Goal: Task Accomplishment & Management: Complete application form

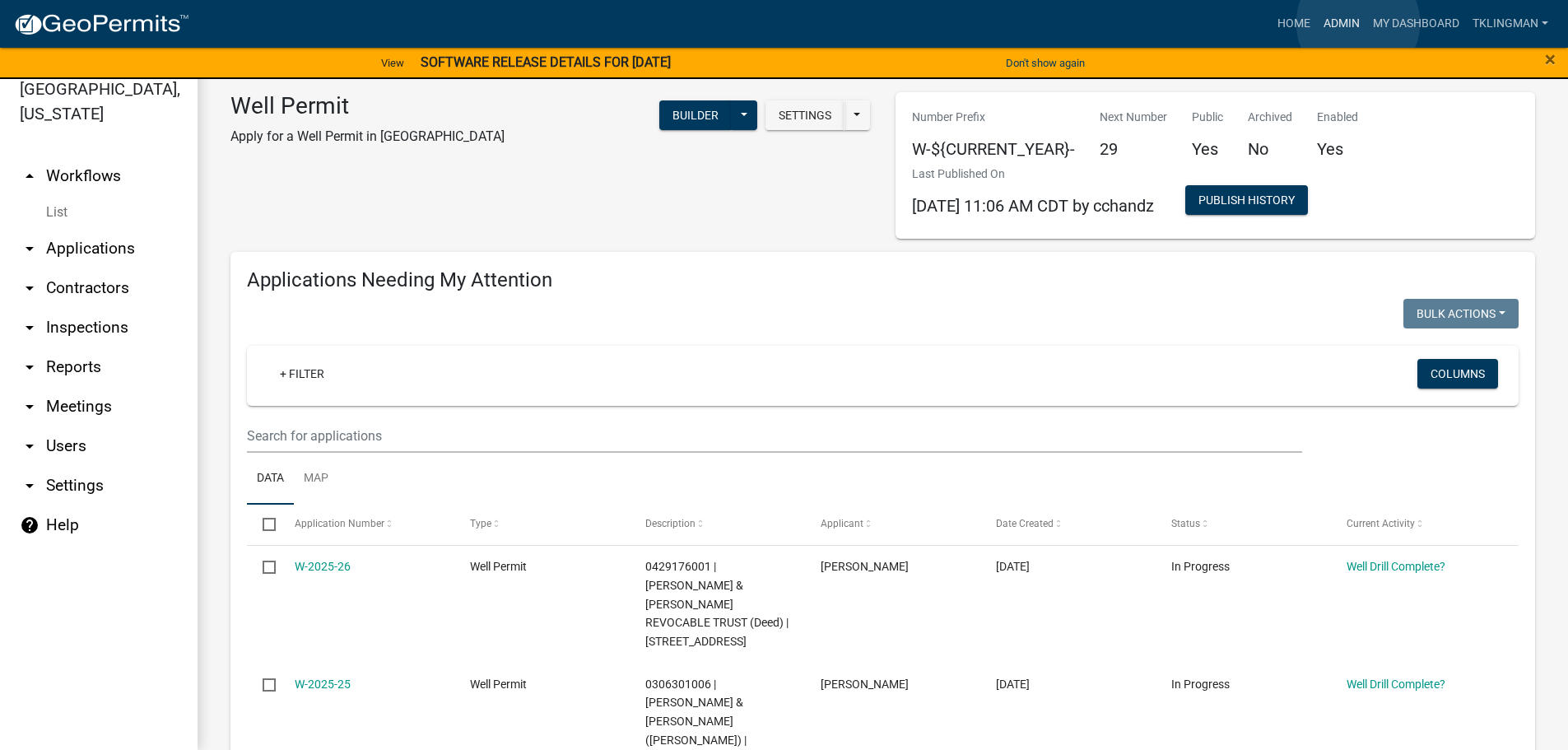
click at [1358, 23] on link "Admin" at bounding box center [1342, 23] width 50 height 31
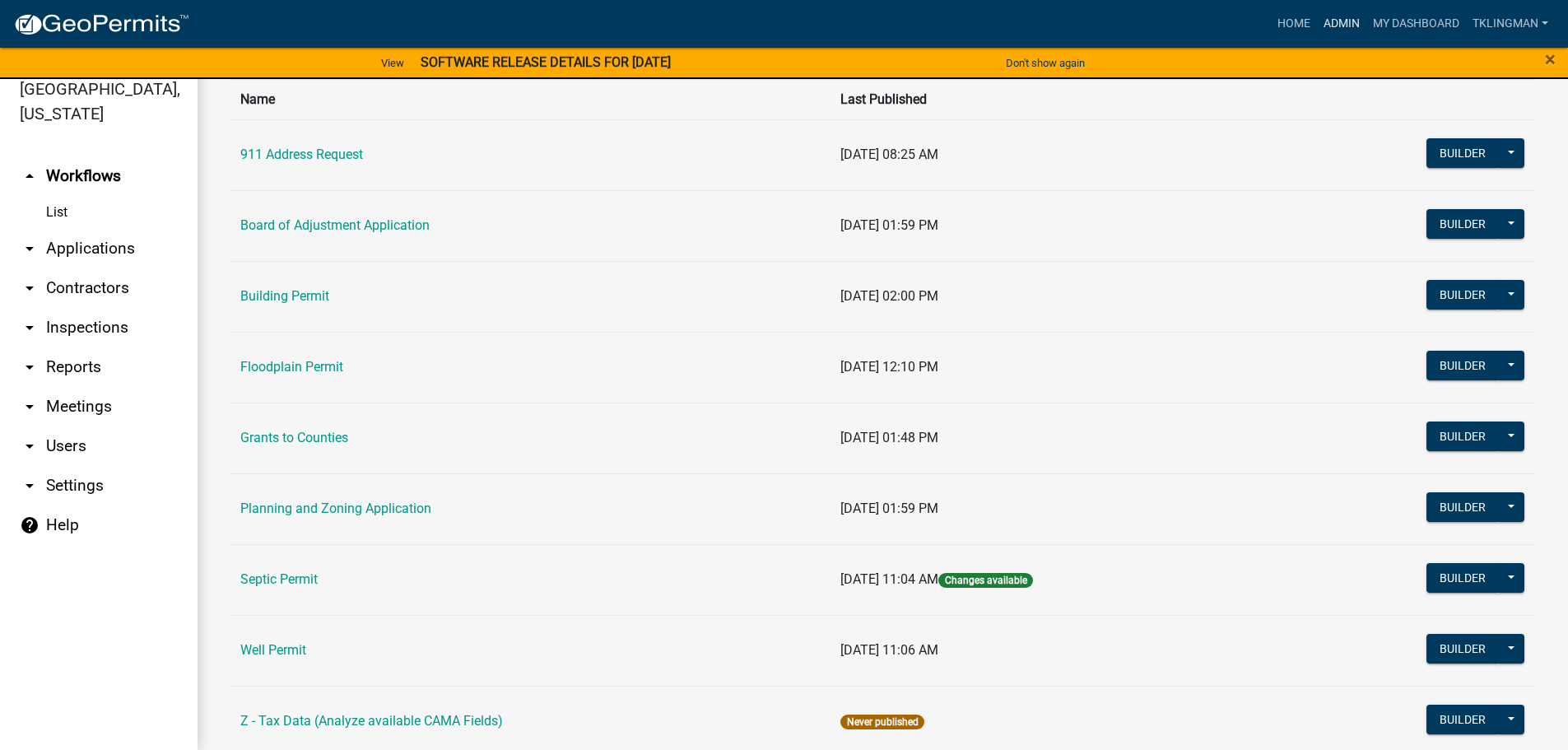
scroll to position [159, 0]
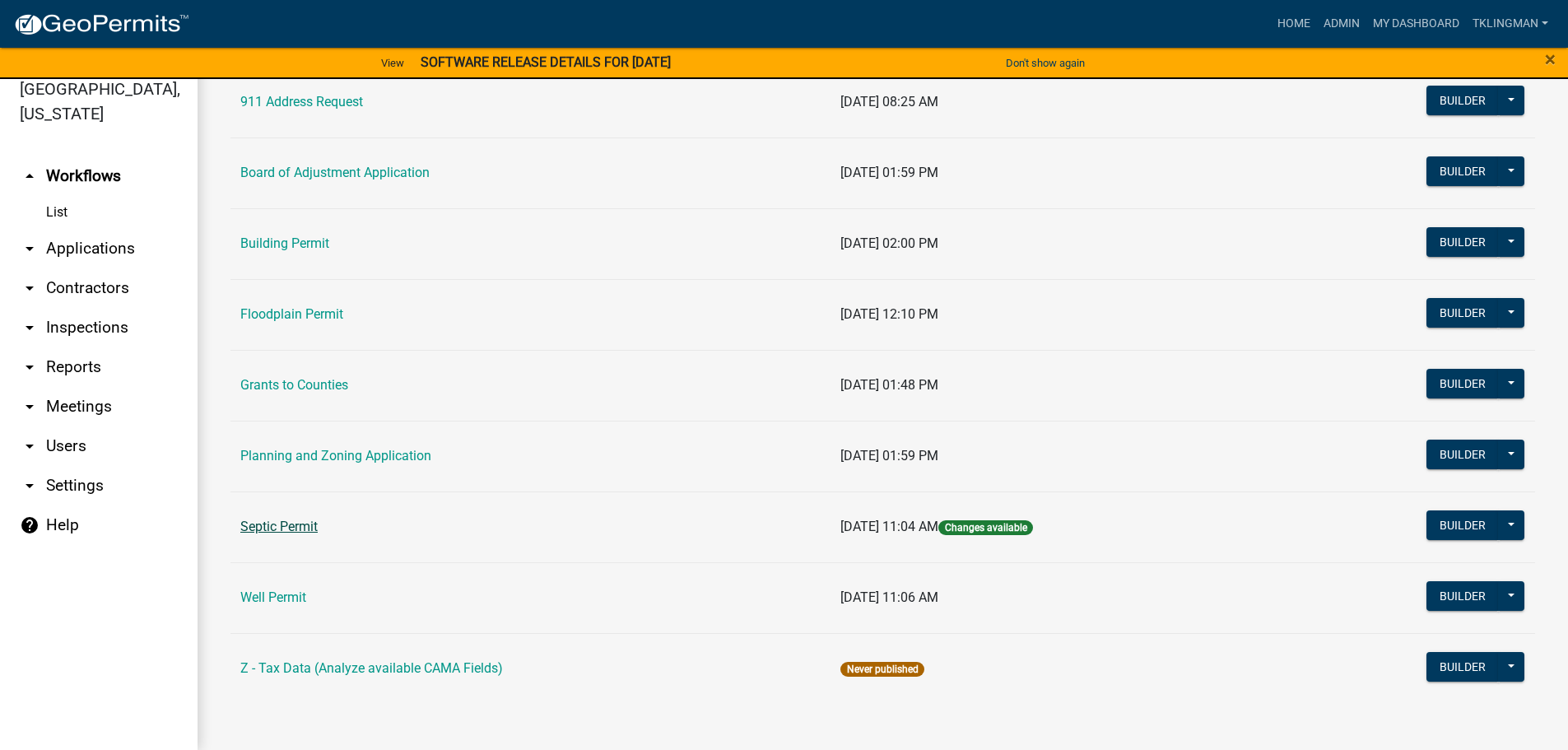
click at [260, 519] on link "Septic Permit" at bounding box center [279, 526] width 77 height 16
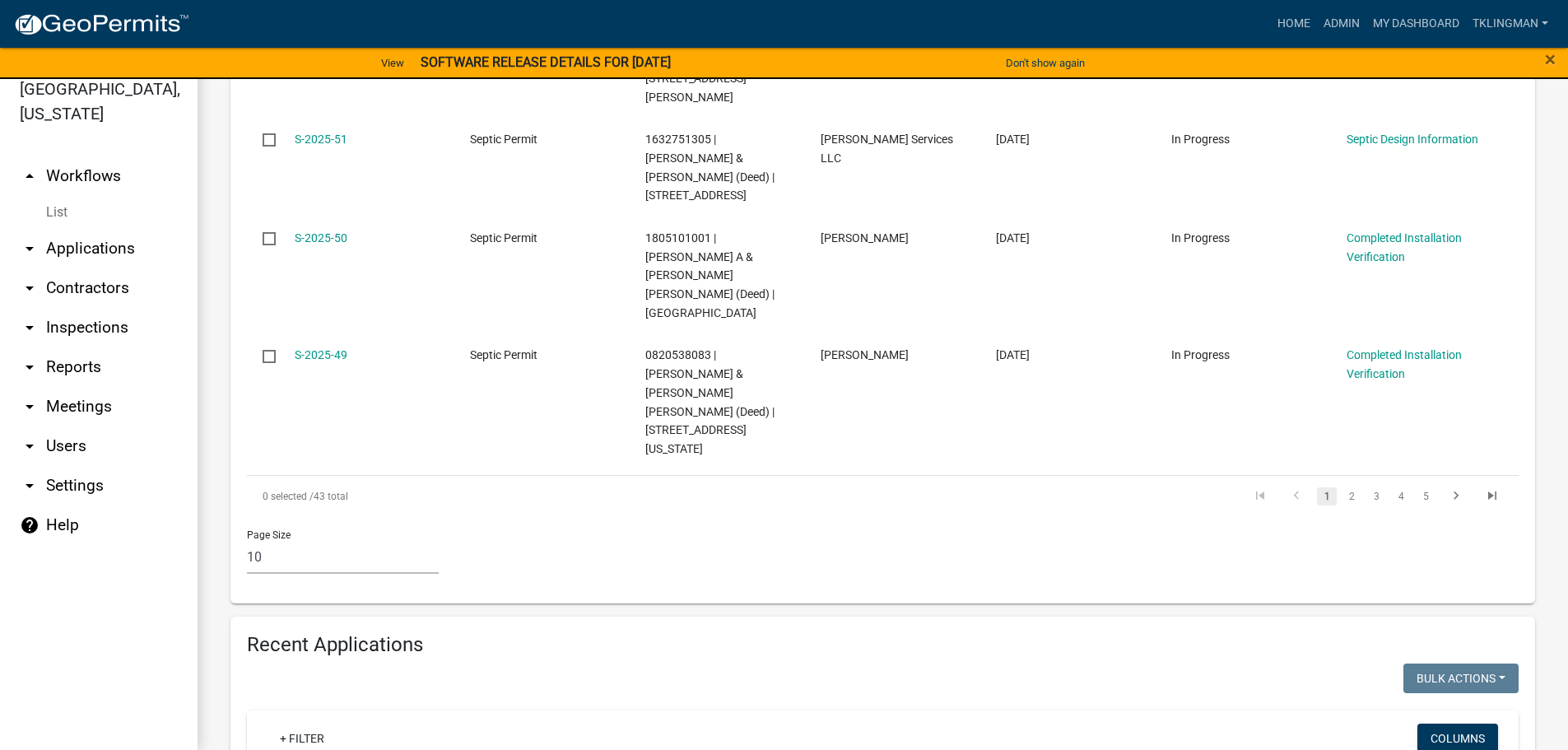
scroll to position [1176, 0]
type input "[PERSON_NAME]"
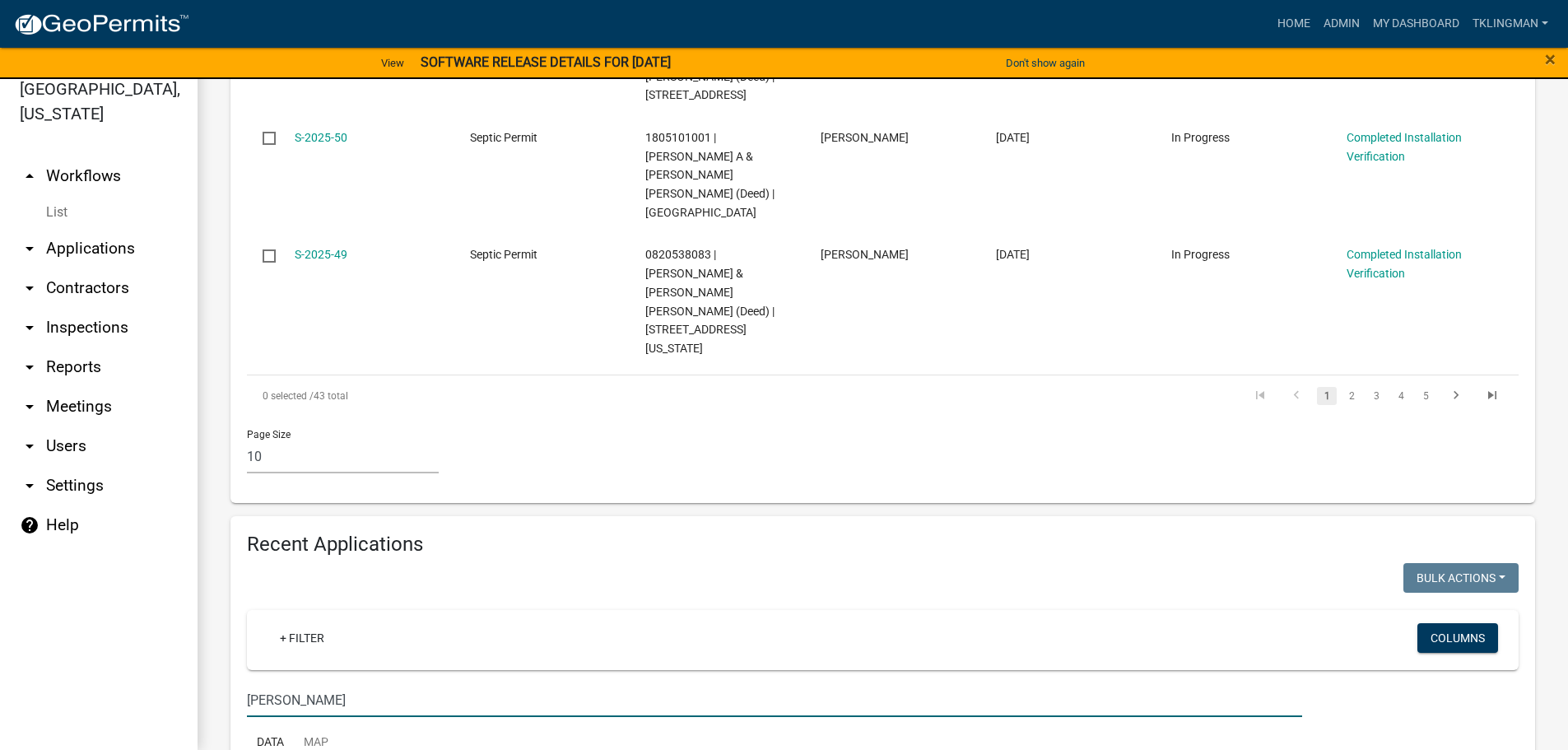
scroll to position [1285, 0]
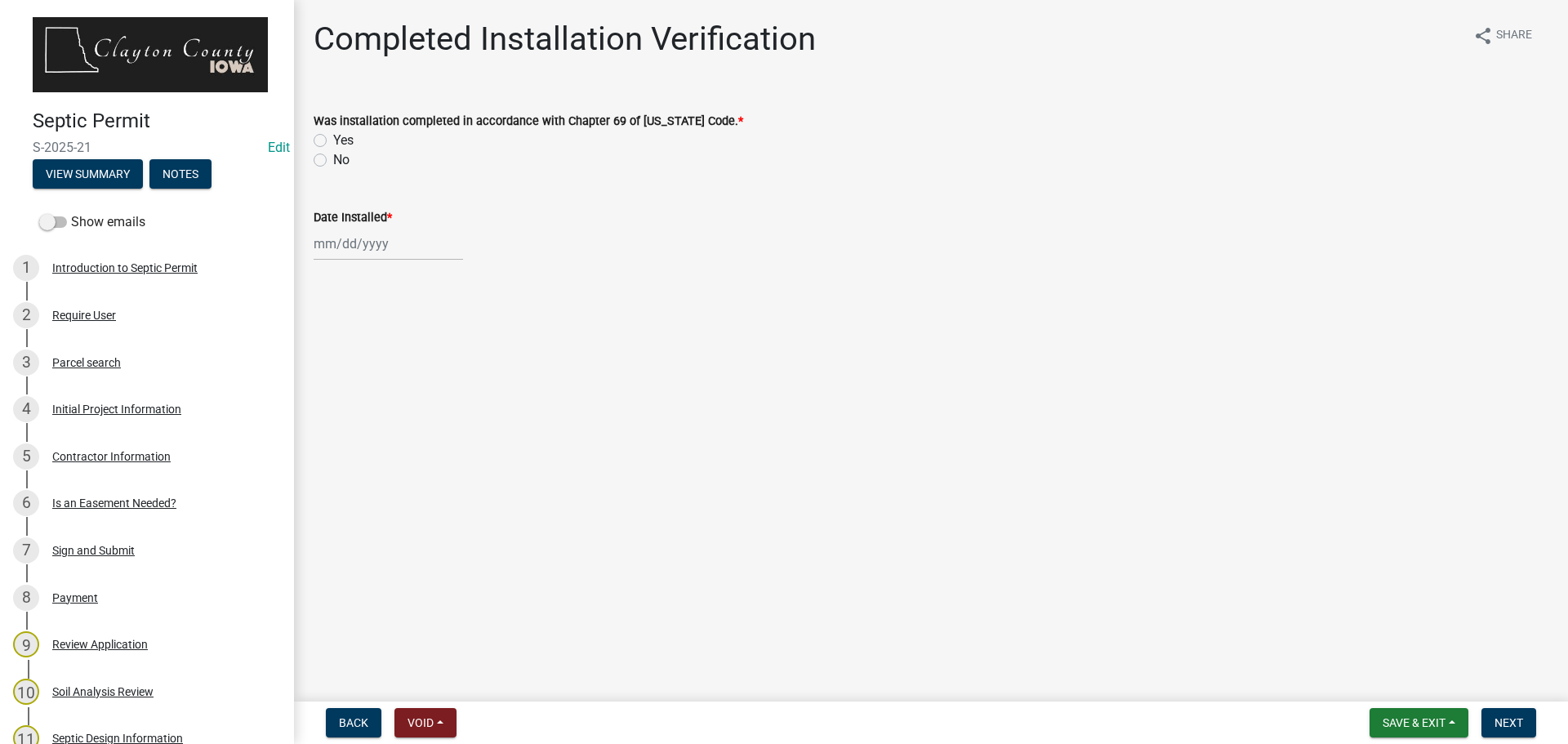
click at [333, 142] on label "Yes" at bounding box center [343, 140] width 21 height 20
click at [333, 142] on input "Yes" at bounding box center [337, 135] width 10 height 10
radio input "true"
select select "9"
select select "2025"
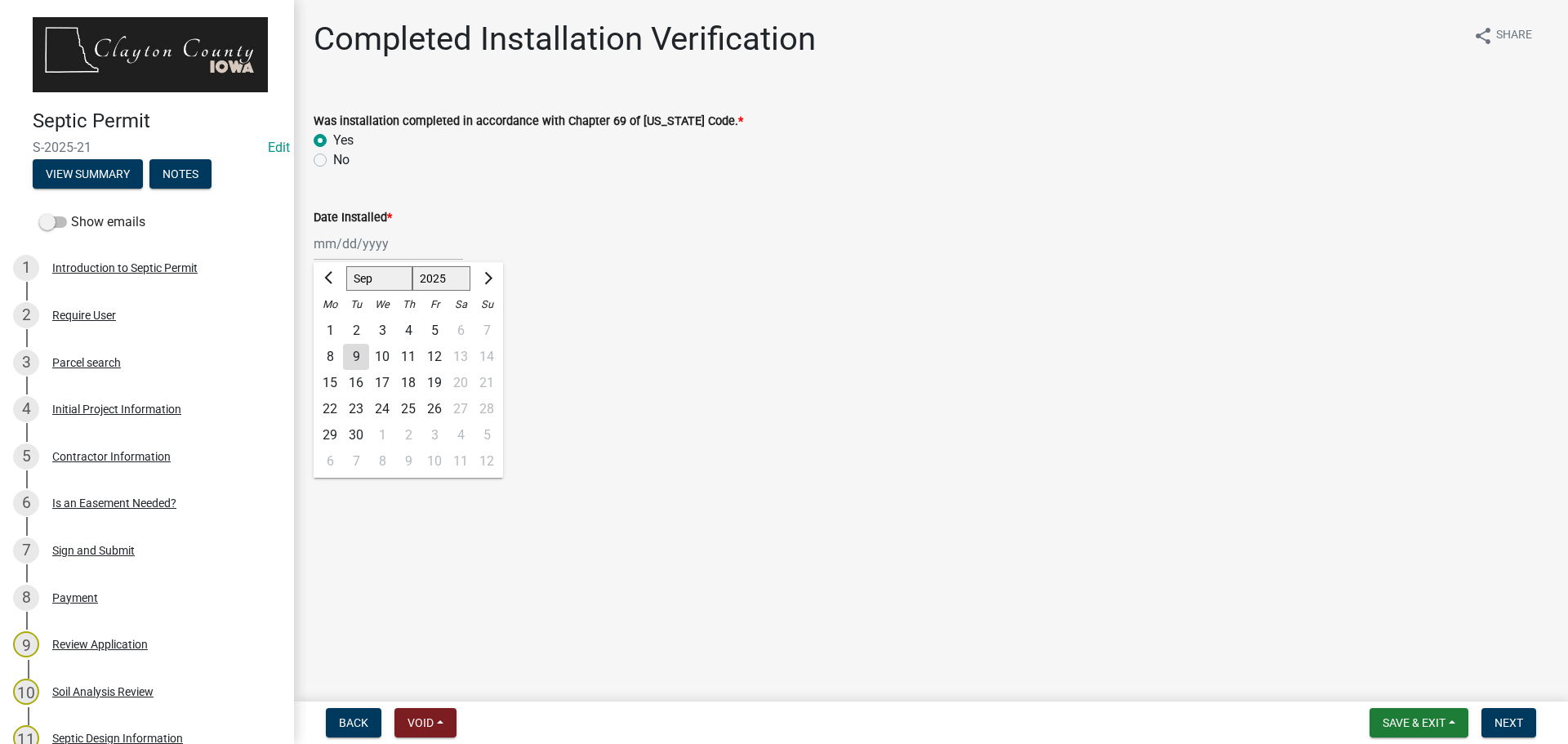
click at [389, 247] on div "Jan Feb Mar Apr May Jun [DATE] Aug Sep Oct Nov [DATE] 2025 2026 Mo Tu We Th Fr …" at bounding box center [388, 244] width 149 height 34
click at [325, 279] on span "Previous month" at bounding box center [330, 278] width 12 height 12
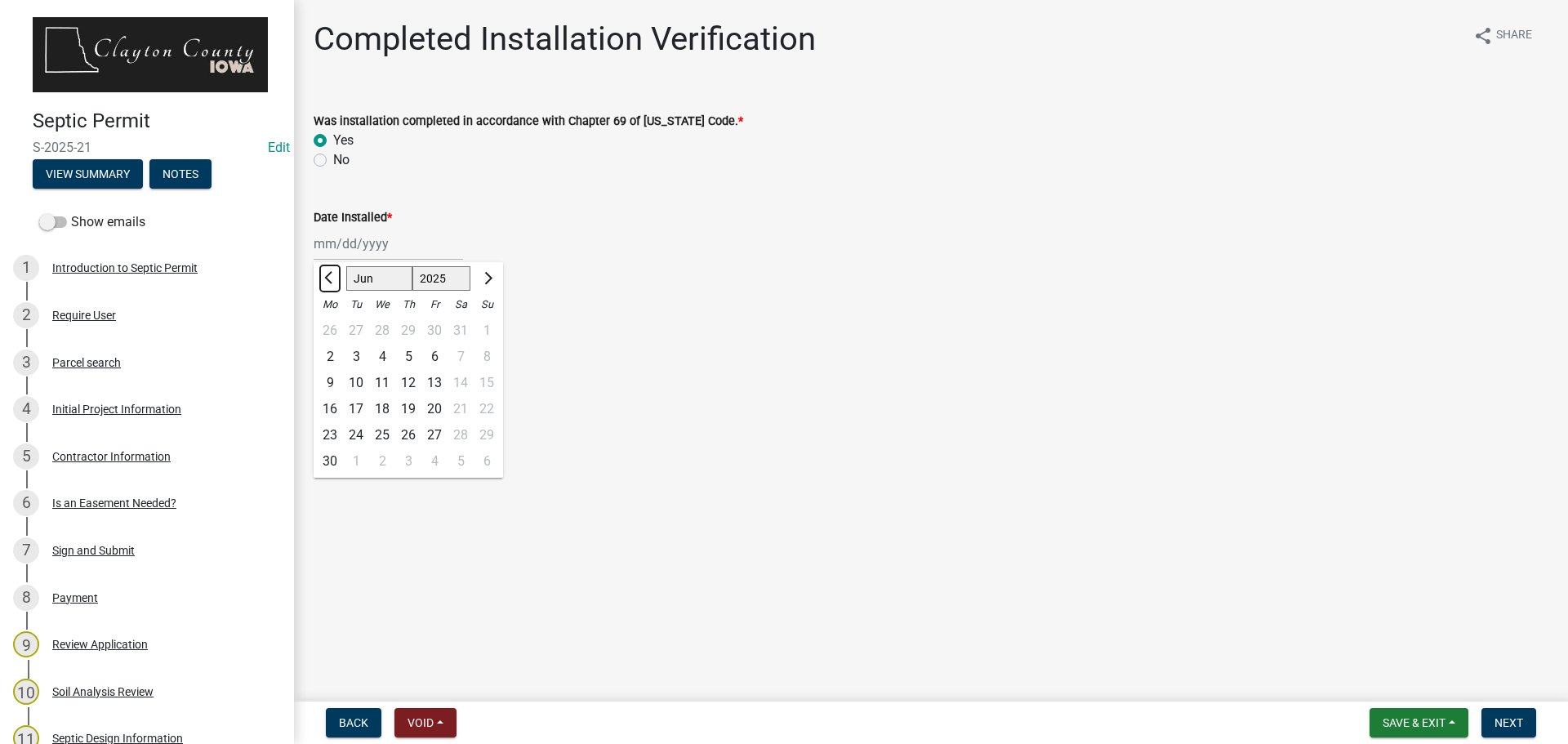
select select "5"
click at [434, 433] on div "30" at bounding box center [434, 435] width 26 height 26
type input "[DATE]"
click at [1499, 725] on span "Next" at bounding box center [1508, 723] width 29 height 13
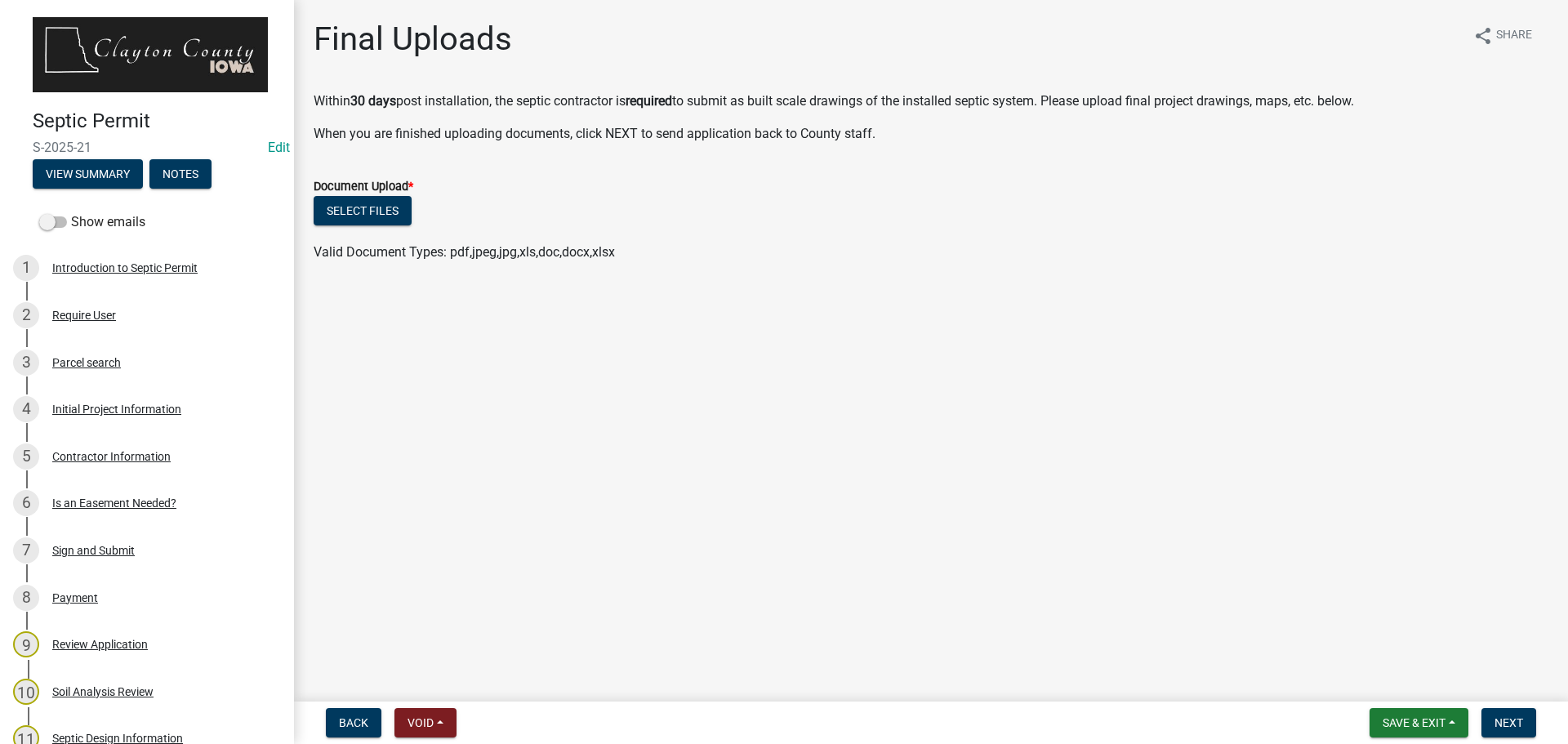
click at [740, 420] on main "Final Uploads share Share [DATE] post installation, the septic contractor is re…" at bounding box center [930, 348] width 1274 height 696
click at [365, 198] on button "Select files" at bounding box center [362, 211] width 98 height 30
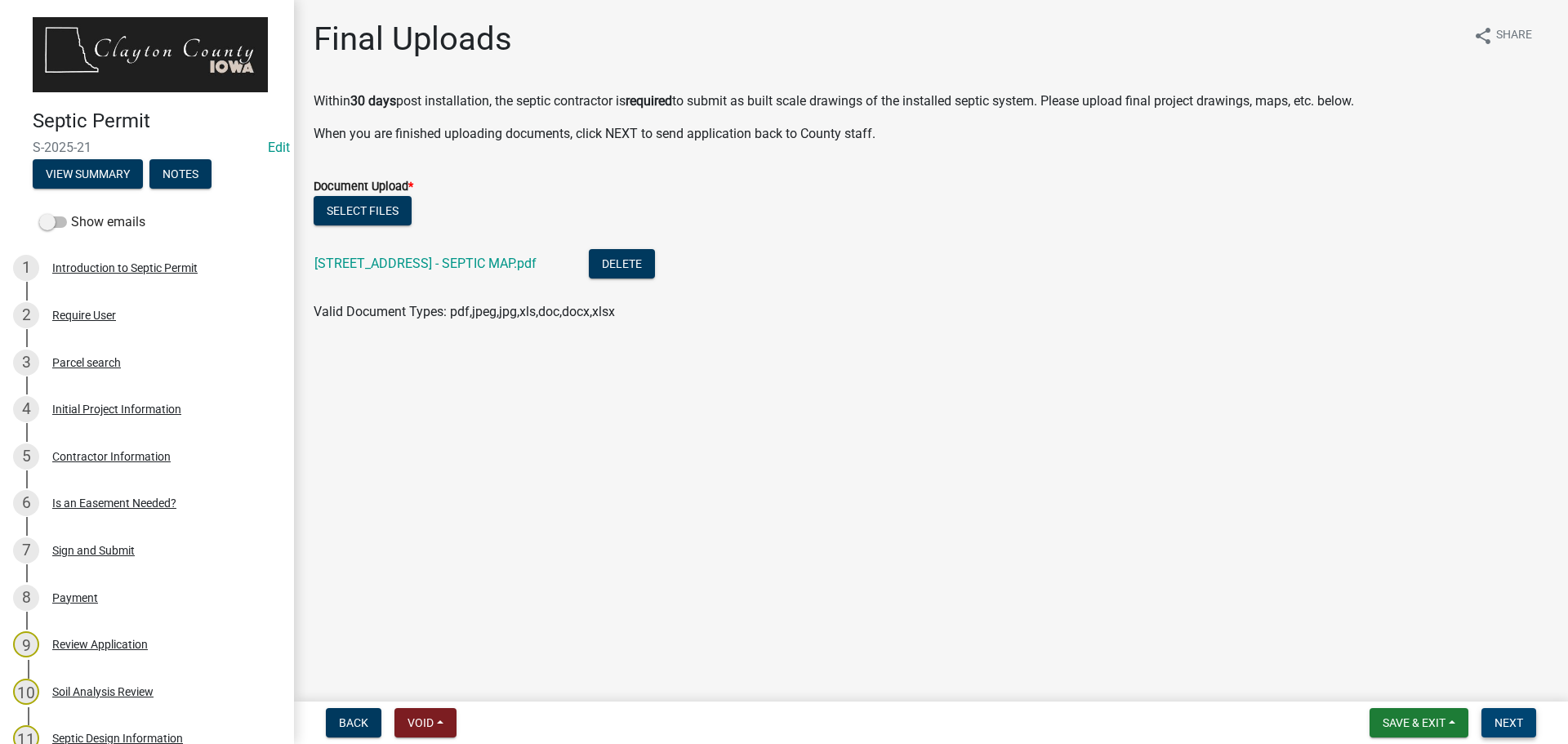
click at [1510, 722] on span "Next" at bounding box center [1508, 723] width 29 height 13
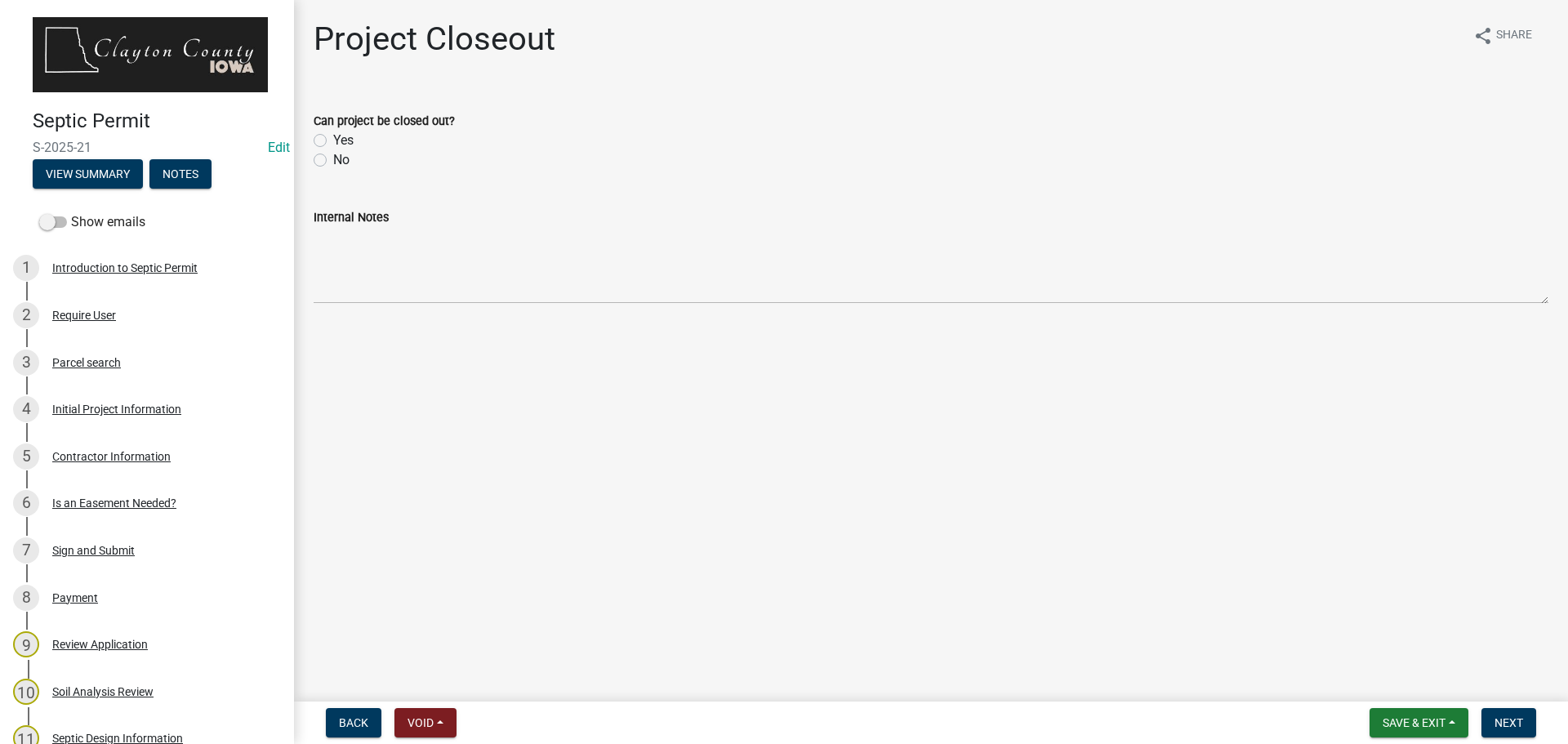
click at [333, 140] on label "Yes" at bounding box center [343, 140] width 21 height 20
click at [333, 140] on input "Yes" at bounding box center [337, 135] width 10 height 10
radio input "true"
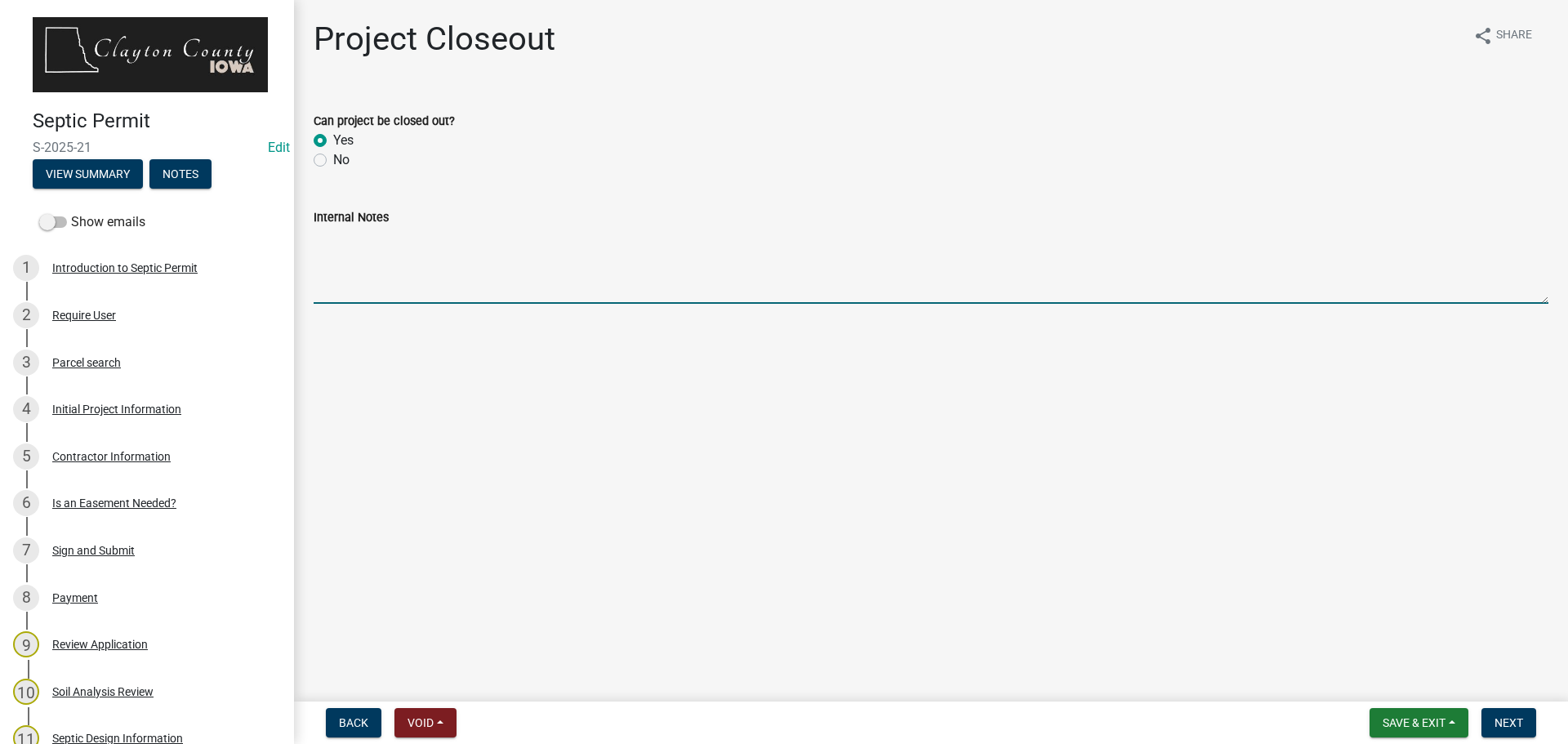
click at [363, 283] on textarea "Internal Notes" at bounding box center [930, 266] width 1235 height 76
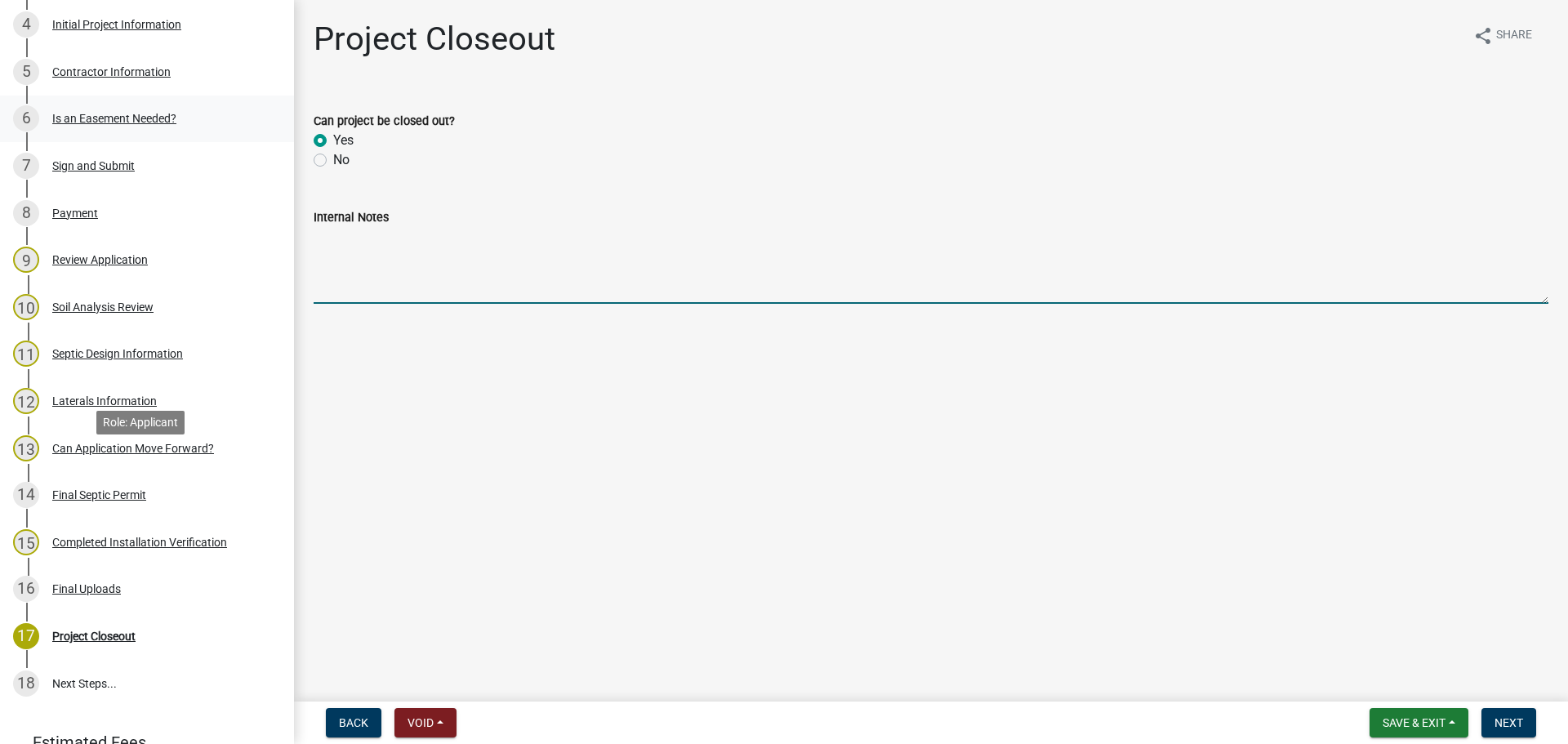
scroll to position [408, 0]
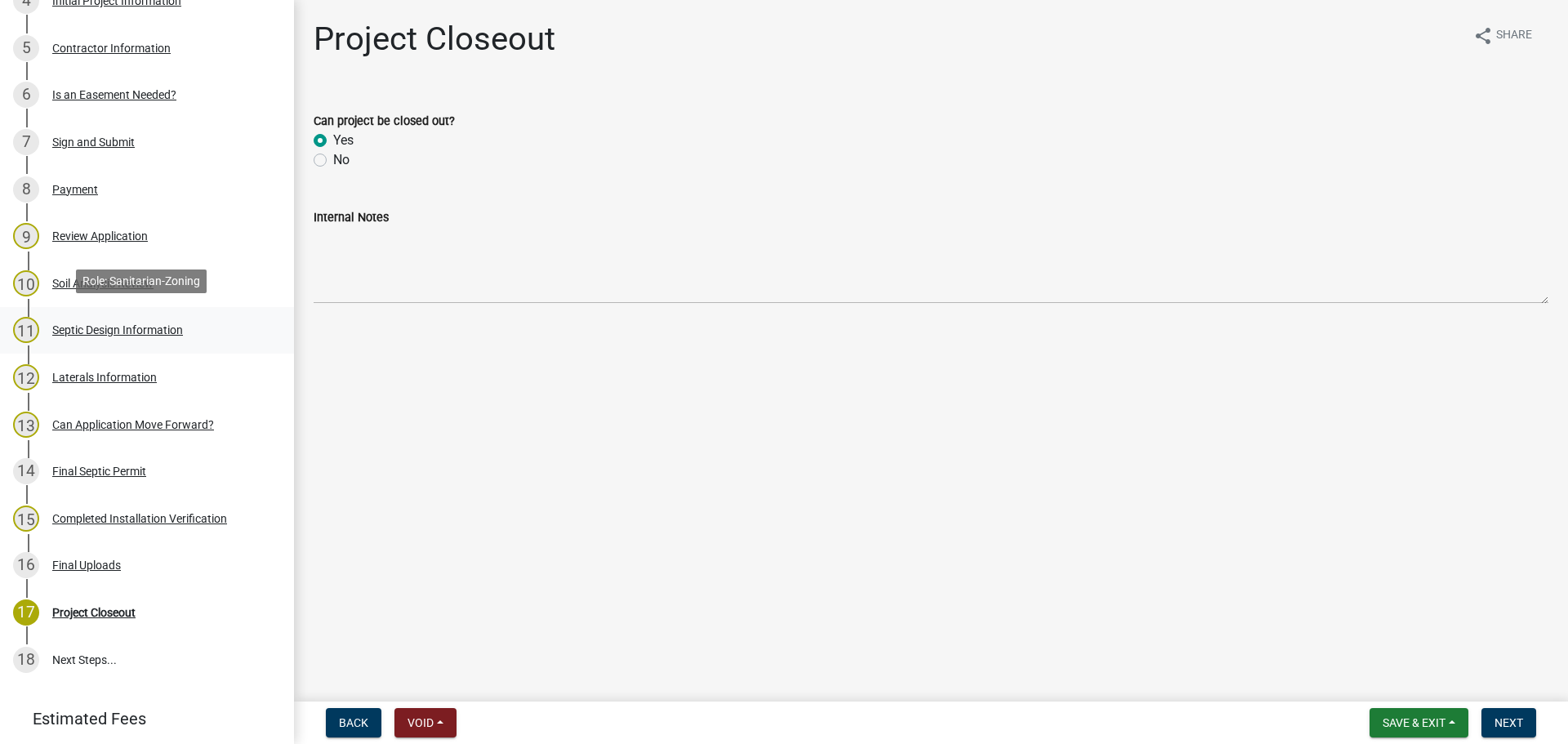
click at [114, 324] on div "Septic Design Information" at bounding box center [117, 330] width 131 height 11
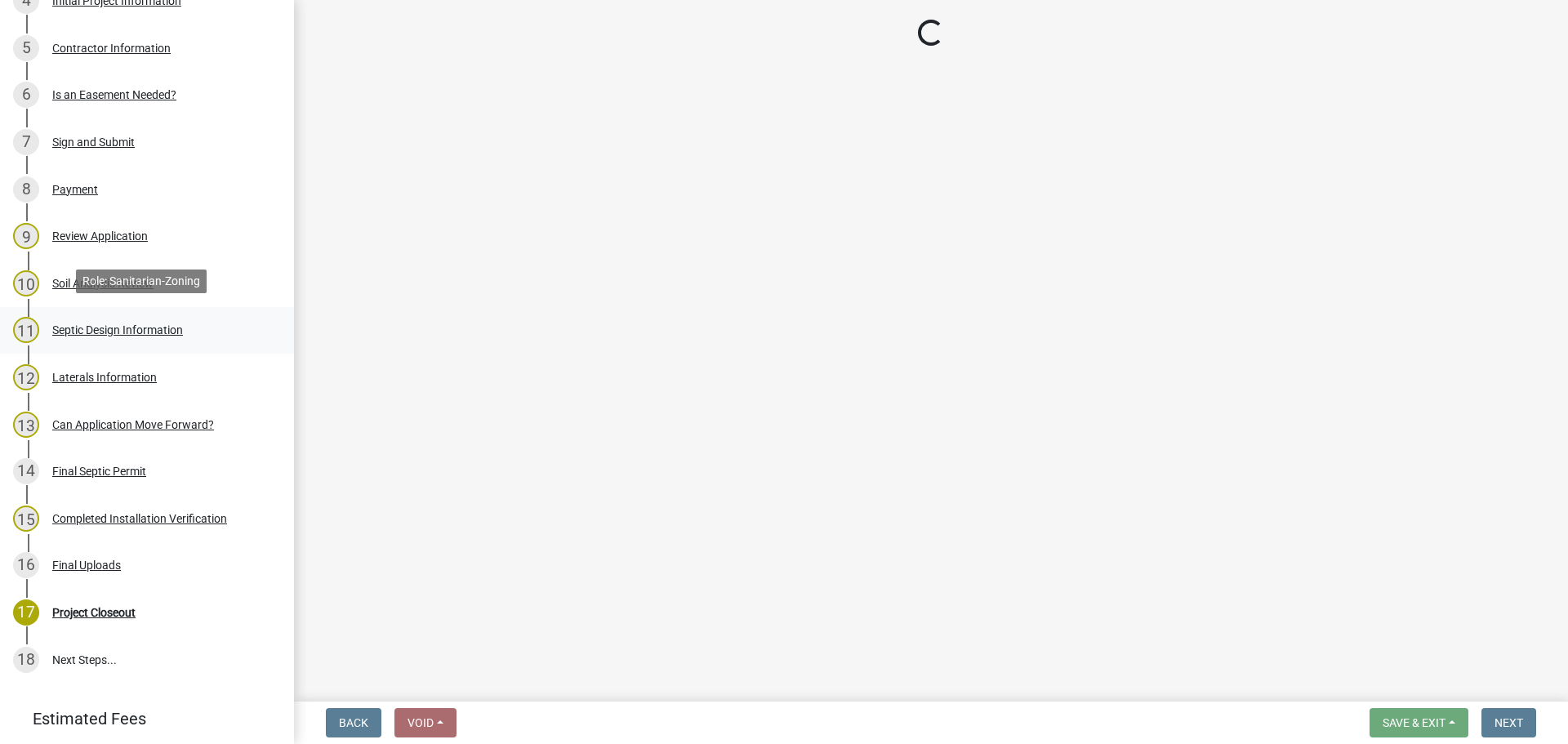
select select "f1d0e1b8-b818-4402-b9ad-74fd73191869"
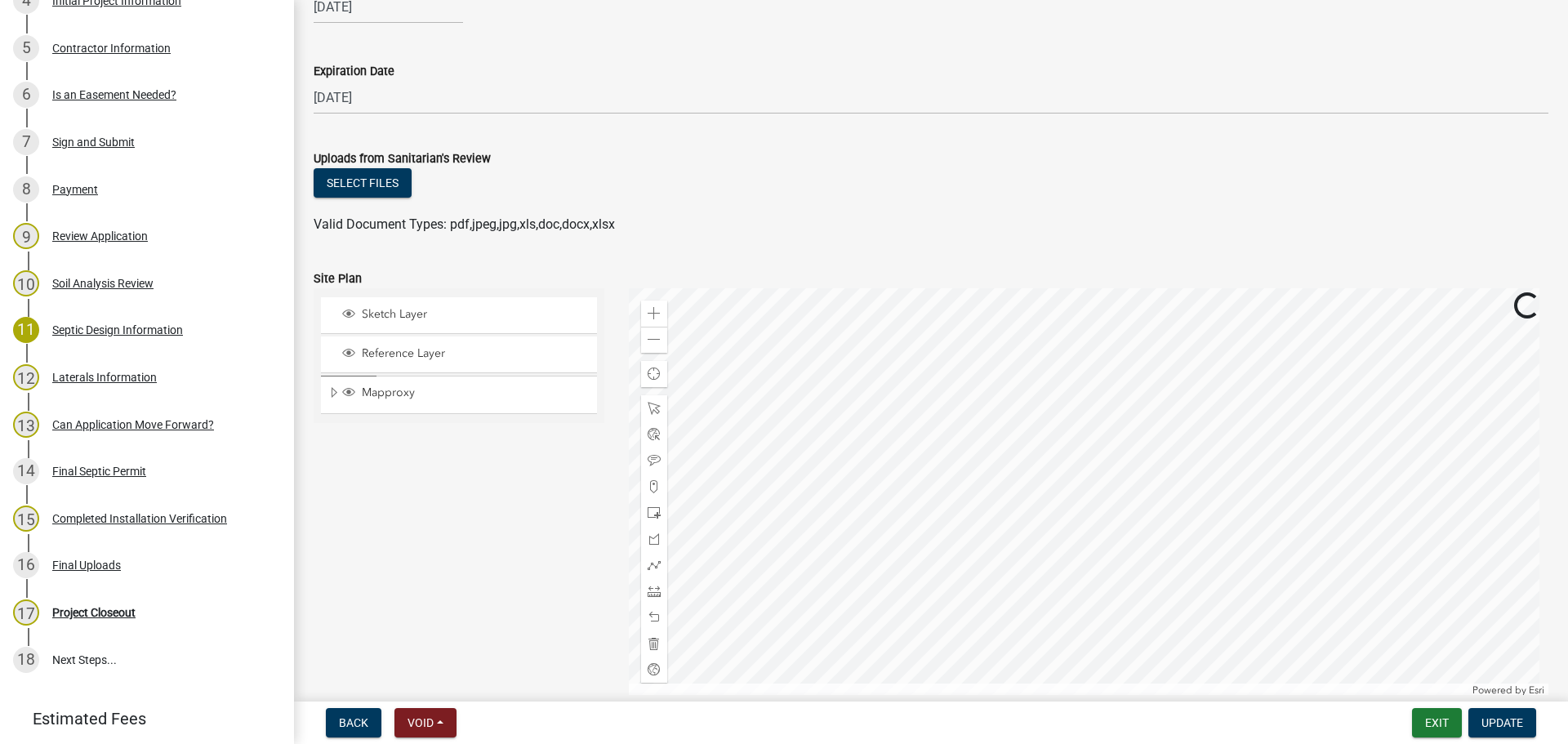
scroll to position [2287, 0]
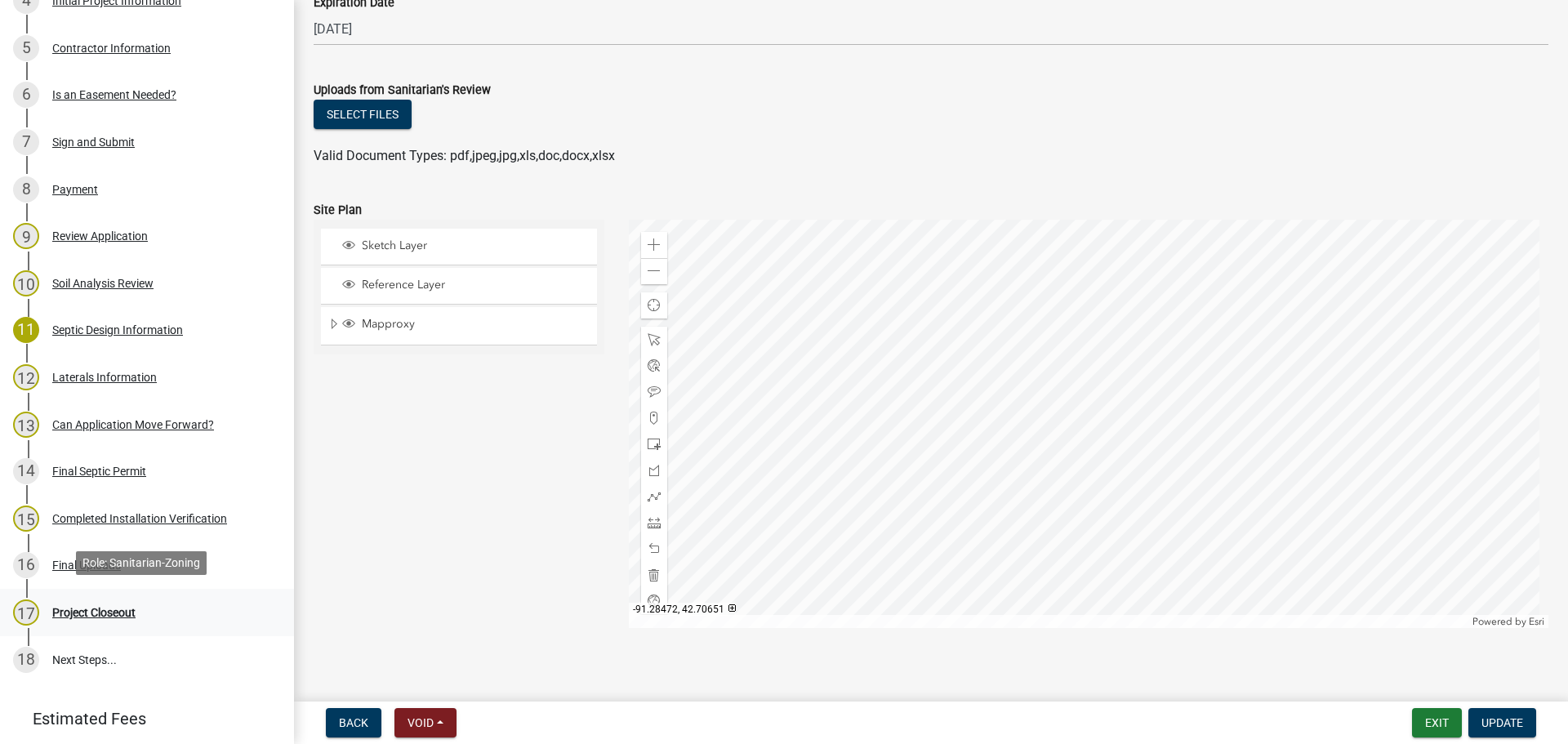
click at [121, 613] on div "Project Closeout" at bounding box center [93, 613] width 83 height 11
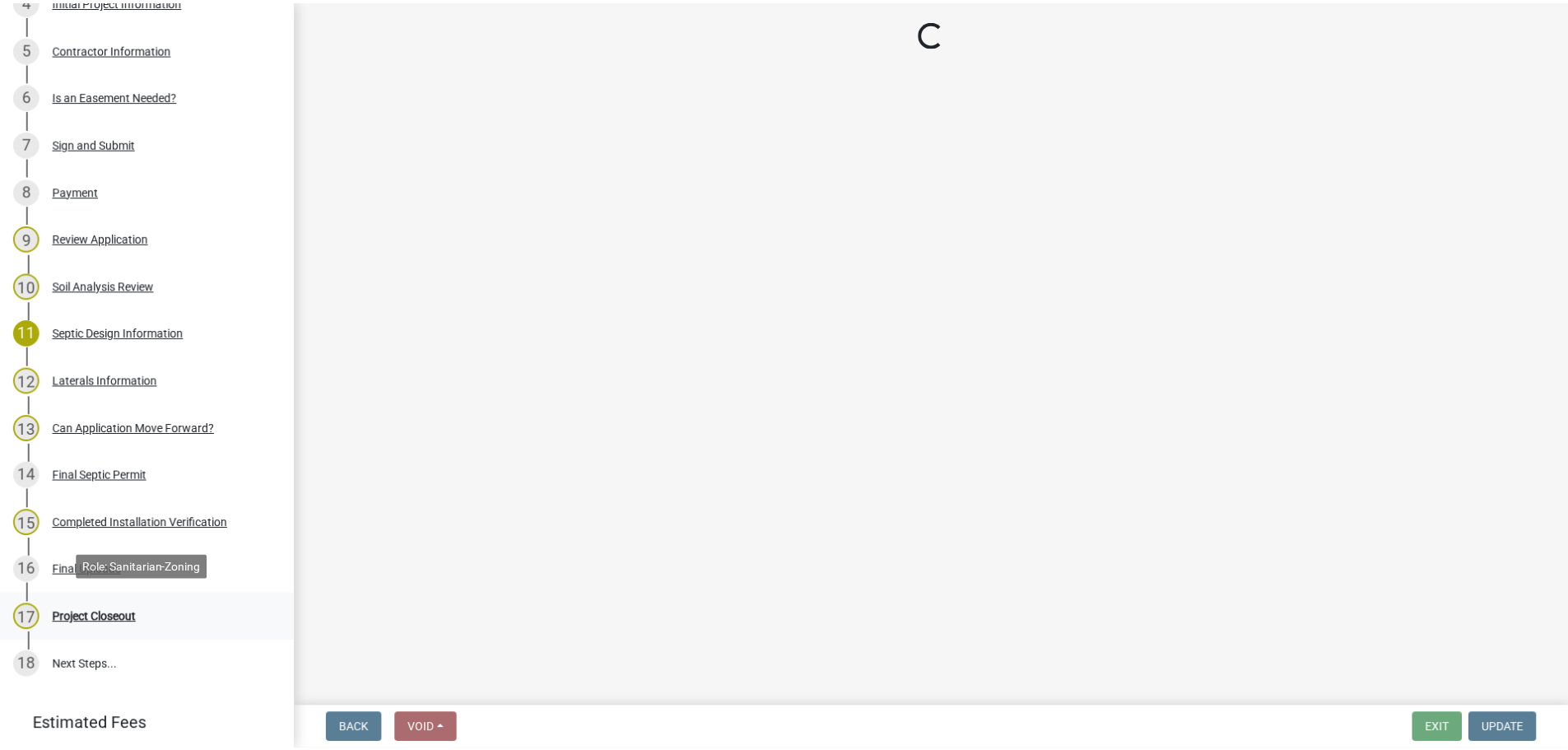
scroll to position [0, 0]
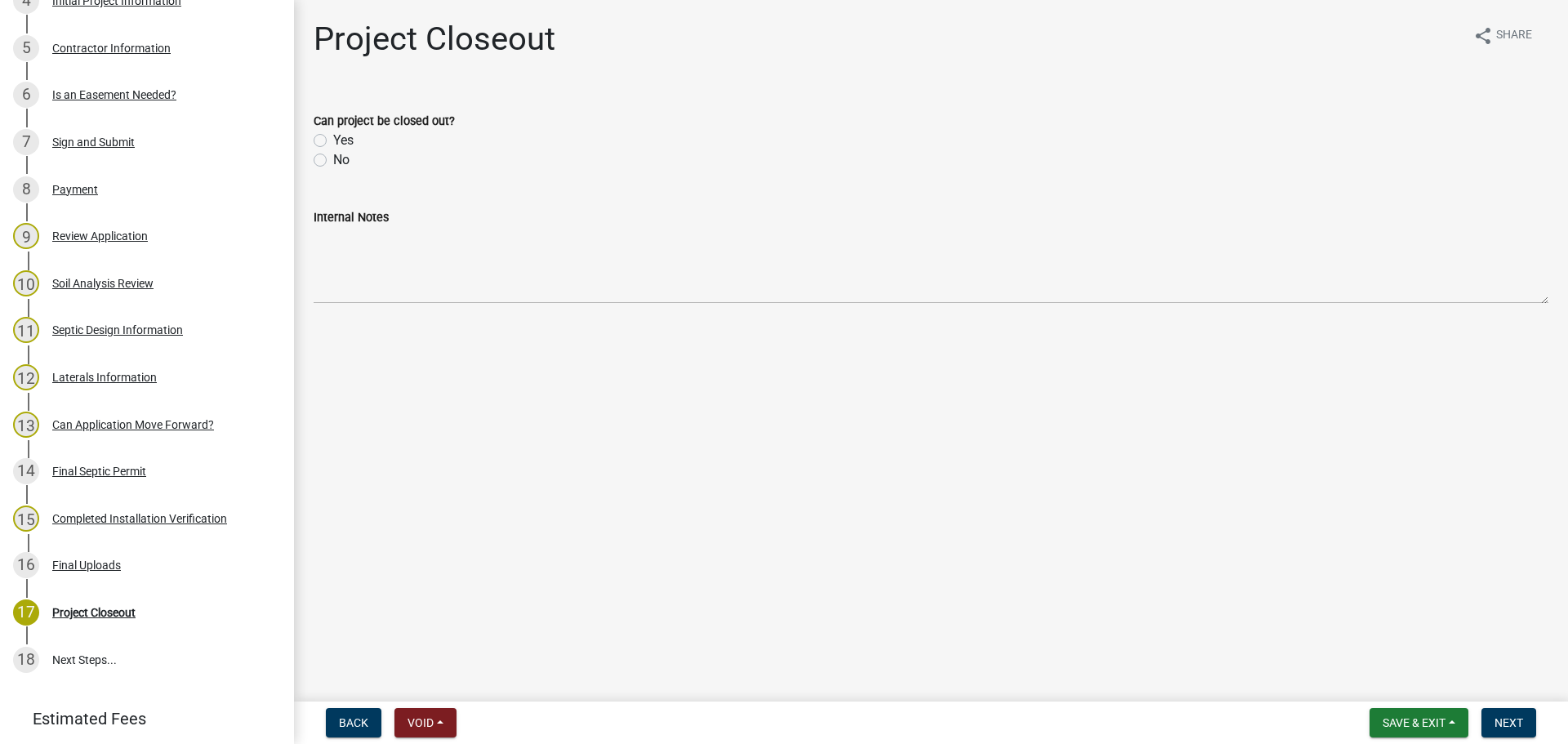
click at [333, 141] on label "Yes" at bounding box center [343, 140] width 21 height 20
click at [333, 141] on input "Yes" at bounding box center [337, 135] width 10 height 10
radio input "true"
click at [1402, 727] on span "Save & Exit" at bounding box center [1413, 723] width 62 height 13
click at [1396, 680] on button "Save & Exit" at bounding box center [1403, 681] width 131 height 39
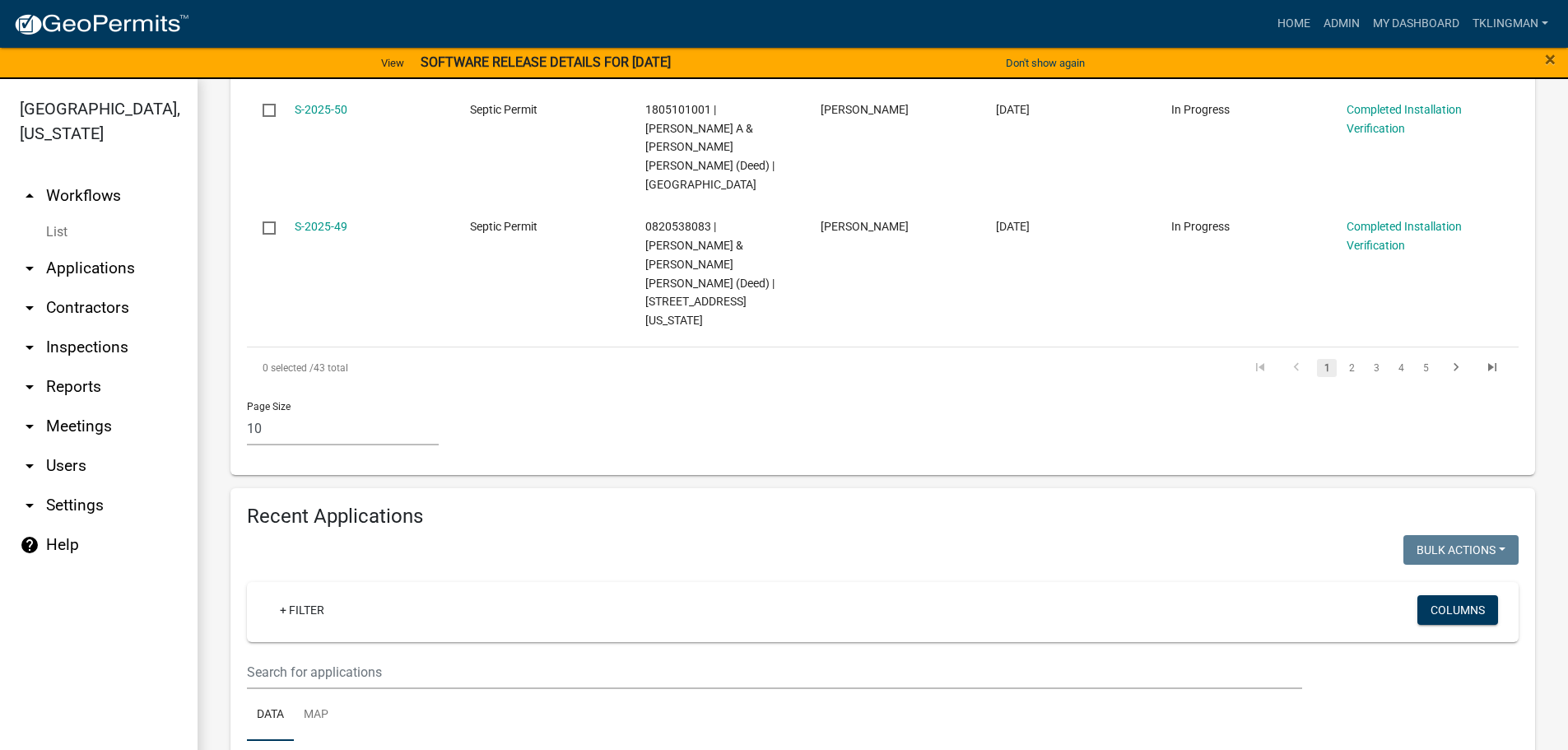
scroll to position [1318, 0]
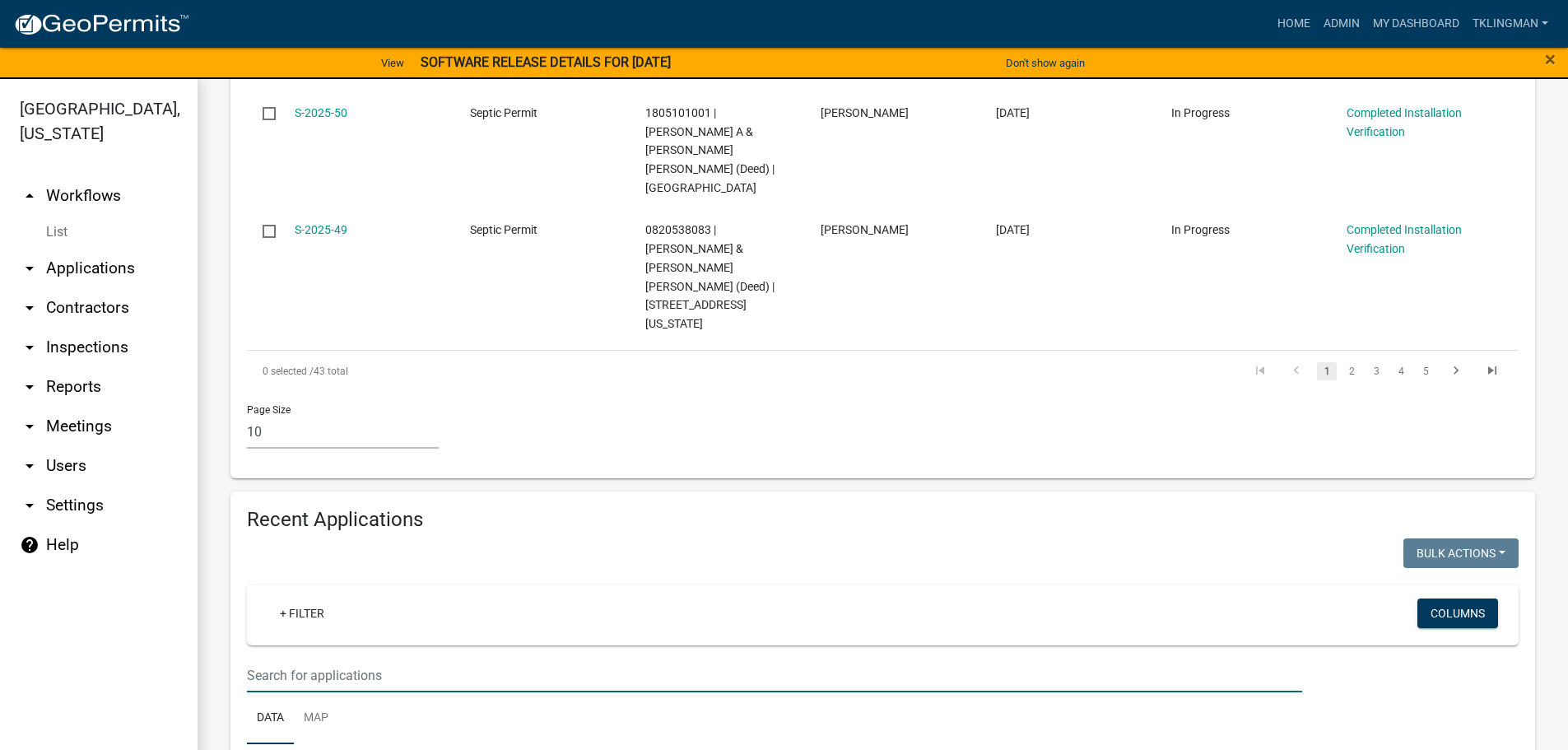
click at [373, 659] on input "text" at bounding box center [774, 676] width 1055 height 34
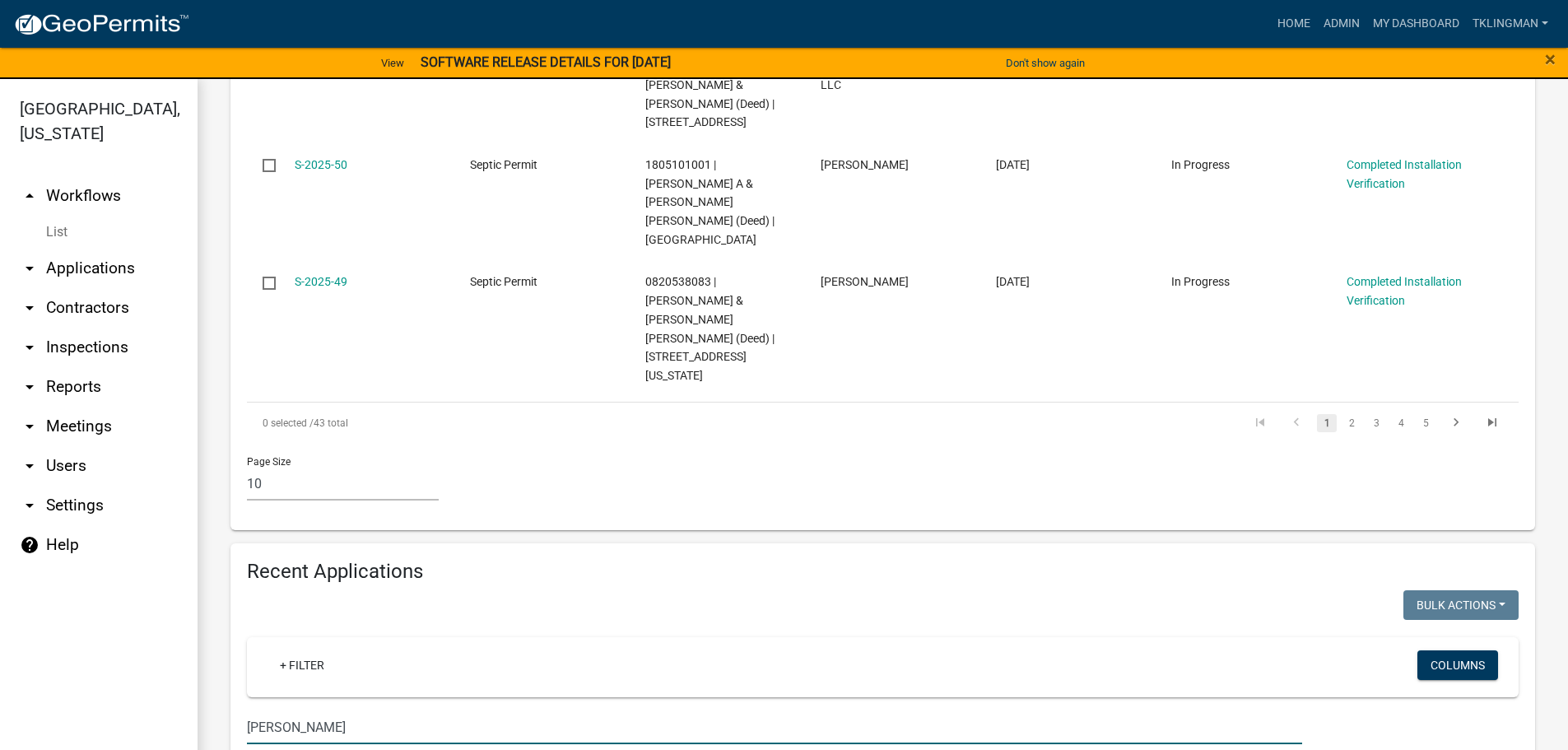
drag, startPoint x: 353, startPoint y: 480, endPoint x: 4, endPoint y: 460, distance: 349.6
click at [4, 460] on div "[GEOGRAPHIC_DATA], [US_STATE] arrow_drop_up Workflows List arrow_drop_down Appl…" at bounding box center [784, 424] width 1568 height 691
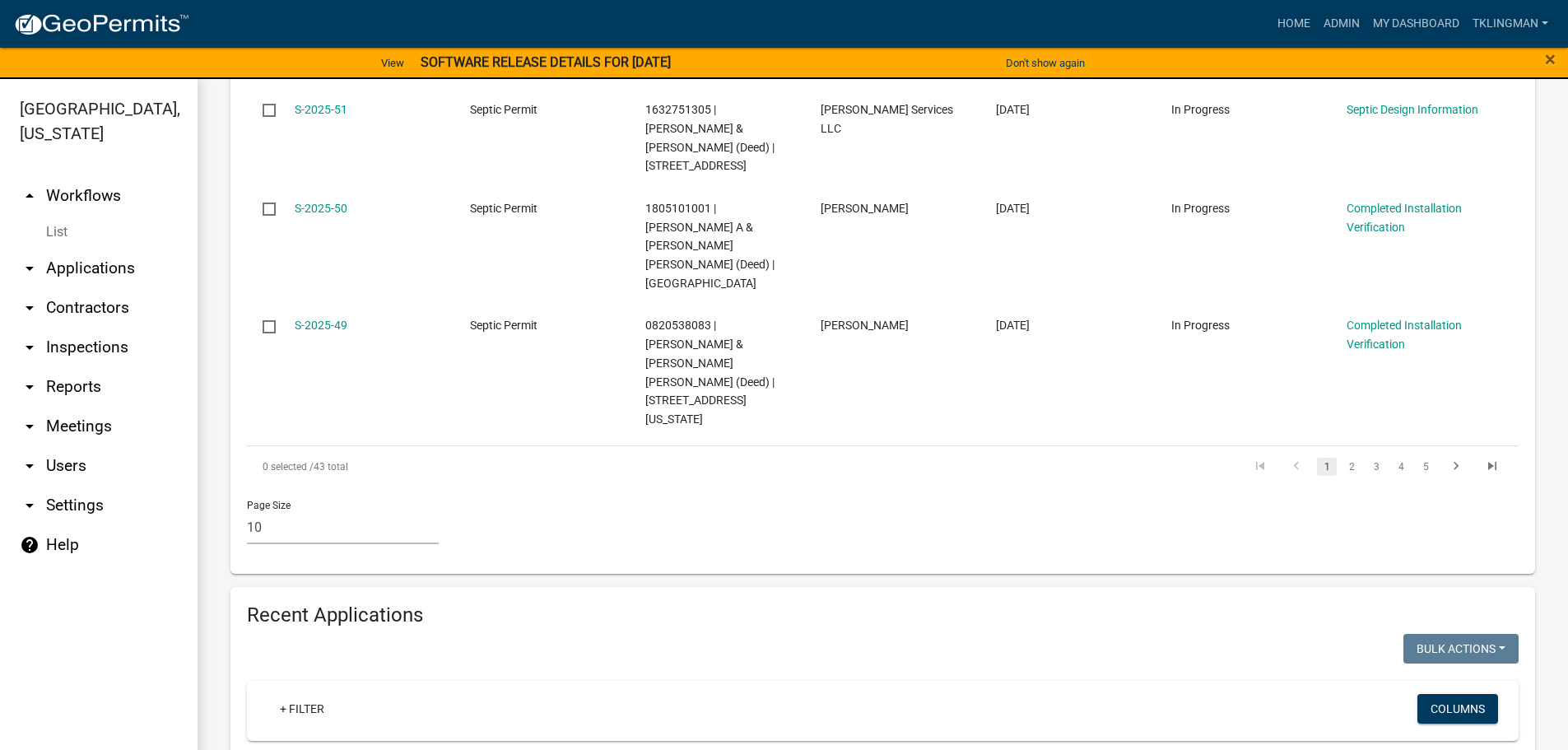
drag, startPoint x: 324, startPoint y: 530, endPoint x: 62, endPoint y: 536, distance: 262.1
click at [65, 541] on div "[GEOGRAPHIC_DATA], [US_STATE] arrow_drop_up Workflows List arrow_drop_down Appl…" at bounding box center [784, 424] width 1568 height 691
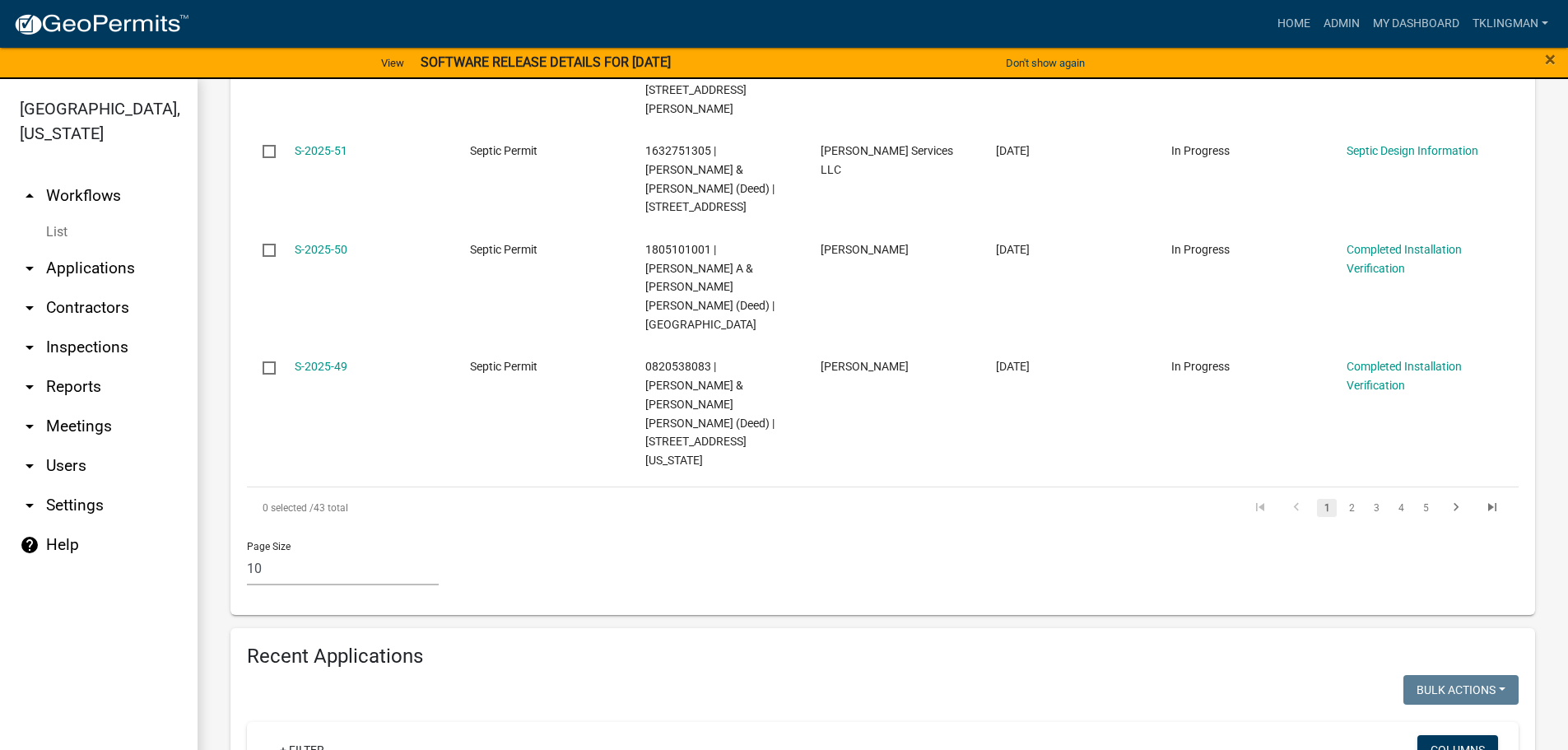
scroll to position [1285, 0]
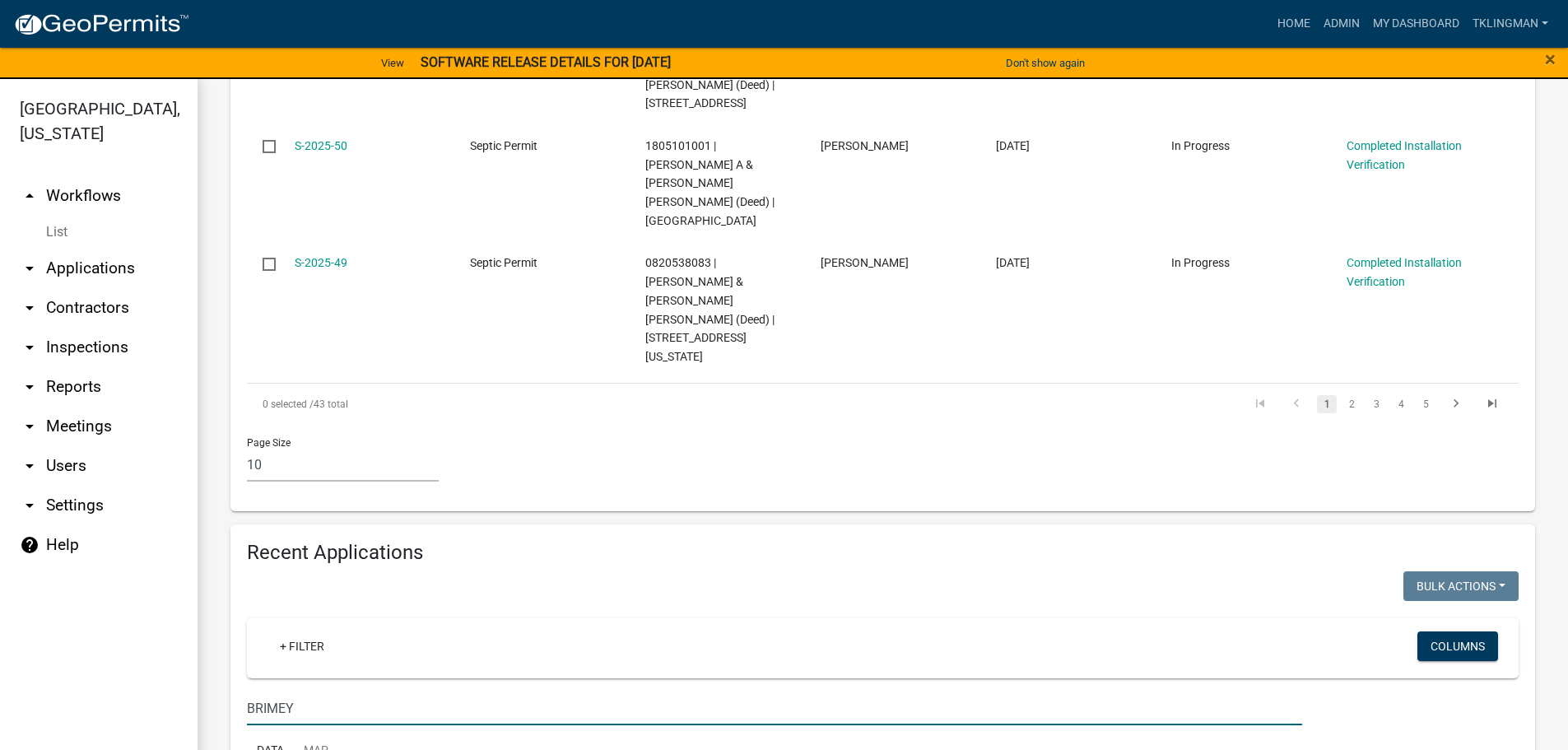
type input "BRIMEY"
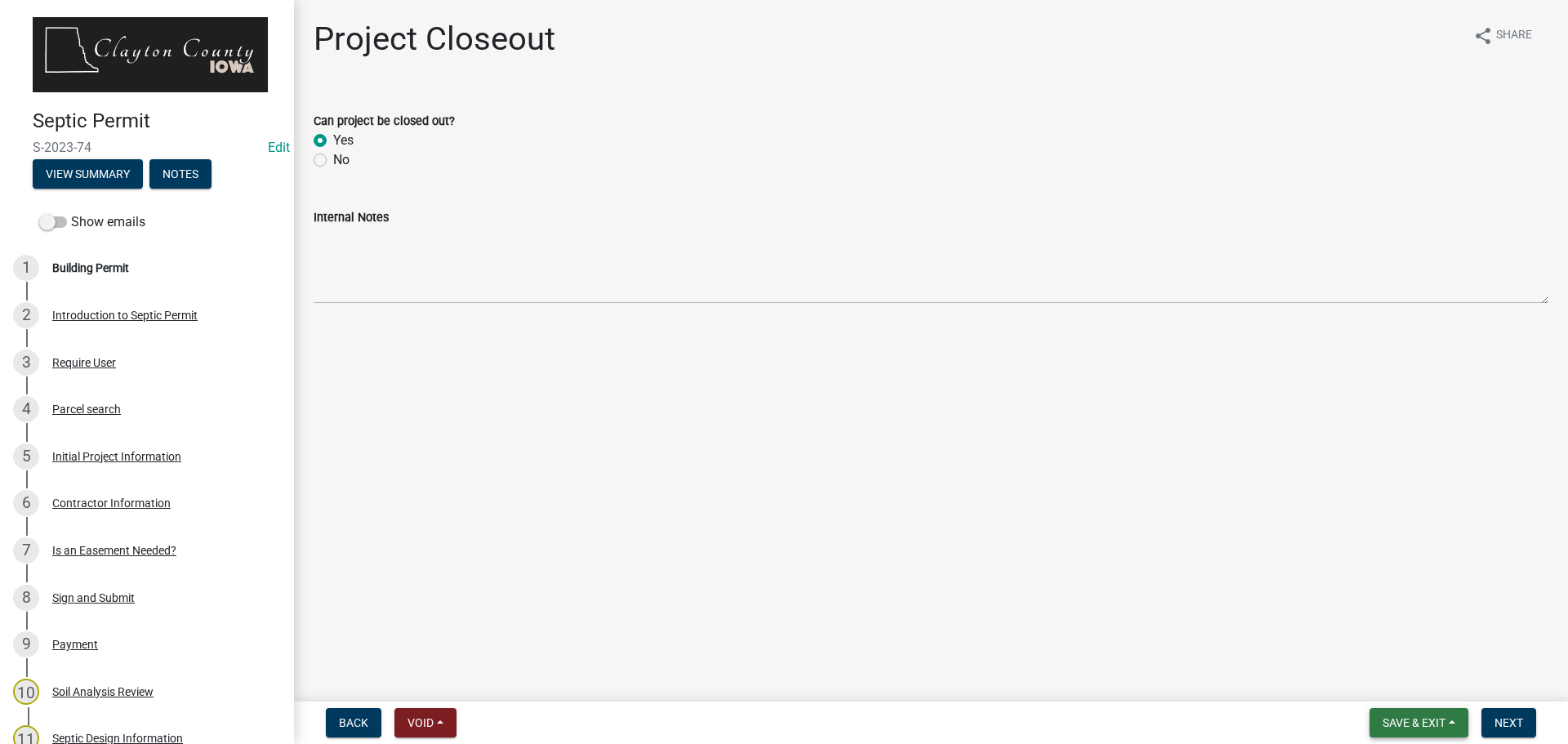
click at [1420, 720] on span "Save & Exit" at bounding box center [1413, 723] width 62 height 13
click at [1404, 676] on button "Save & Exit" at bounding box center [1403, 681] width 131 height 39
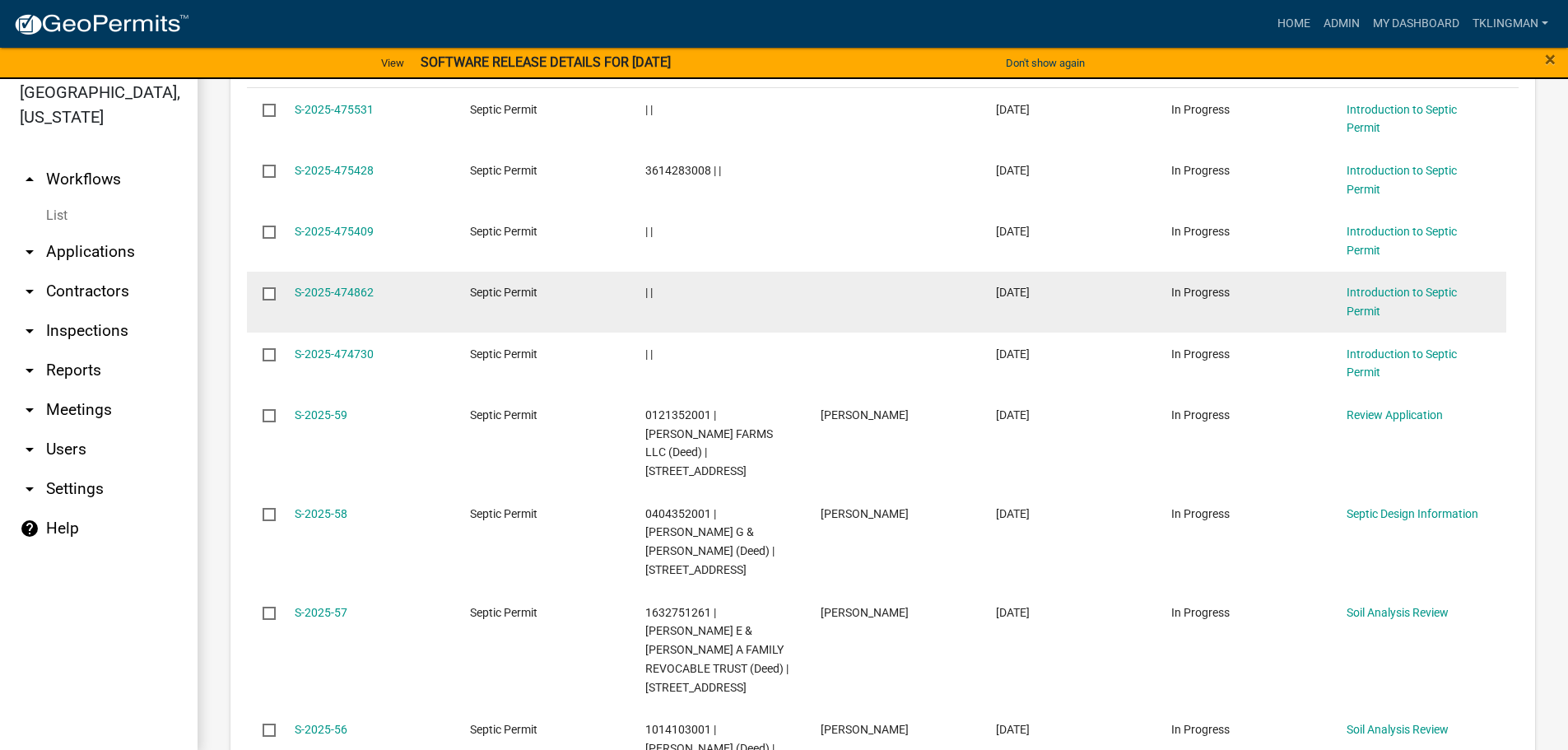
scroll to position [20, 0]
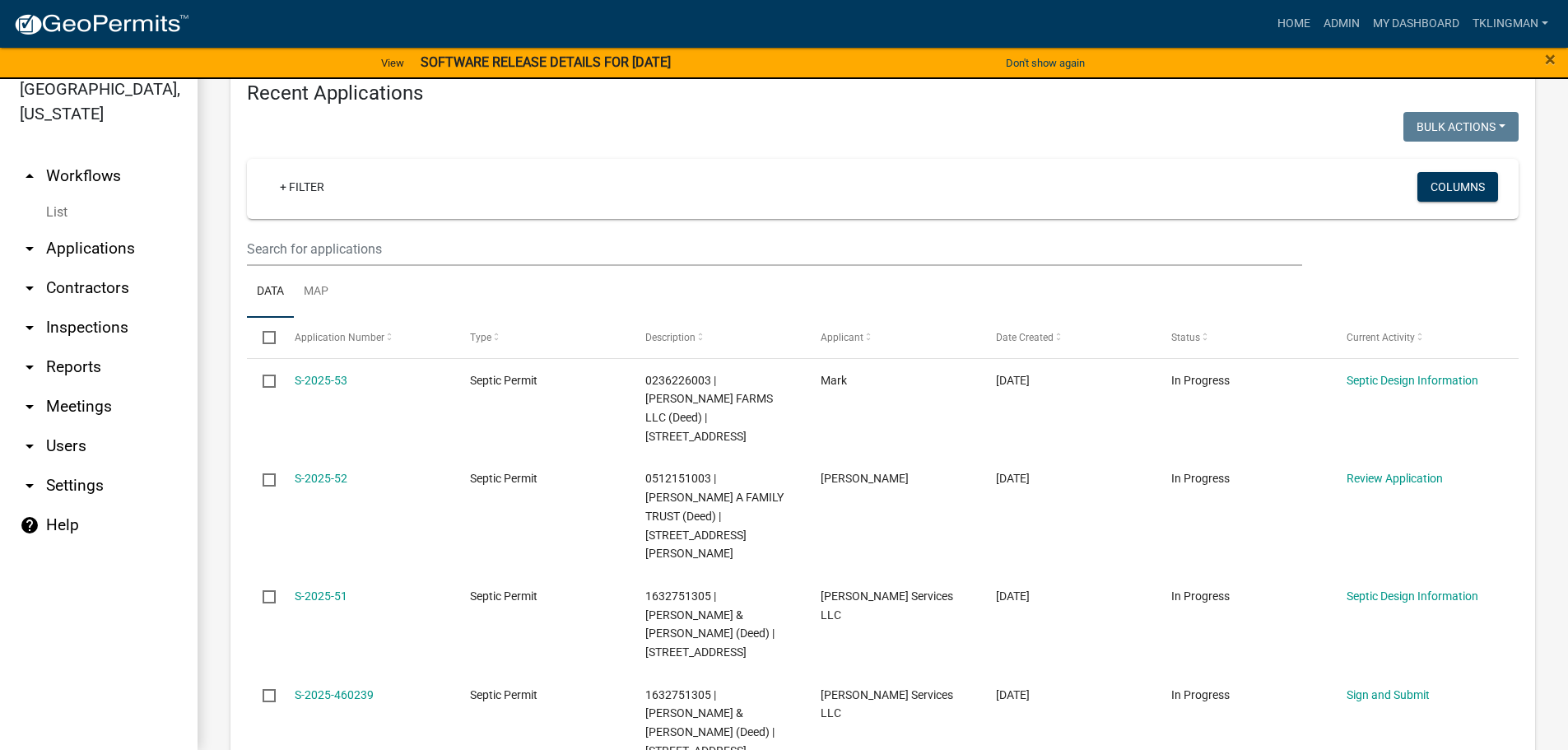
scroll to position [1359, 0]
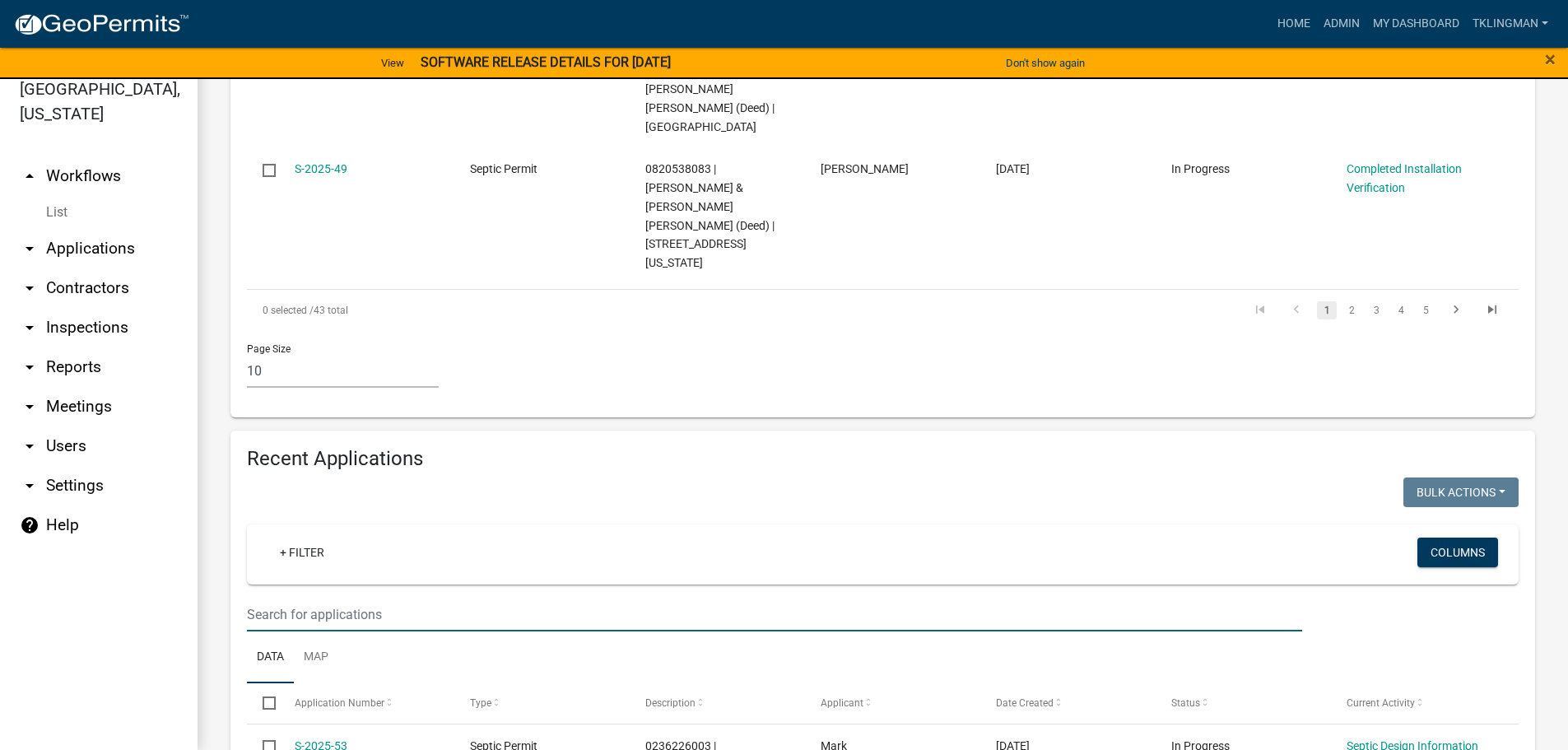
click at [339, 598] on input "text" at bounding box center [774, 615] width 1055 height 34
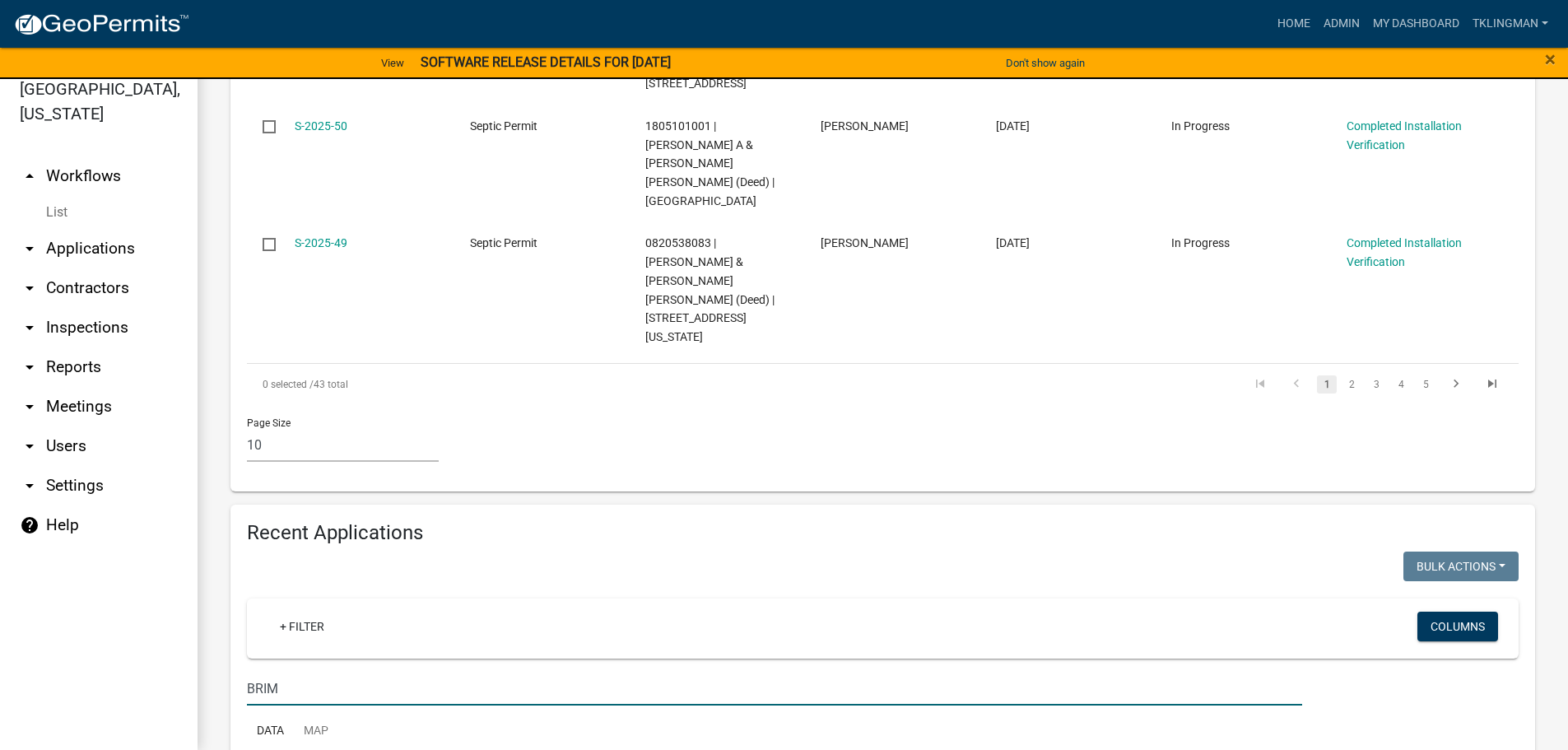
type input "BRIM"
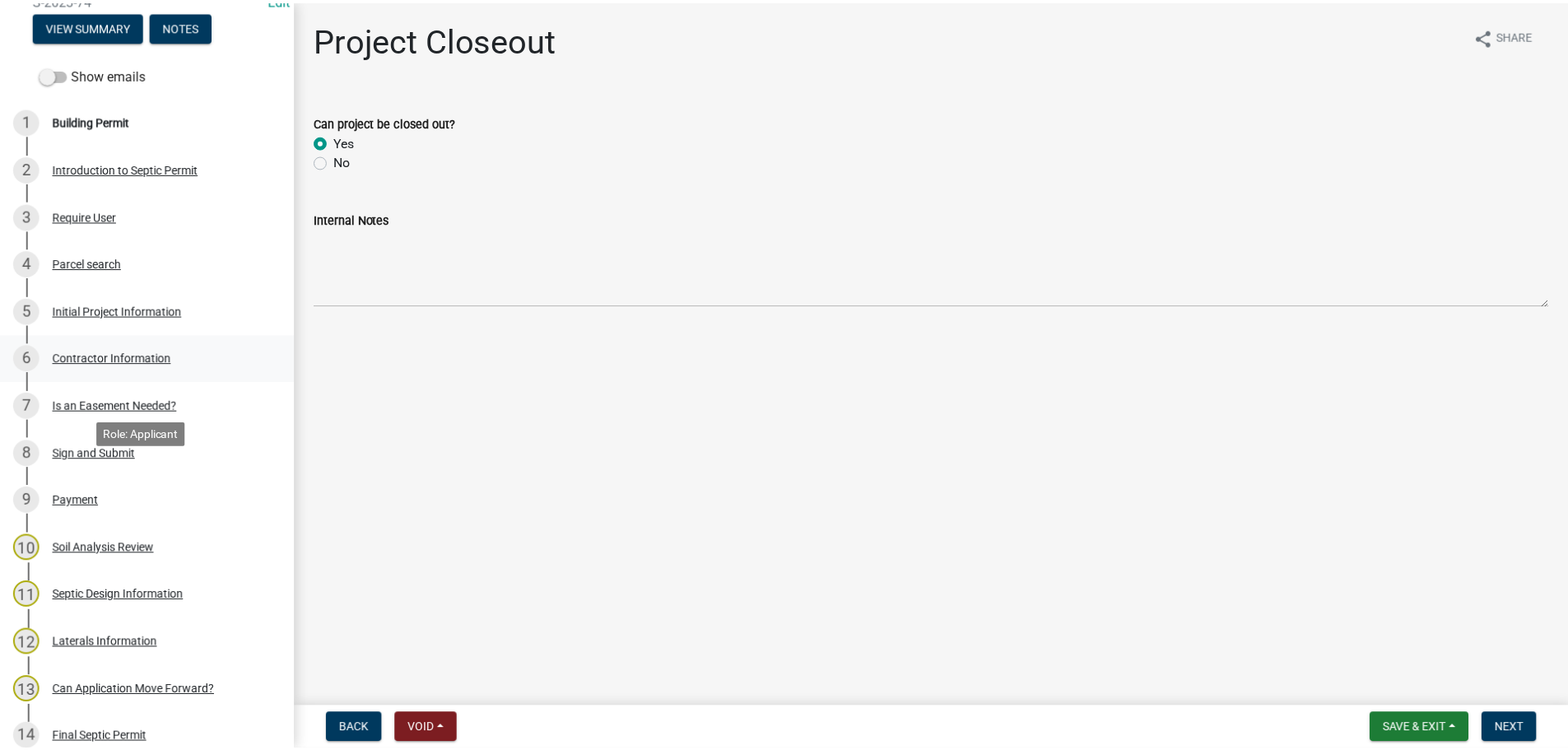
scroll to position [500, 0]
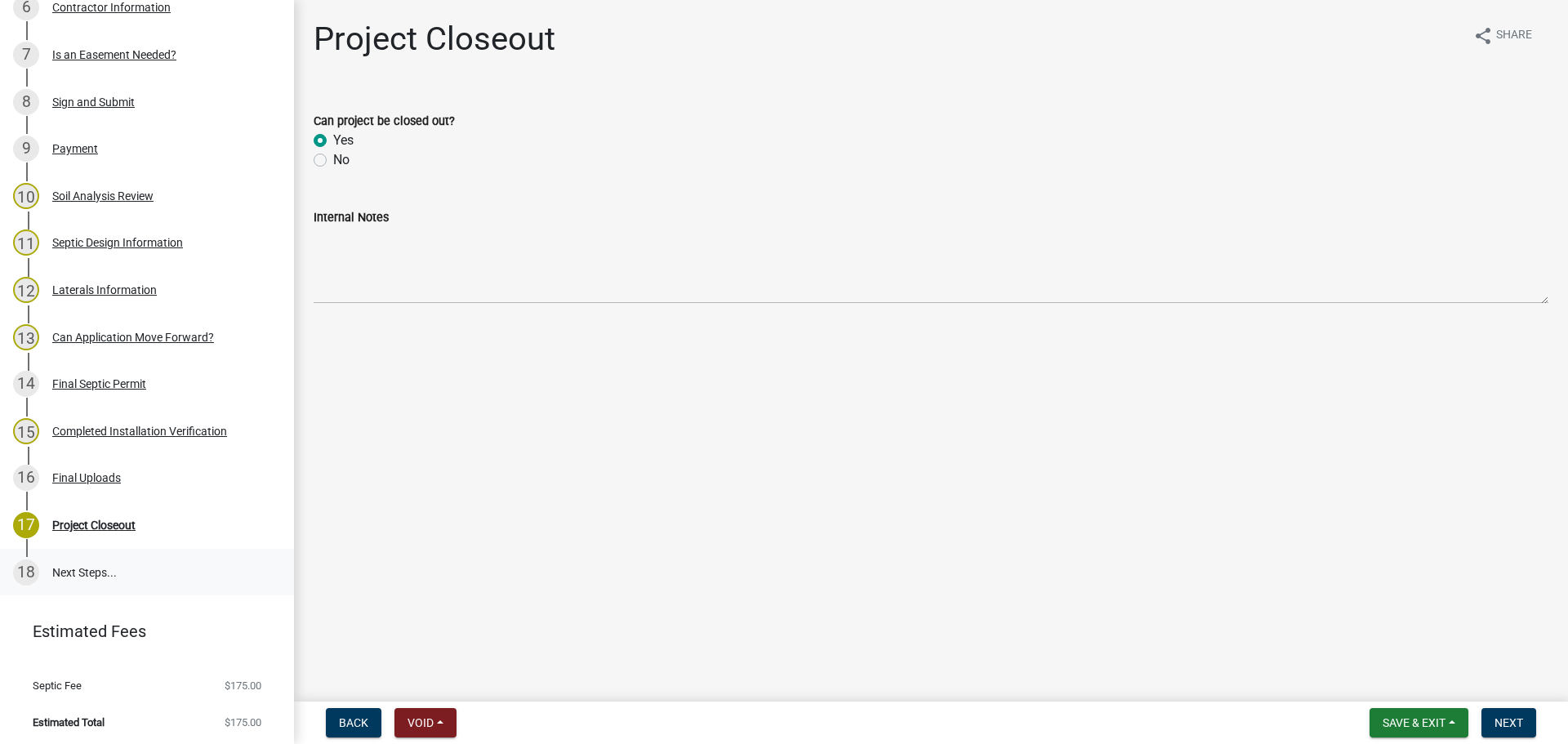
click at [99, 559] on link "18 Next Steps..." at bounding box center [146, 572] width 294 height 48
click at [116, 519] on div "Project Closeout" at bounding box center [93, 525] width 83 height 11
click at [1491, 724] on button "Next" at bounding box center [1508, 723] width 55 height 30
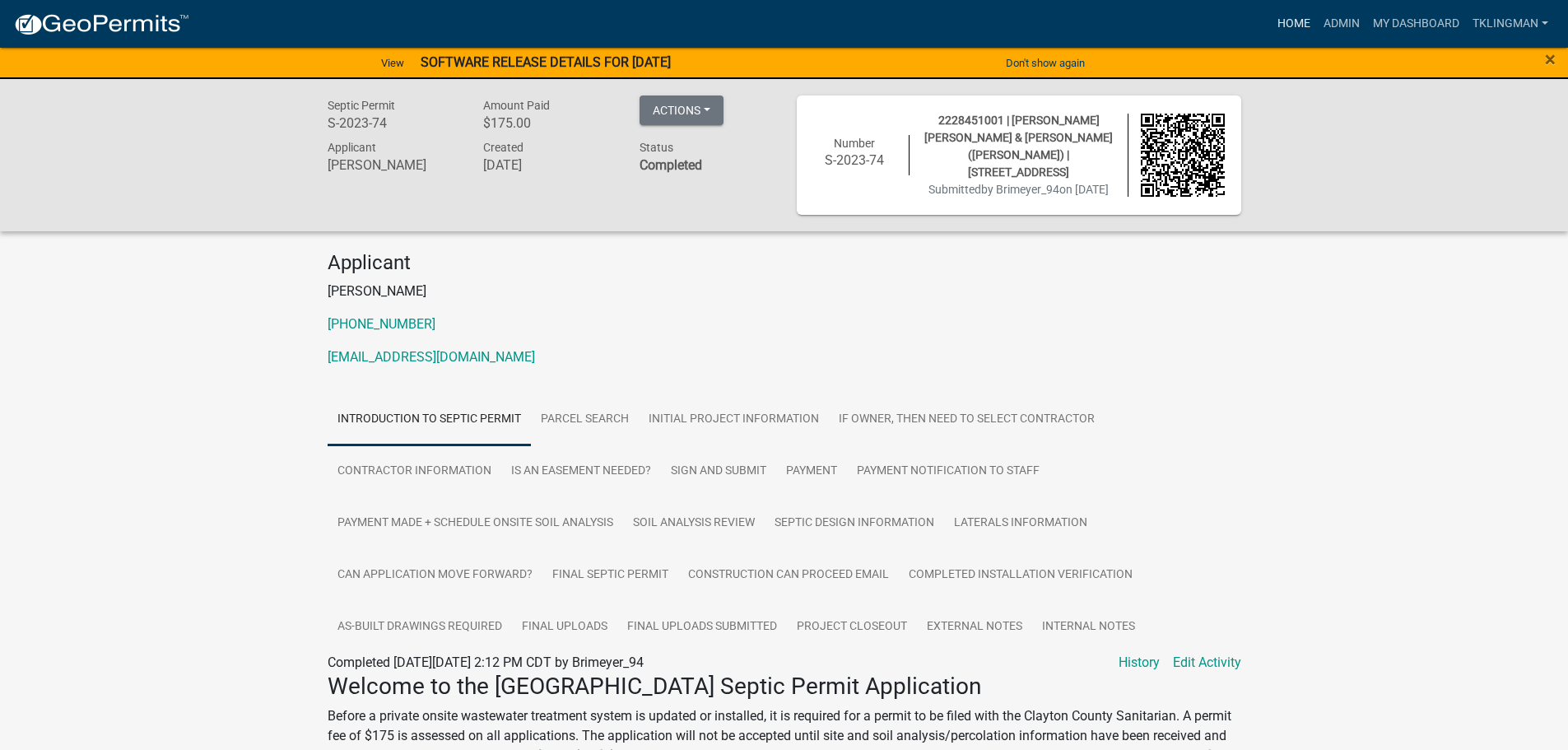
click at [1308, 25] on link "Home" at bounding box center [1294, 23] width 46 height 31
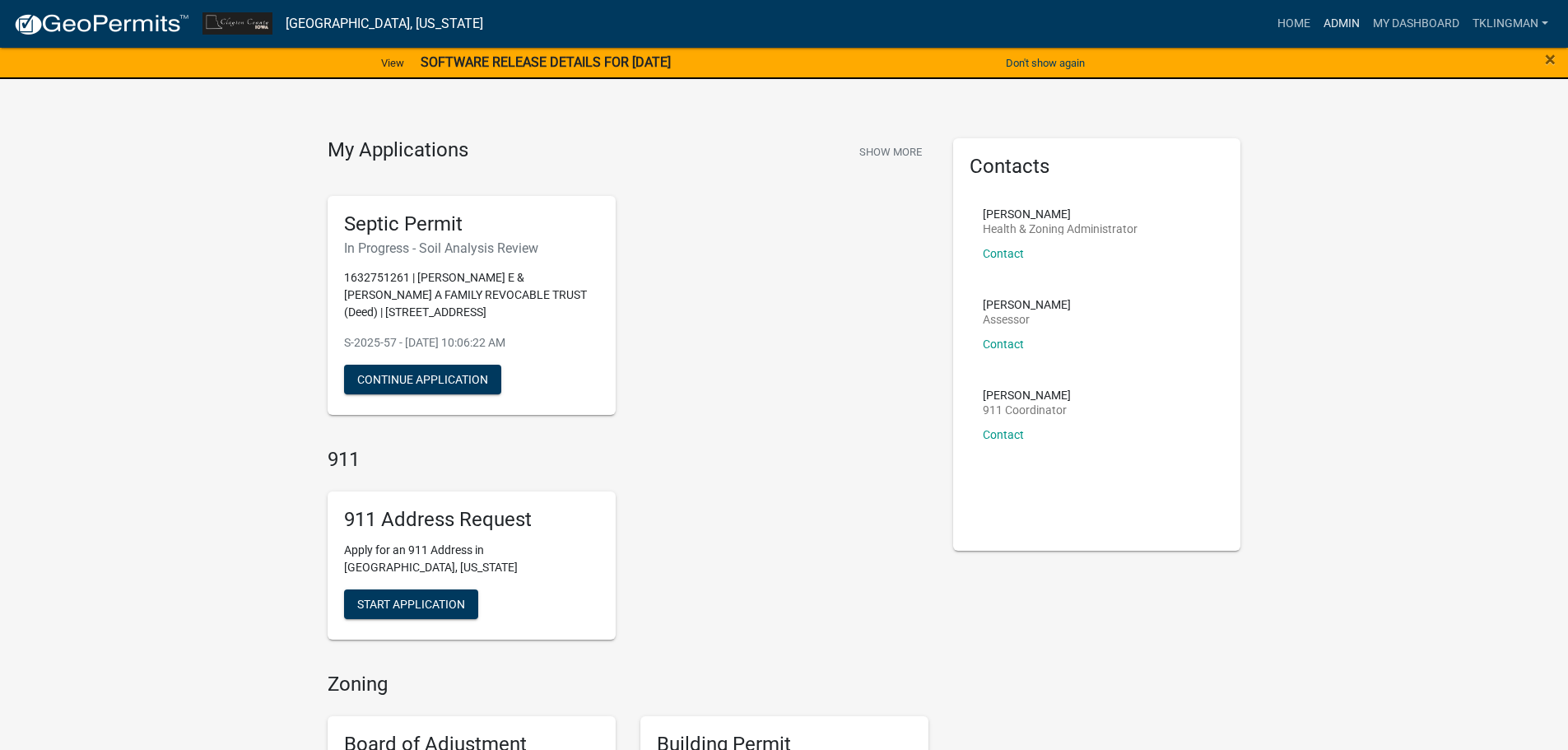
click at [1344, 21] on link "Admin" at bounding box center [1342, 23] width 50 height 31
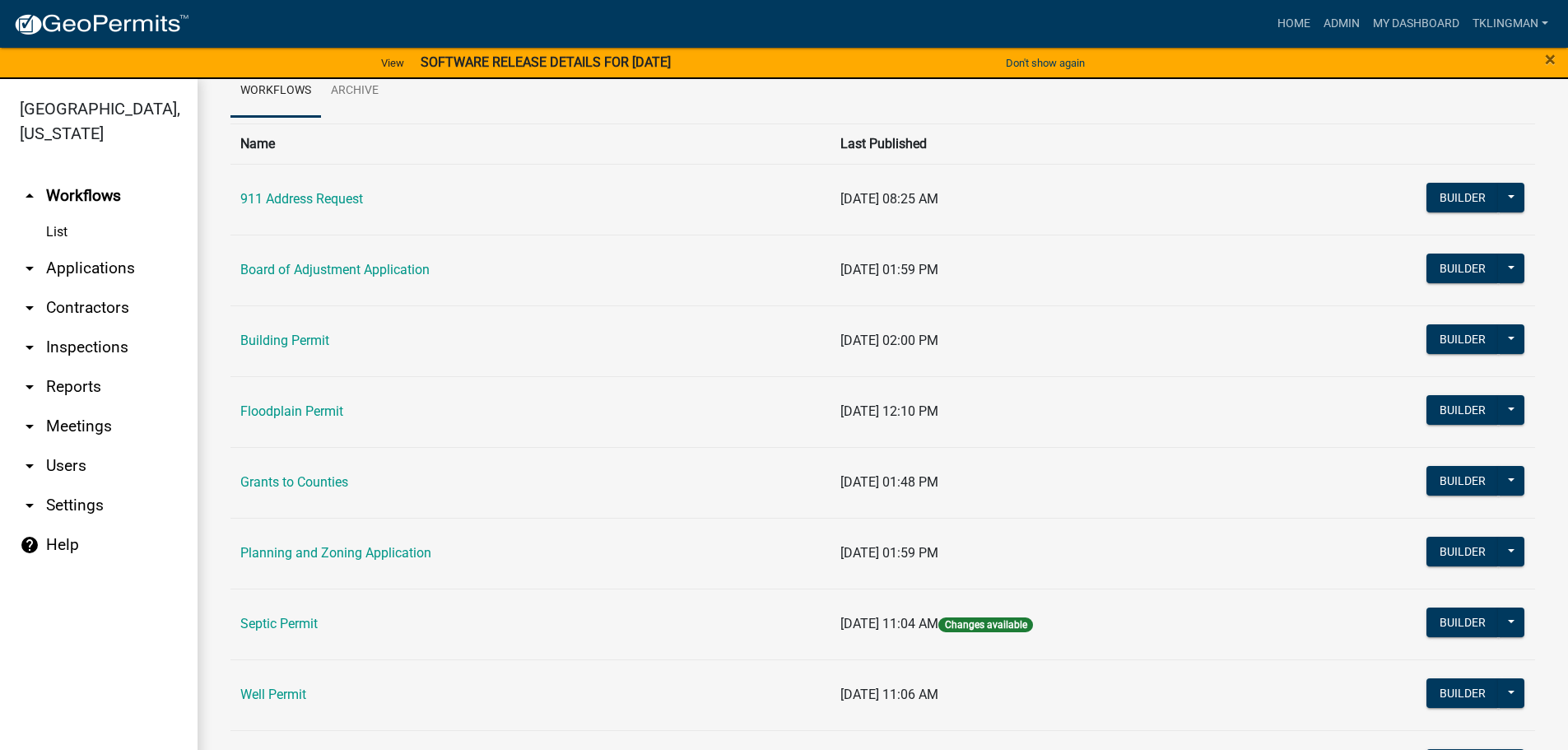
scroll to position [159, 0]
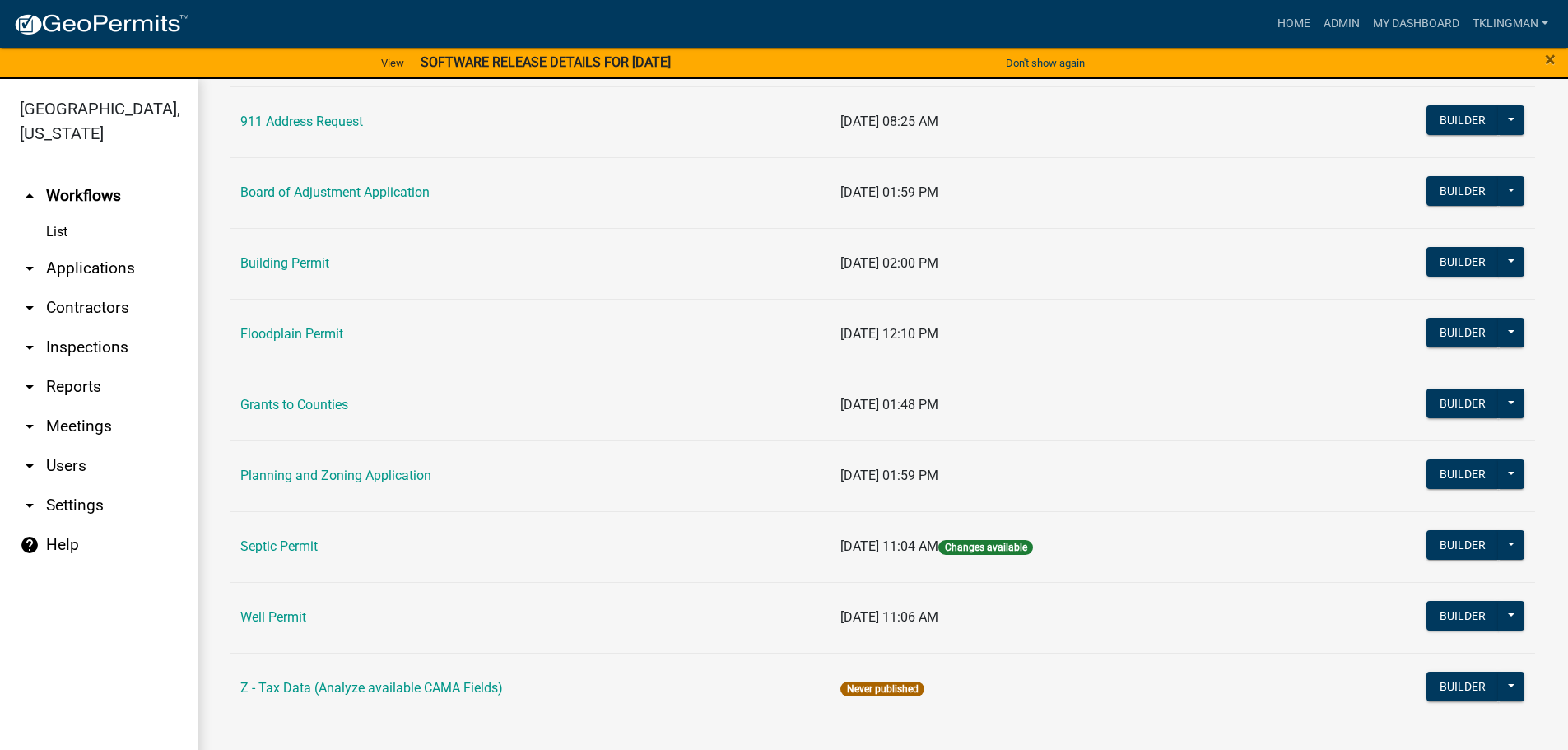
click at [318, 542] on link "Septic Permit" at bounding box center [279, 546] width 77 height 16
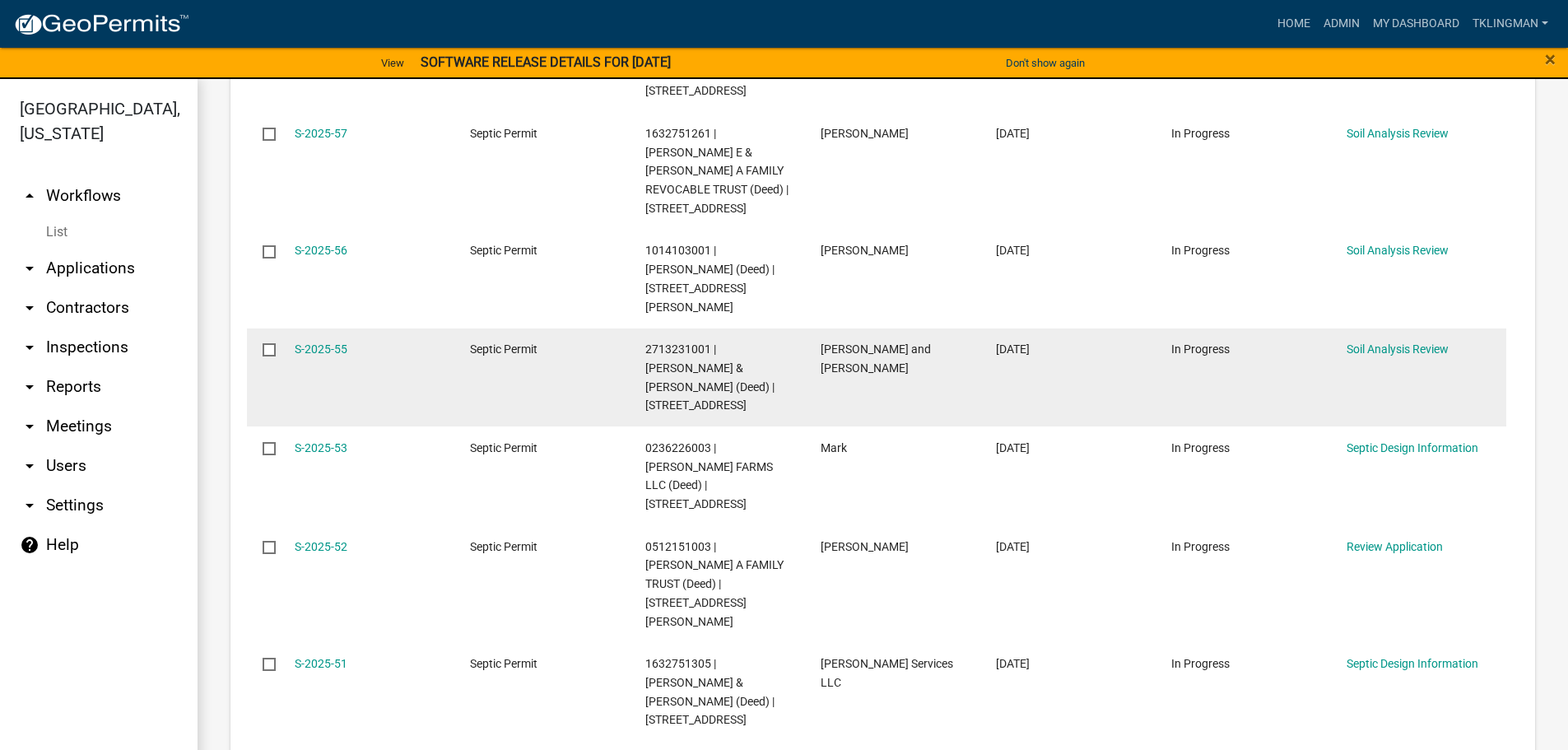
scroll to position [1152, 0]
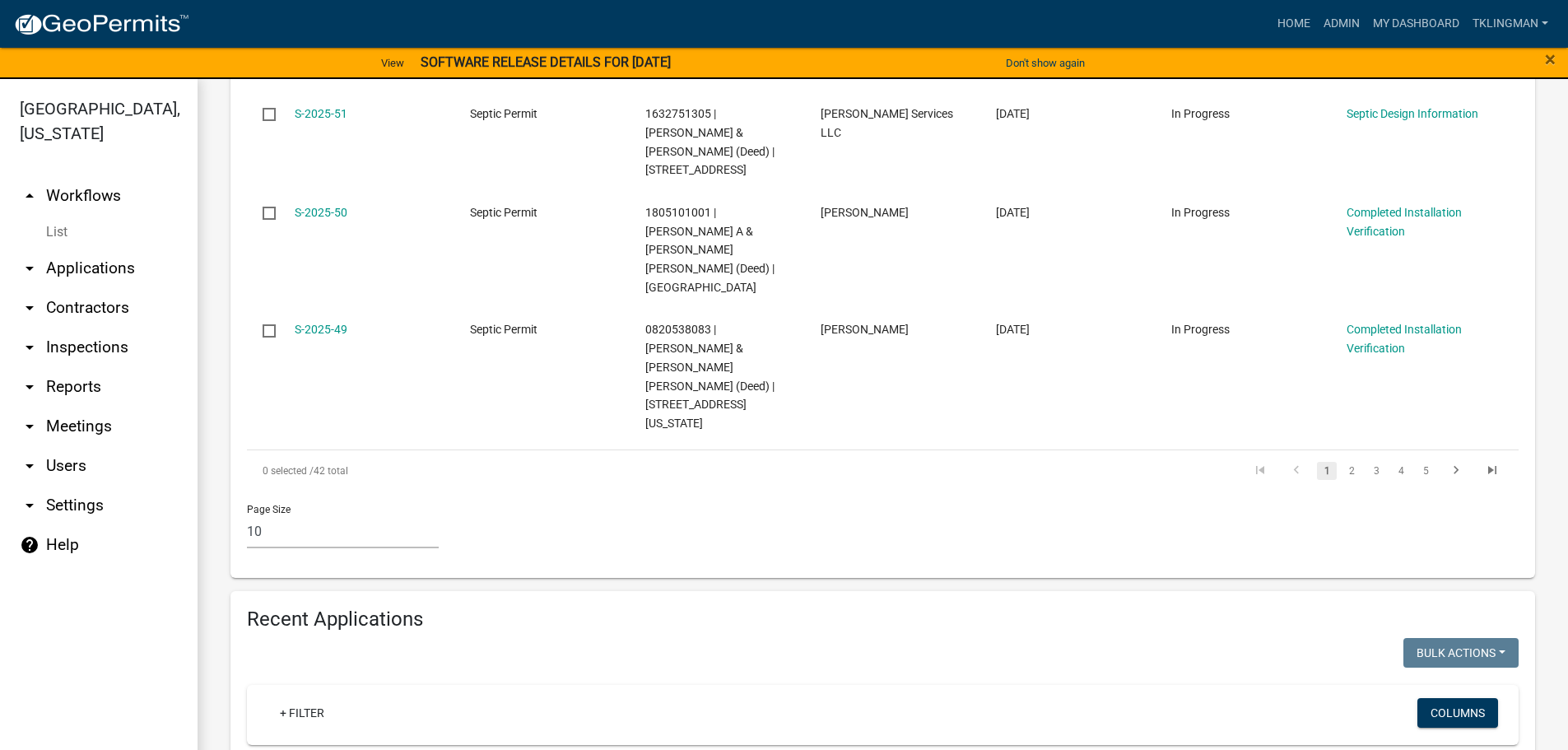
scroll to position [1285, 0]
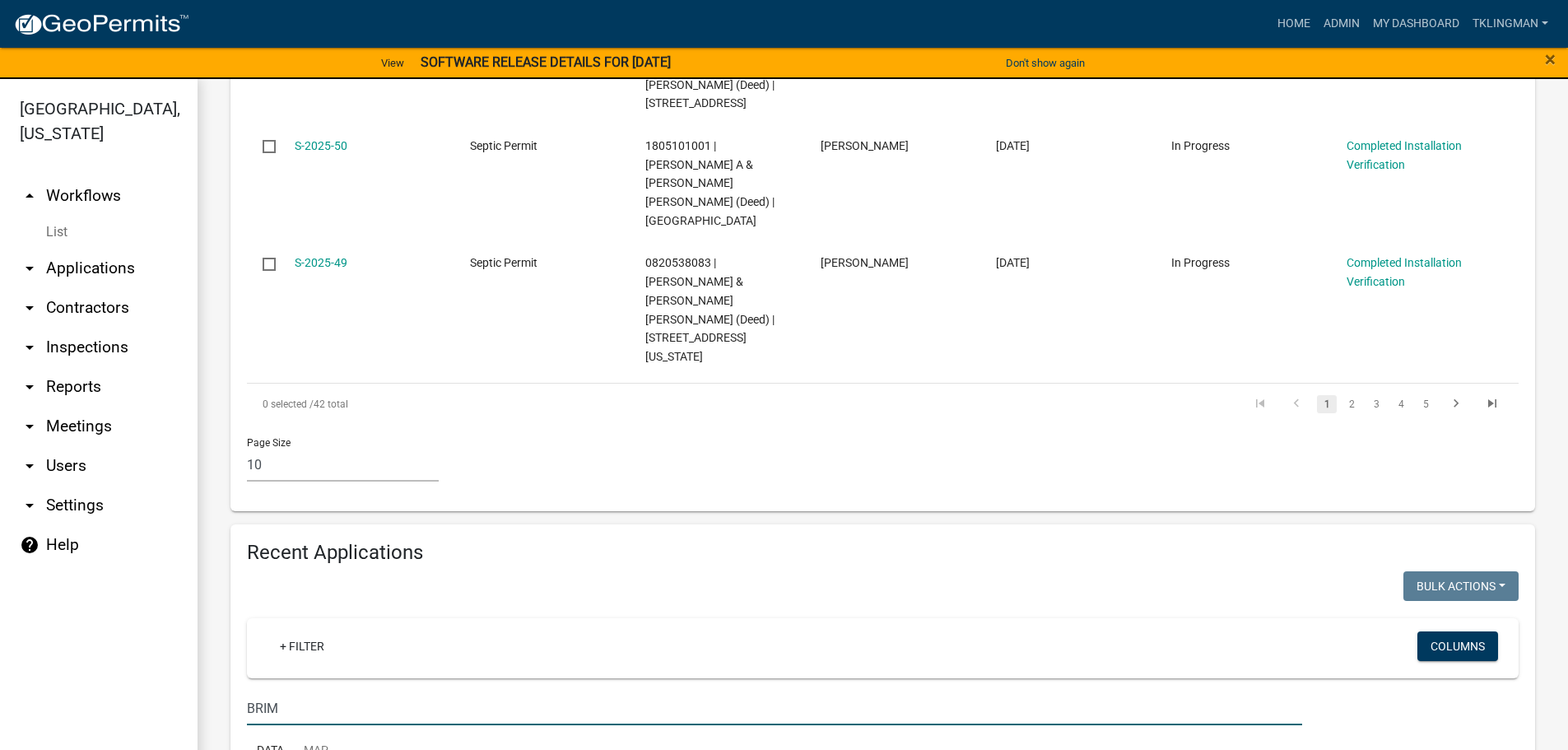
drag, startPoint x: 320, startPoint y: 461, endPoint x: 0, endPoint y: 512, distance: 324.0
click at [0, 520] on div "[GEOGRAPHIC_DATA], [US_STATE] arrow_drop_up Workflows List arrow_drop_down Appl…" at bounding box center [784, 424] width 1568 height 691
type input "STEG"
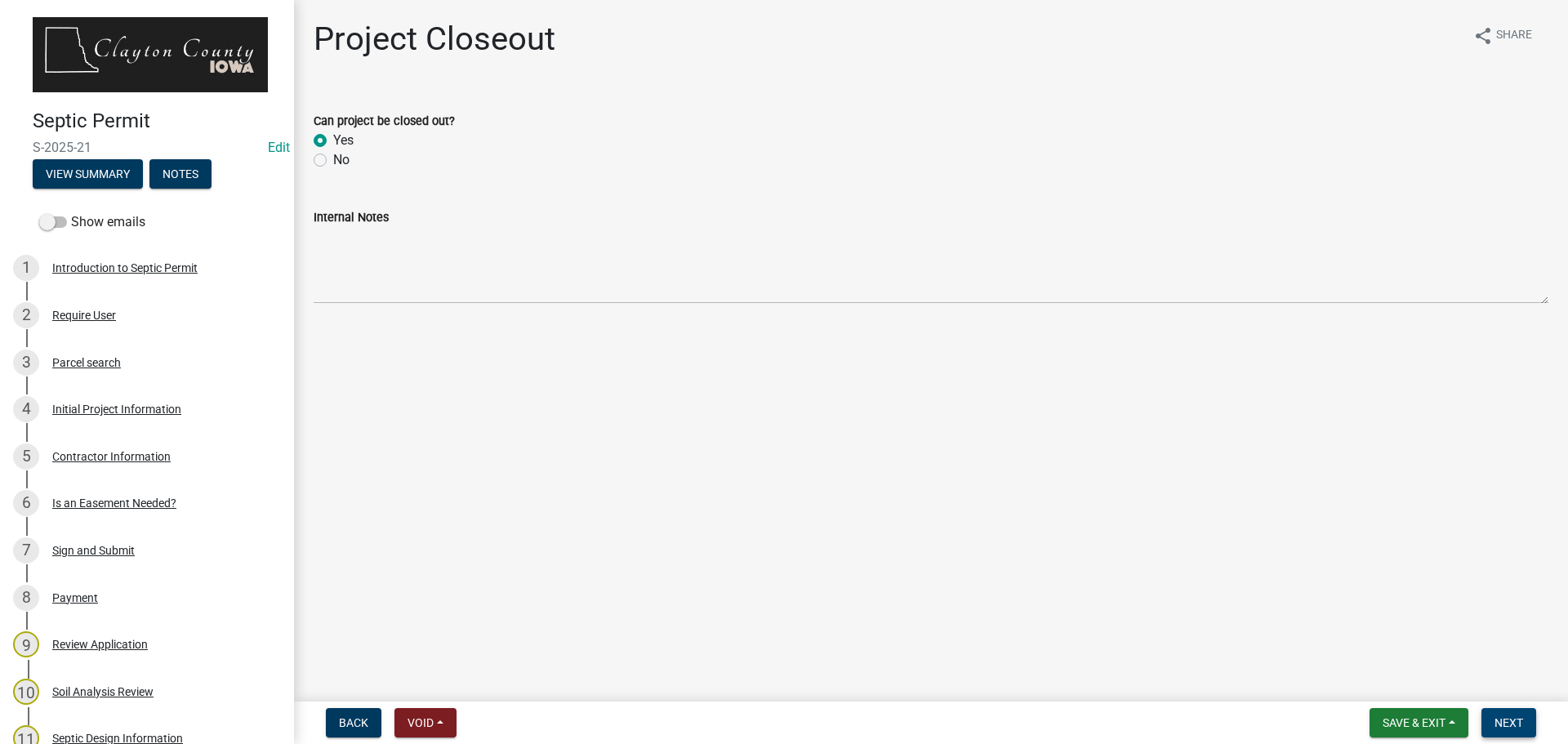
click at [1497, 712] on button "Next" at bounding box center [1508, 723] width 55 height 30
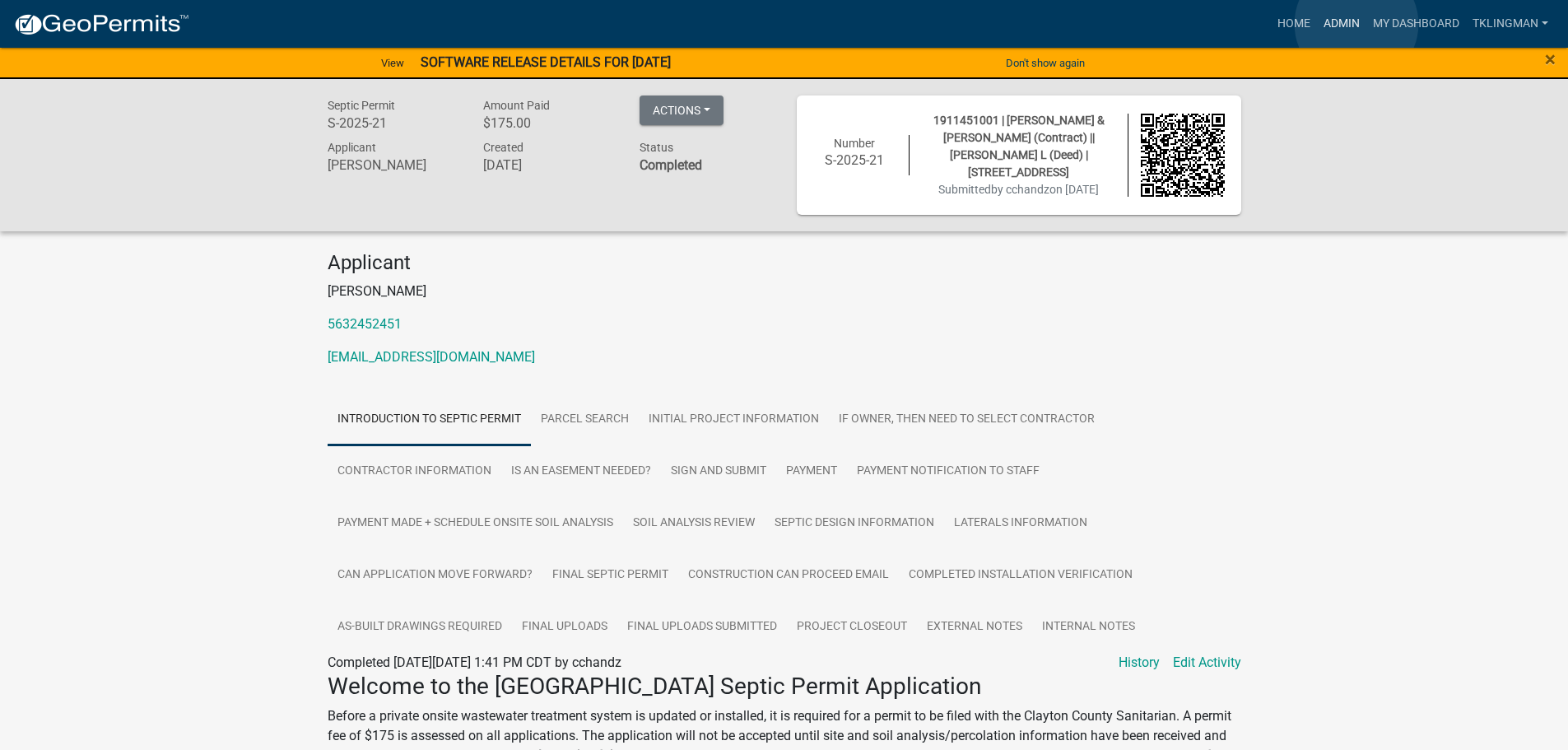
click at [1357, 22] on link "Admin" at bounding box center [1342, 23] width 50 height 31
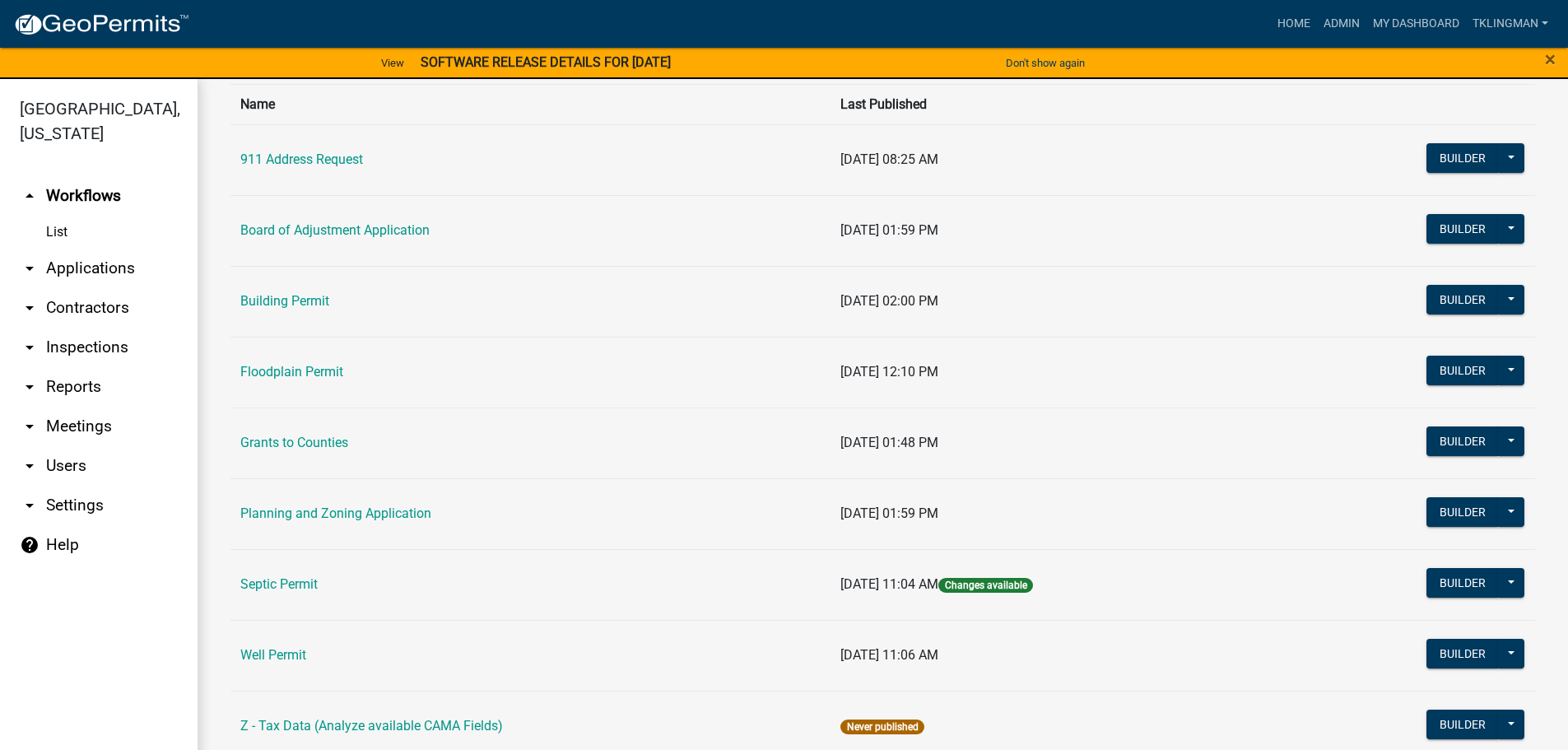
scroll to position [159, 0]
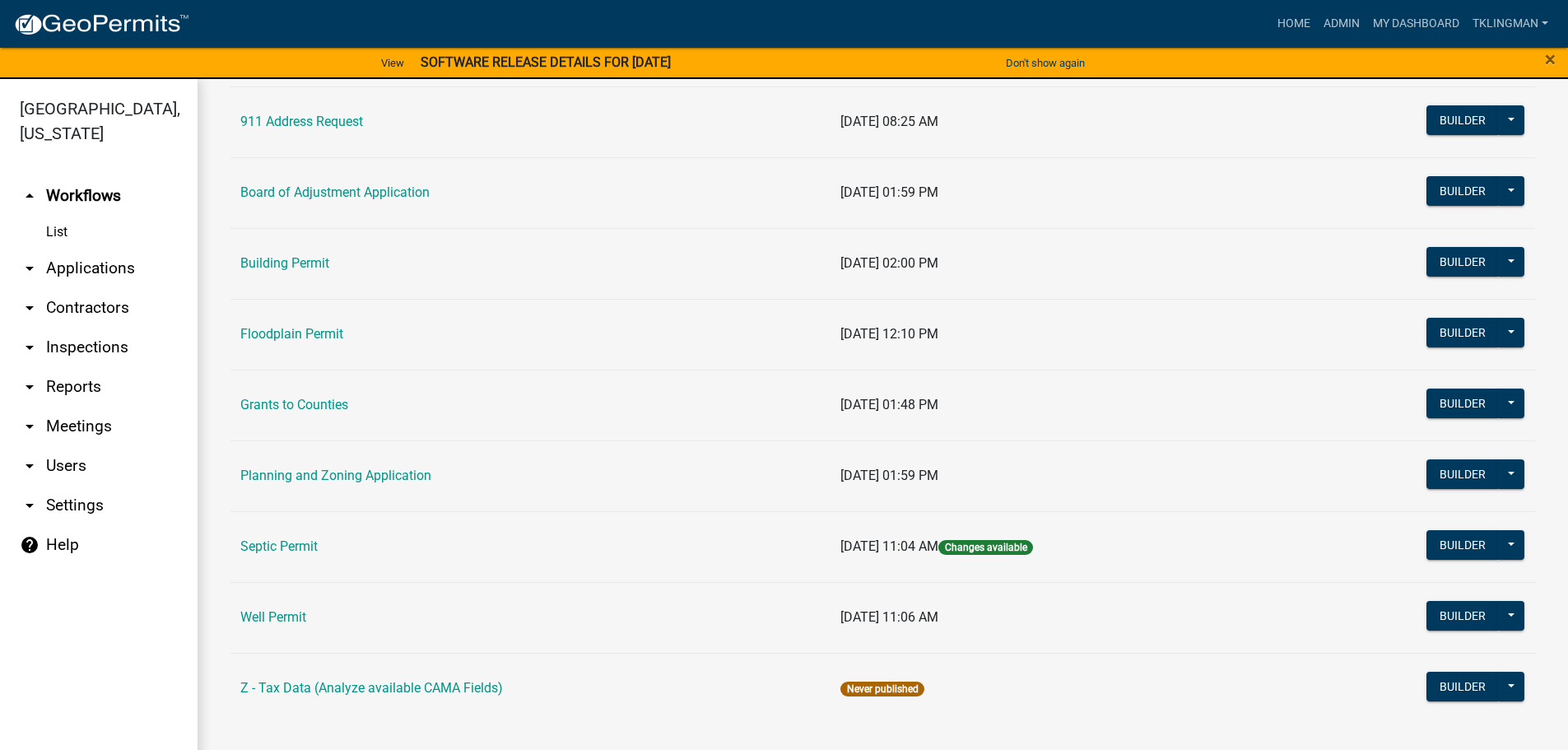
click at [262, 555] on td "Septic Permit" at bounding box center [530, 546] width 600 height 70
click at [276, 543] on link "Septic Permit" at bounding box center [279, 546] width 77 height 16
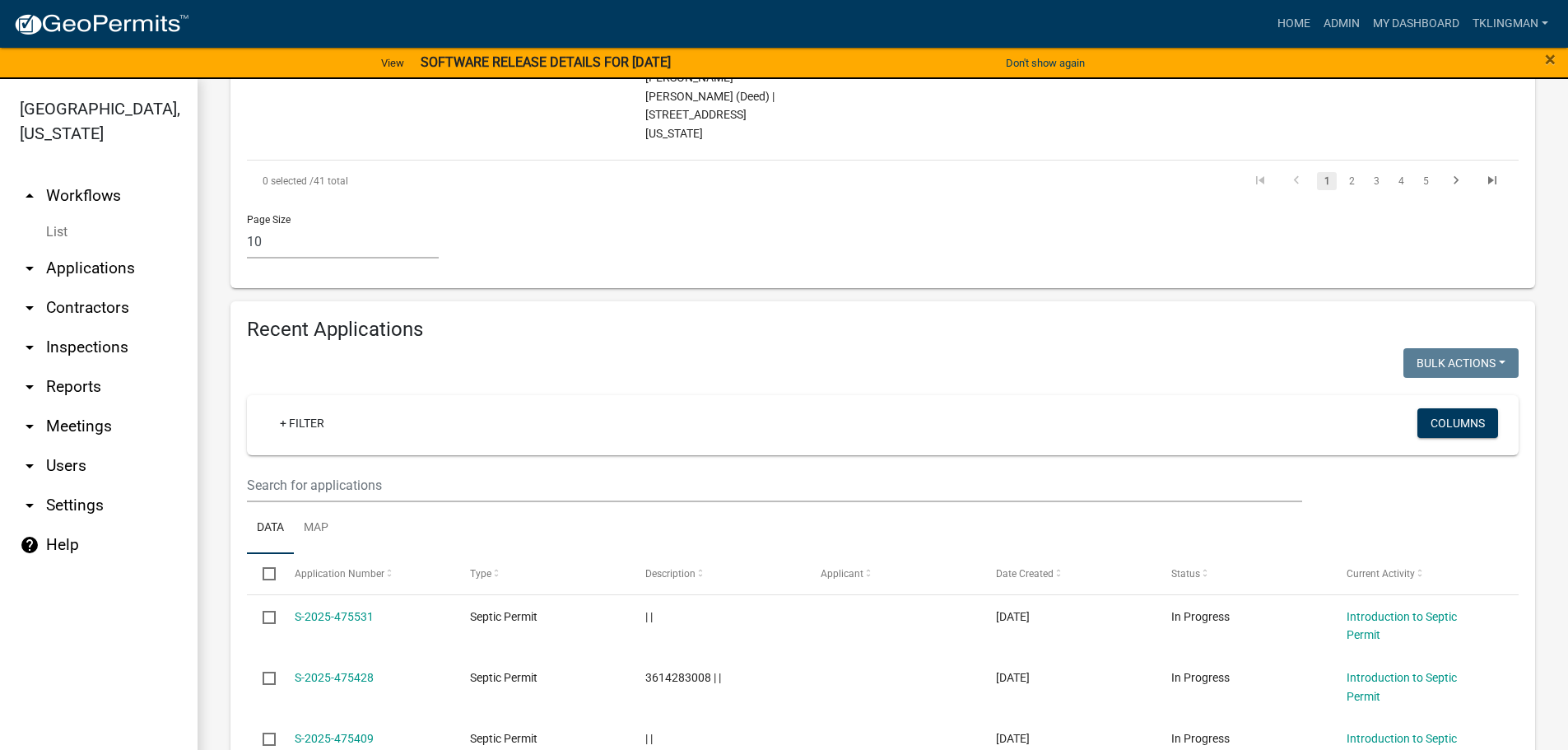
scroll to position [1505, 0]
click at [1397, 571] on span "Current Activity" at bounding box center [1380, 577] width 69 height 11
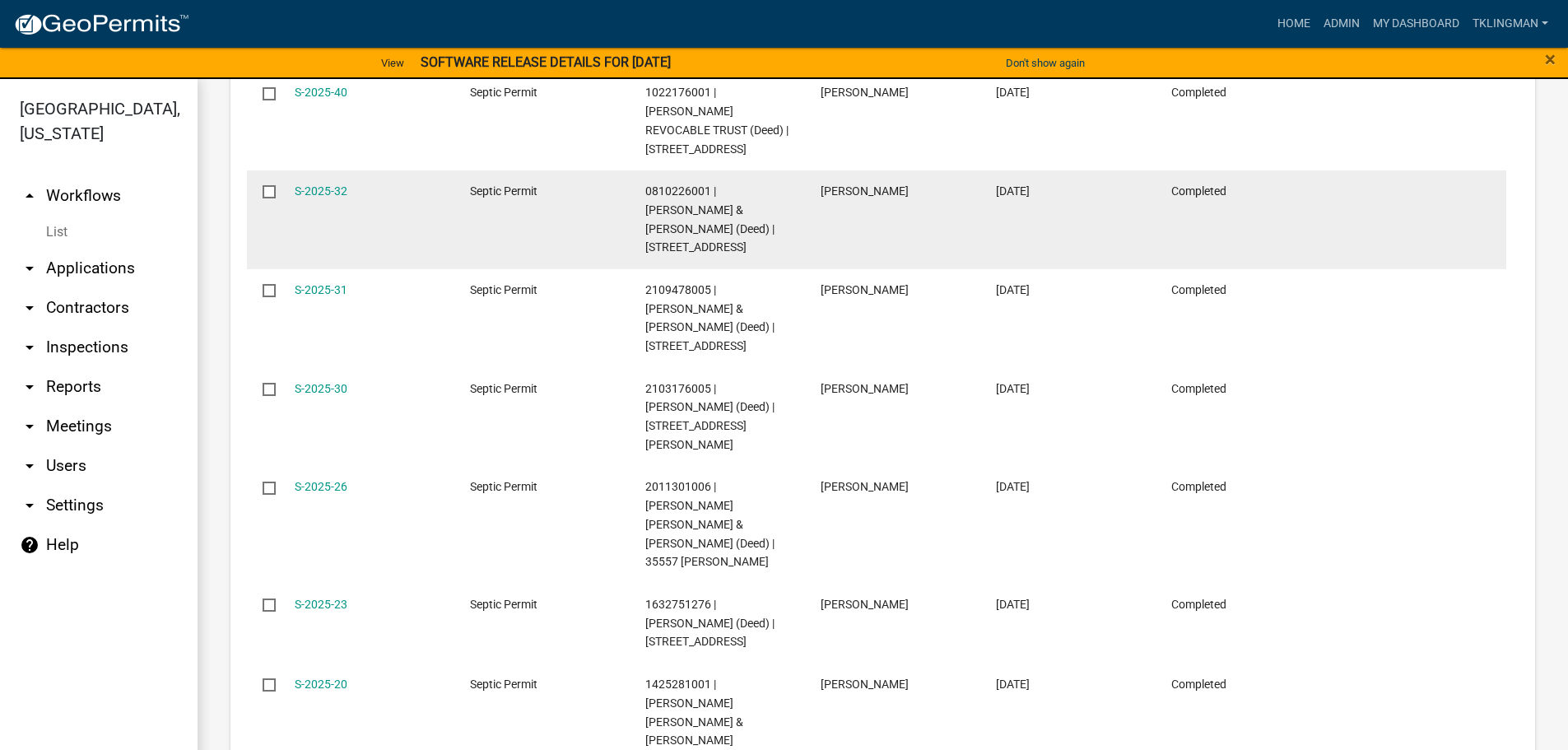
scroll to position [1554, 0]
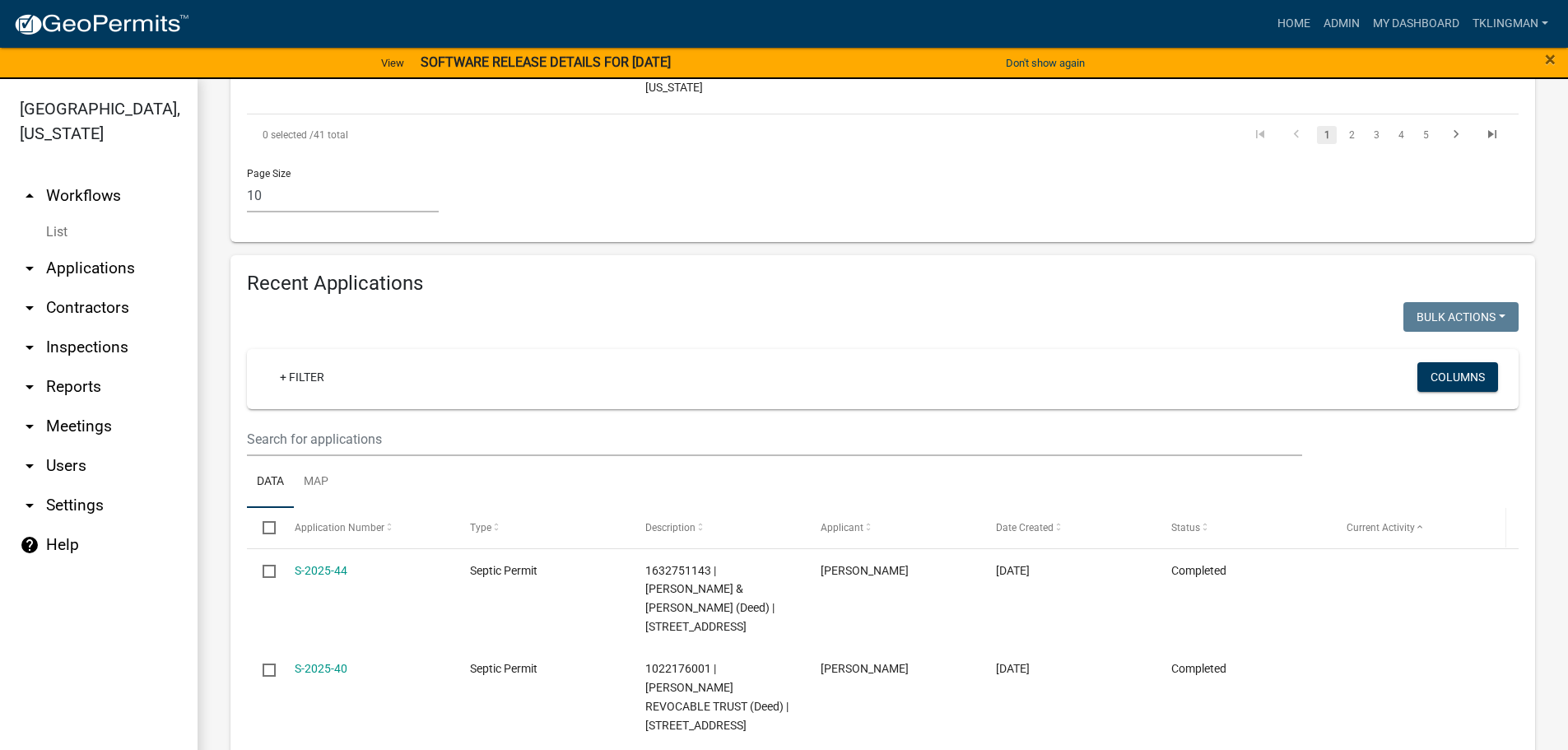
click at [1406, 522] on span "Current Activity" at bounding box center [1380, 527] width 69 height 11
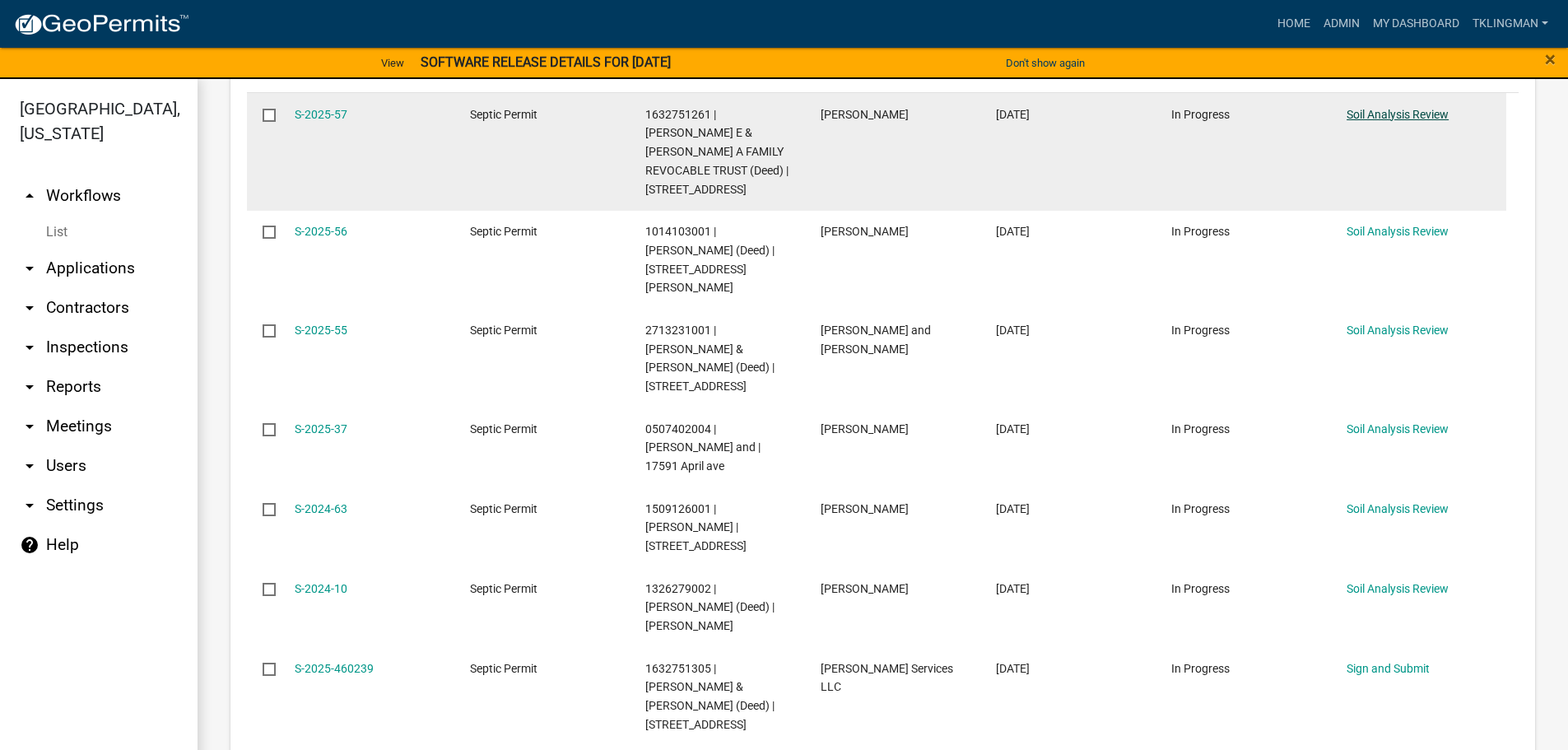
scroll to position [2073, 0]
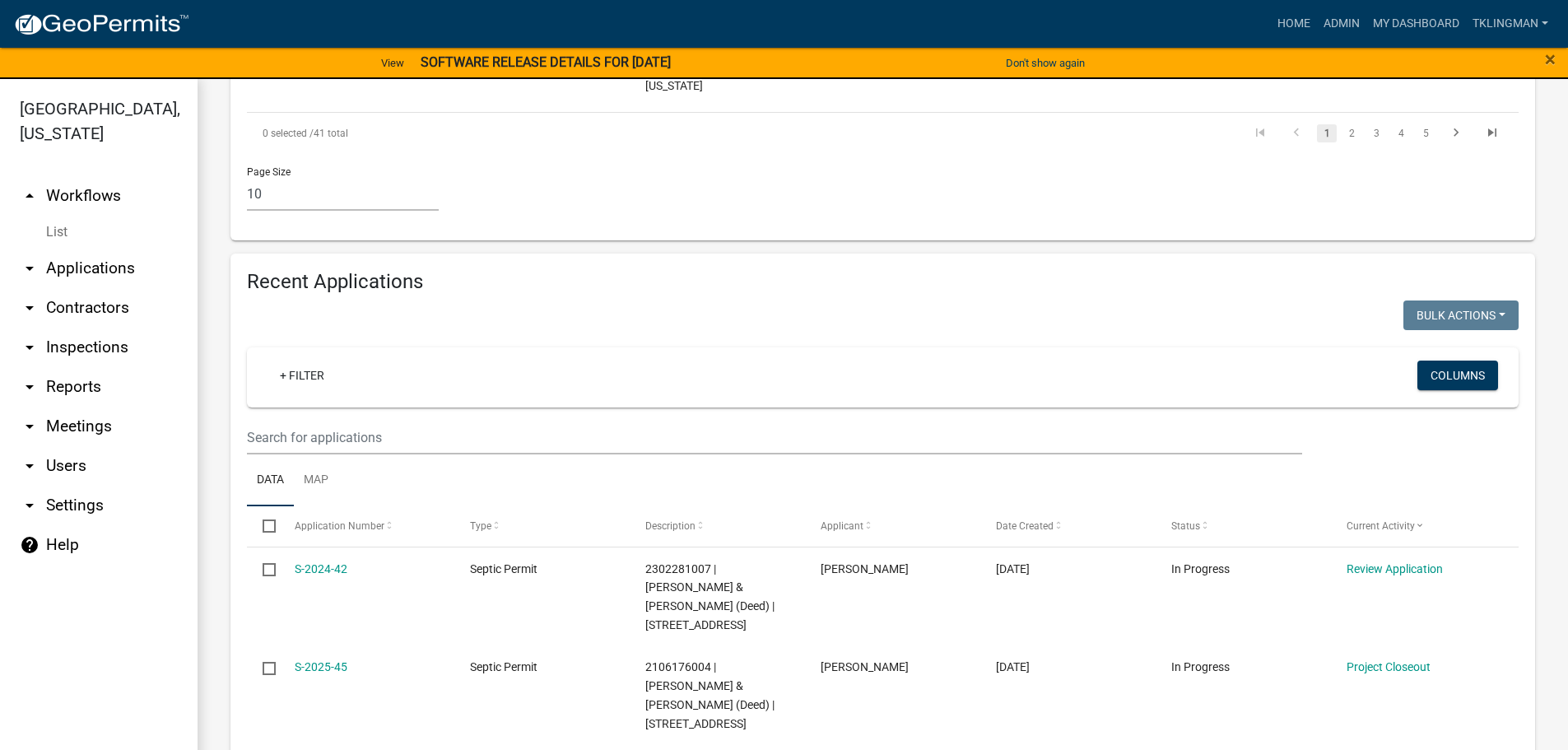
scroll to position [1545, 0]
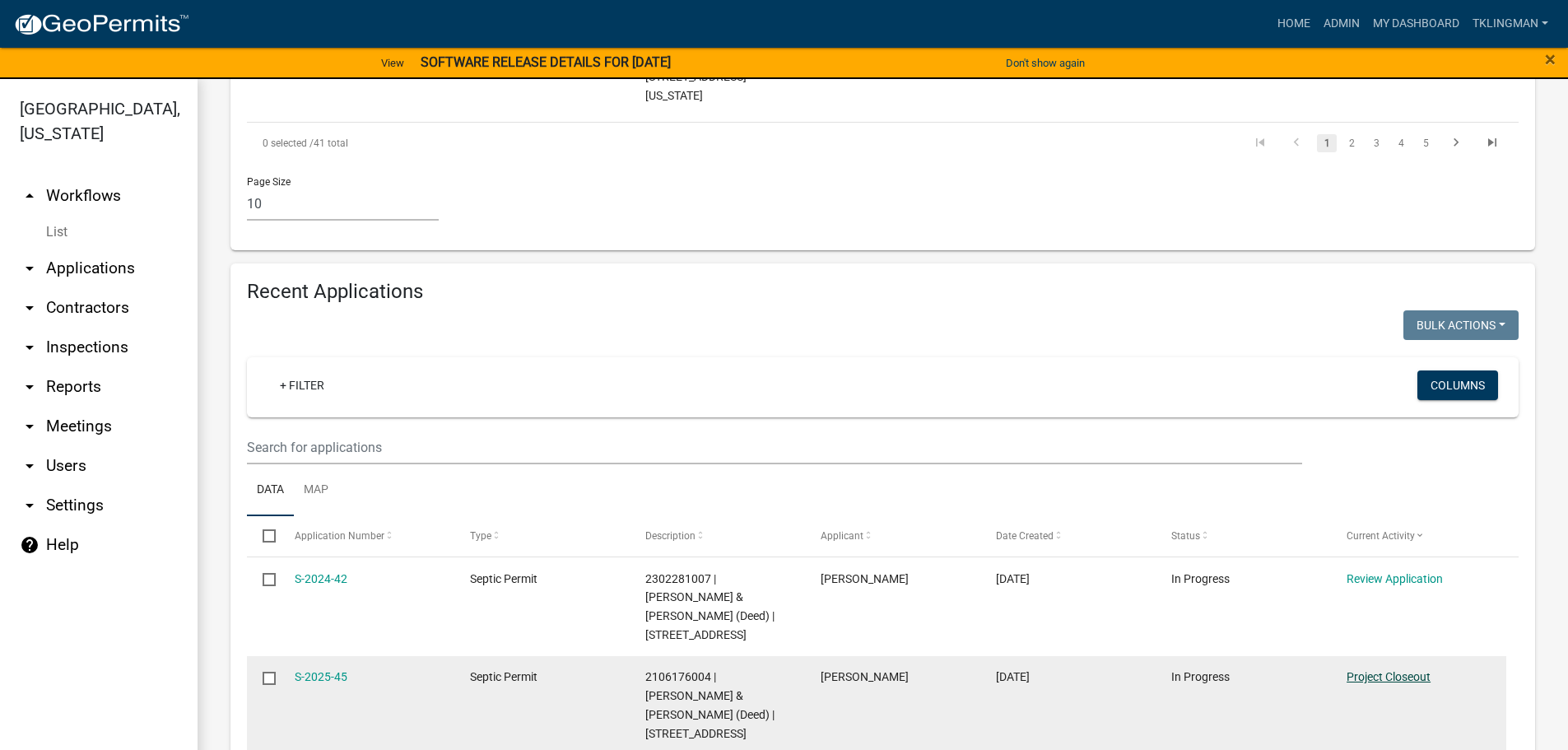
click at [1405, 670] on link "Project Closeout" at bounding box center [1388, 677] width 84 height 13
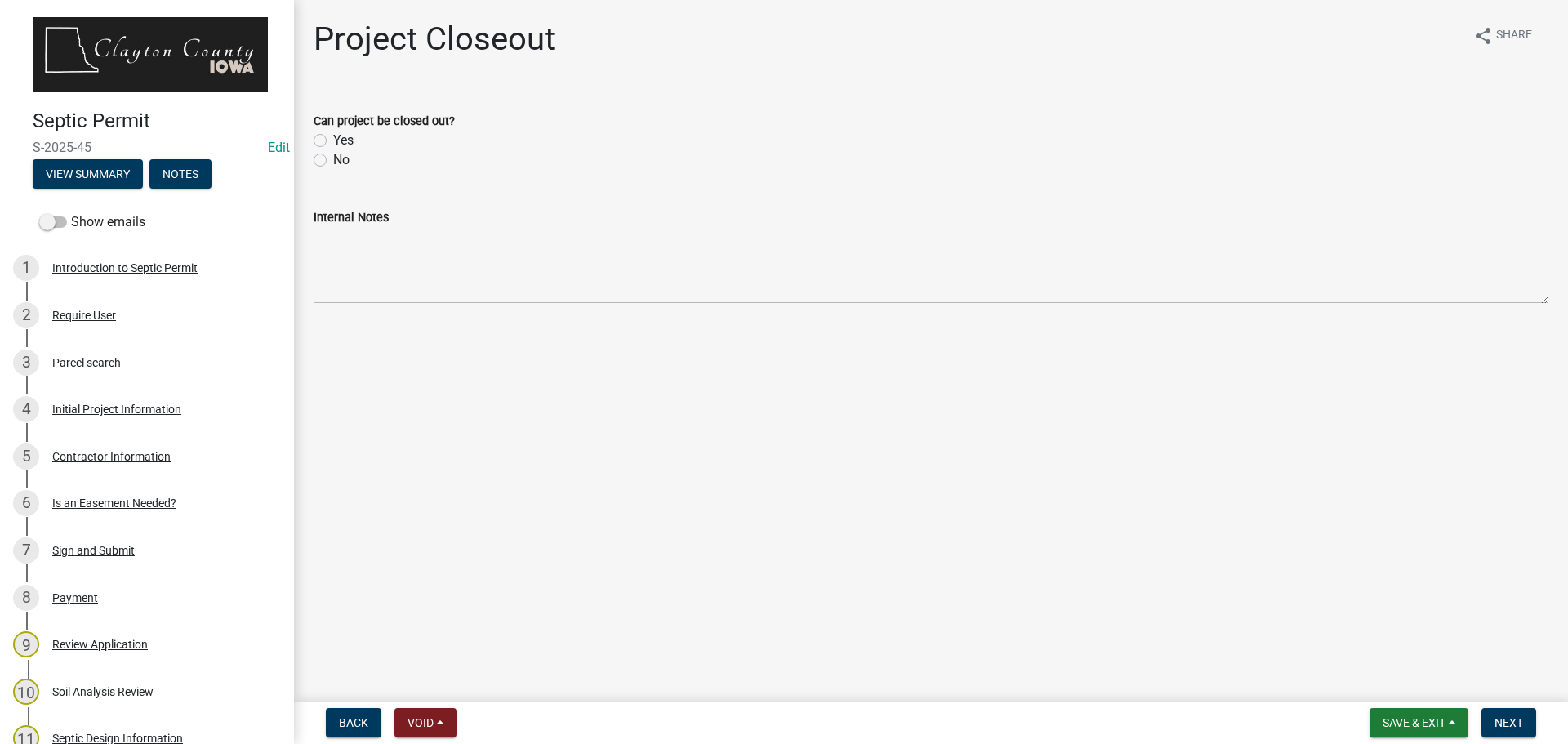
click at [319, 147] on div "Yes" at bounding box center [930, 140] width 1235 height 20
click at [320, 146] on div "Yes" at bounding box center [930, 140] width 1235 height 20
click at [333, 145] on label "Yes" at bounding box center [343, 140] width 21 height 20
click at [333, 142] on input "Yes" at bounding box center [337, 135] width 10 height 10
radio input "true"
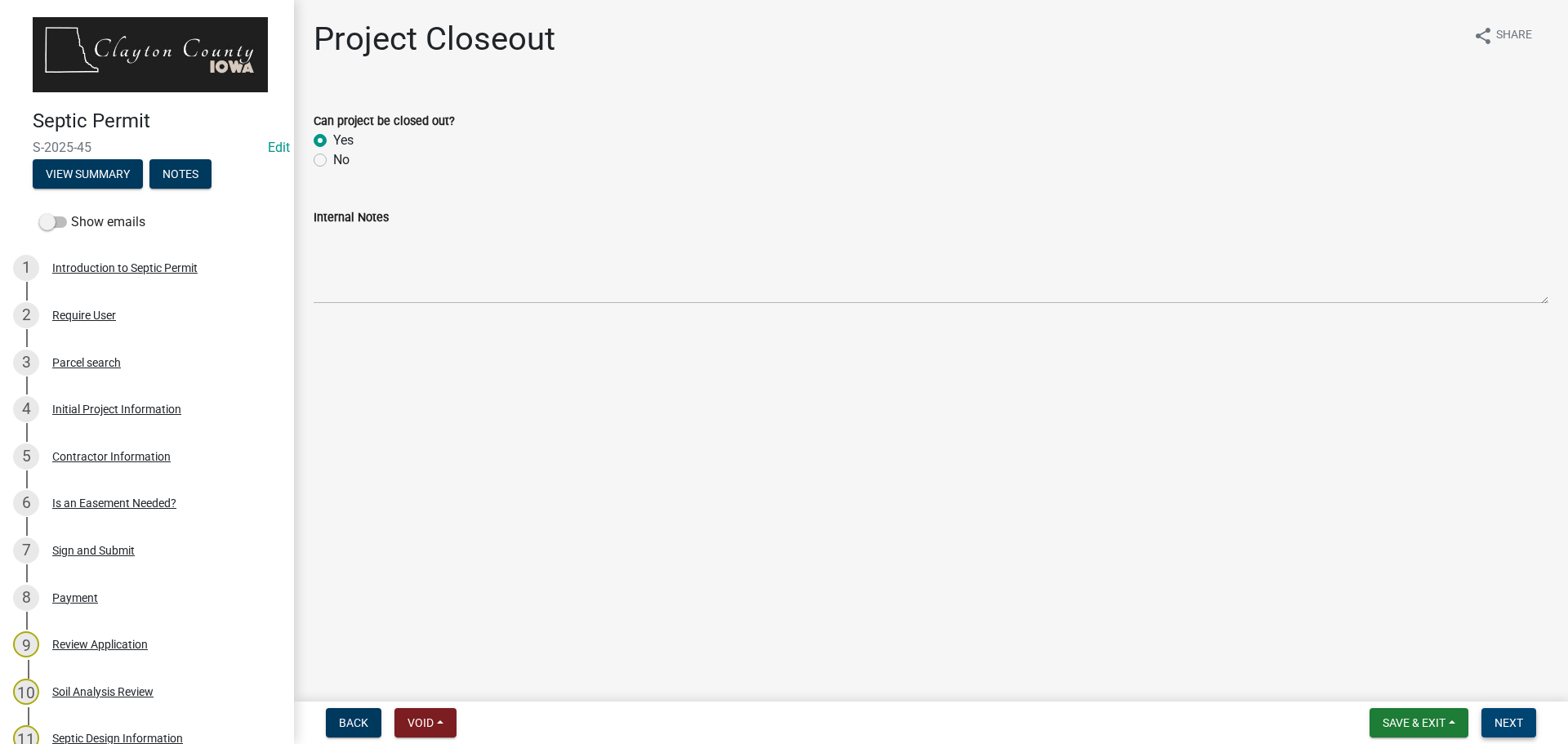
click at [1493, 728] on button "Next" at bounding box center [1508, 723] width 55 height 30
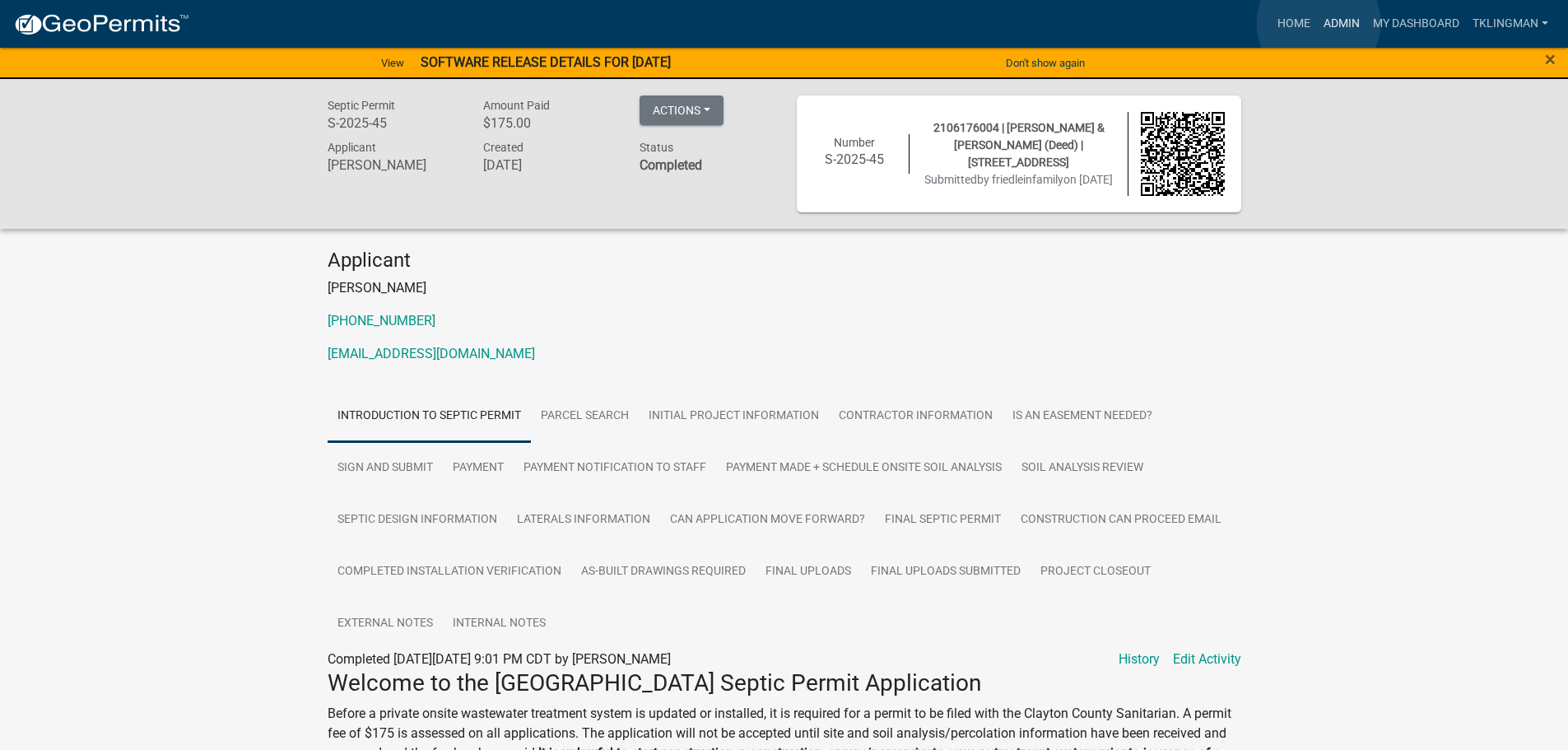
click at [1318, 23] on link "Admin" at bounding box center [1342, 23] width 50 height 31
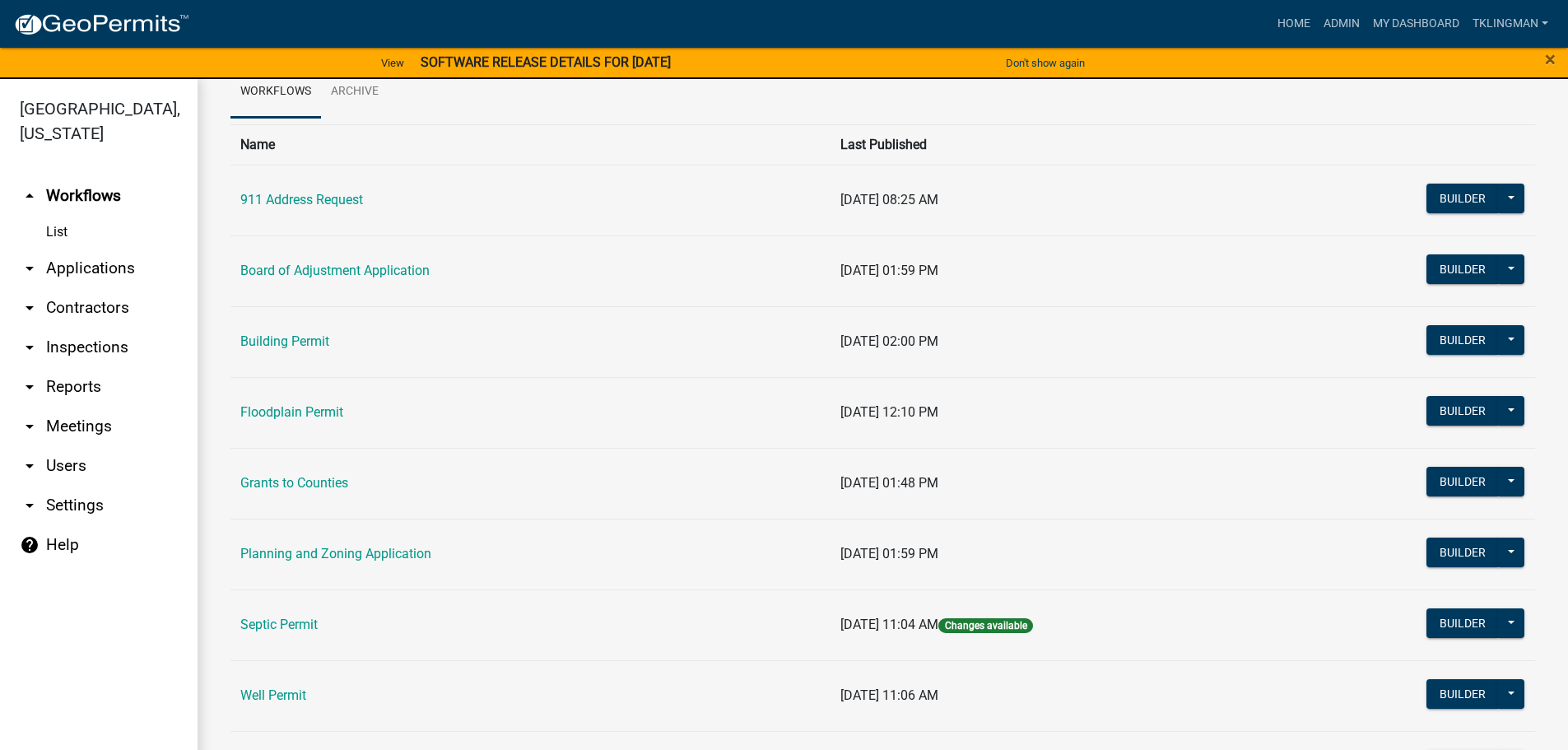
scroll to position [159, 0]
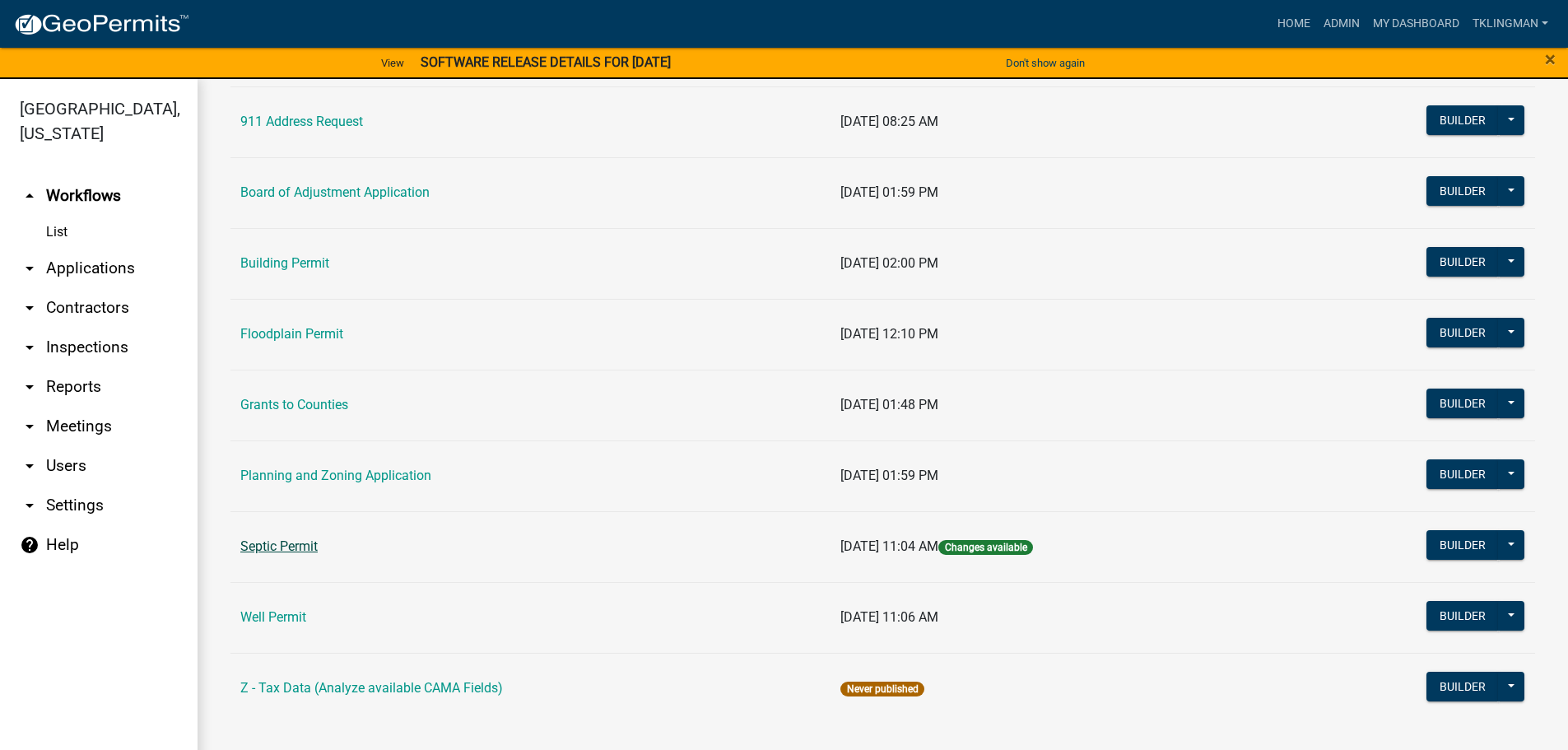
click at [290, 545] on link "Septic Permit" at bounding box center [279, 546] width 77 height 16
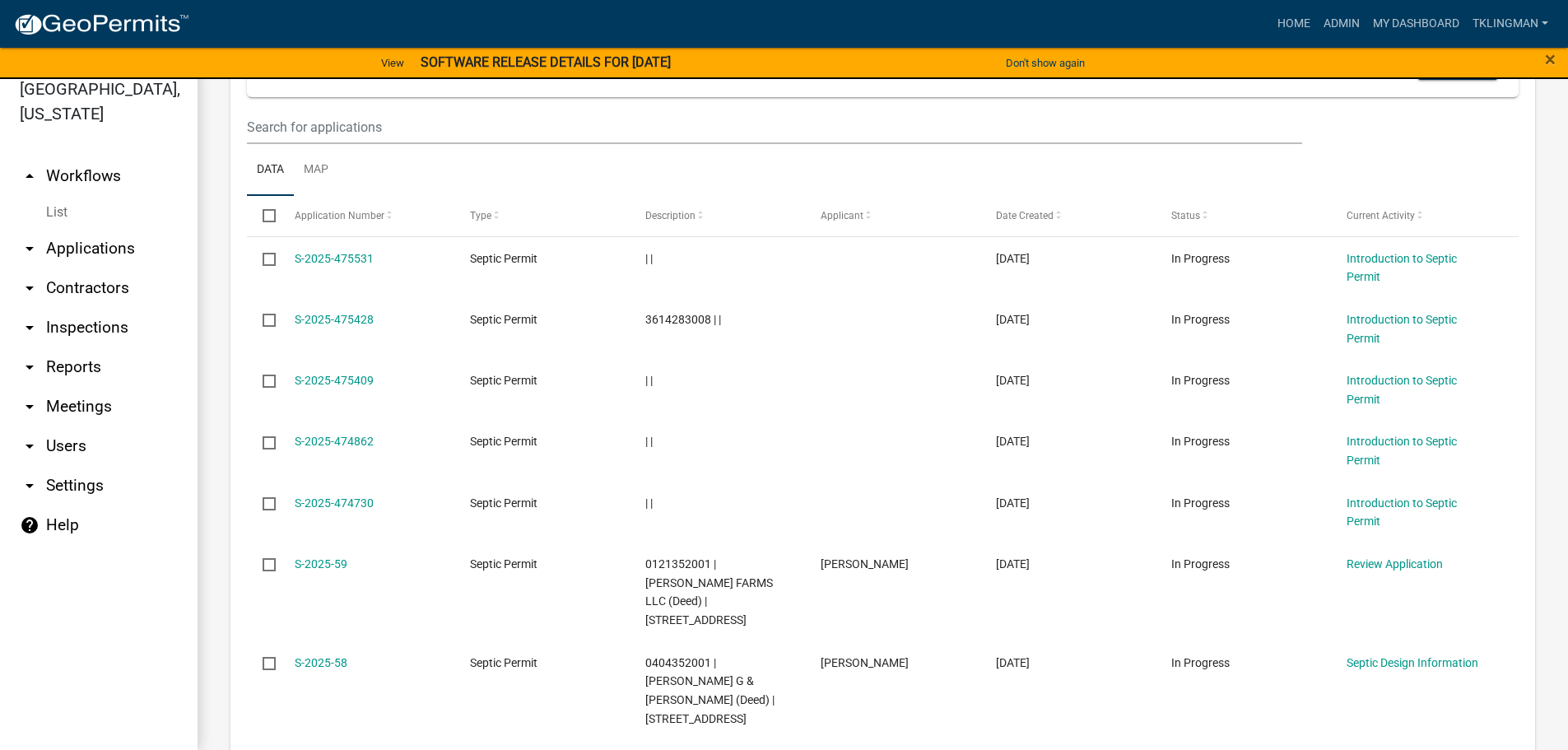
scroll to position [1834, 0]
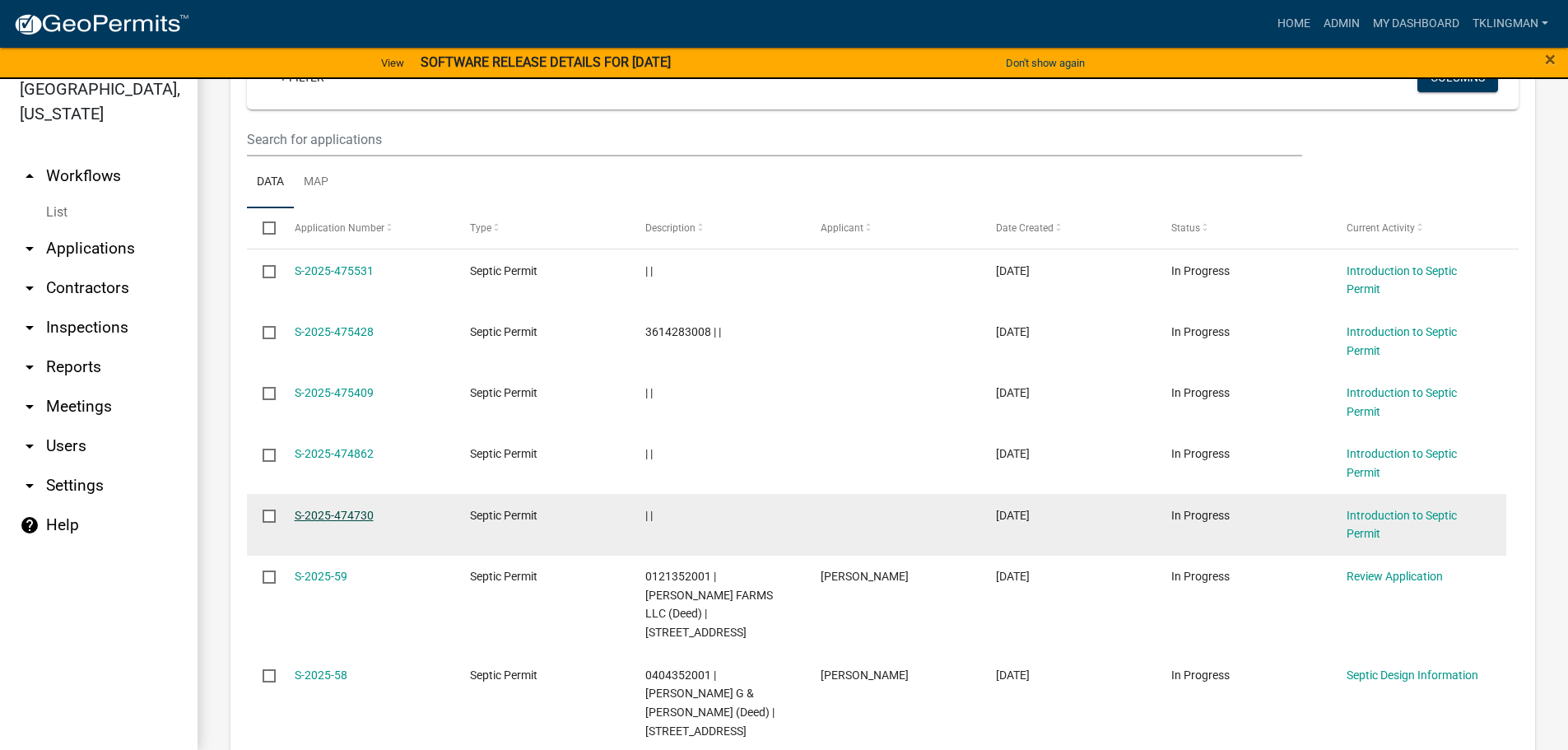
click at [338, 508] on link "S-2025-474730" at bounding box center [334, 515] width 79 height 13
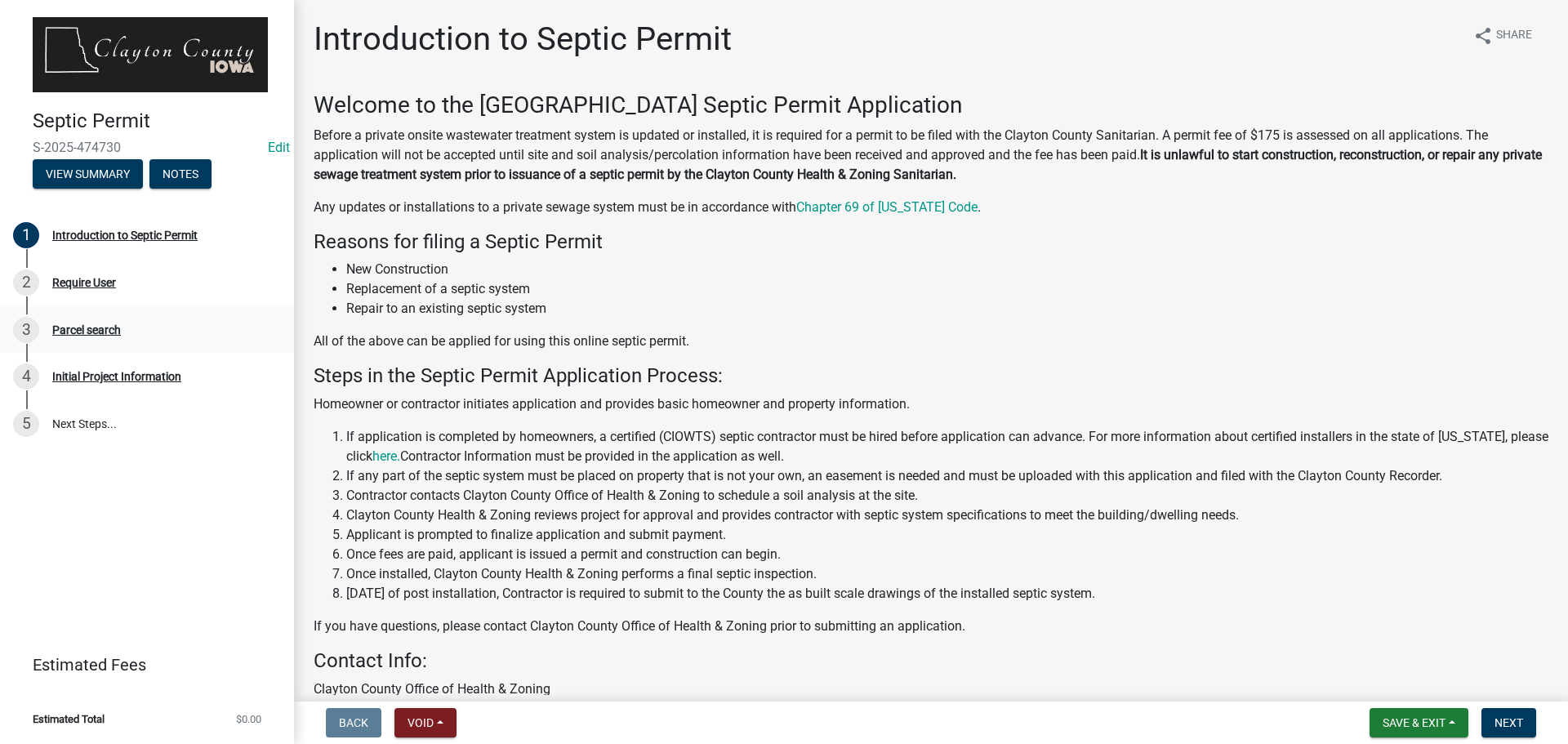
click at [109, 324] on div "Parcel search" at bounding box center [87, 330] width 69 height 11
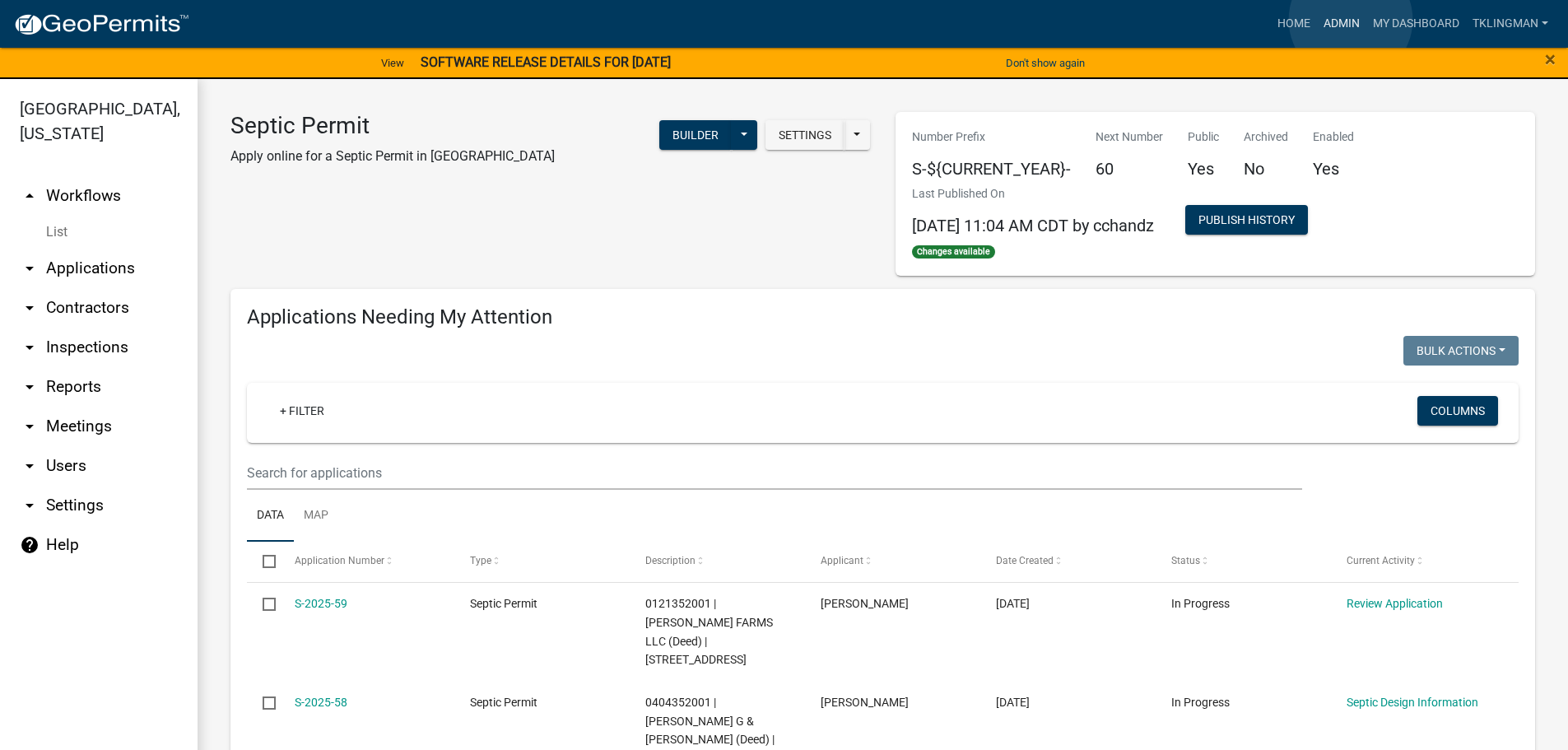
click at [1351, 20] on link "Admin" at bounding box center [1342, 23] width 50 height 31
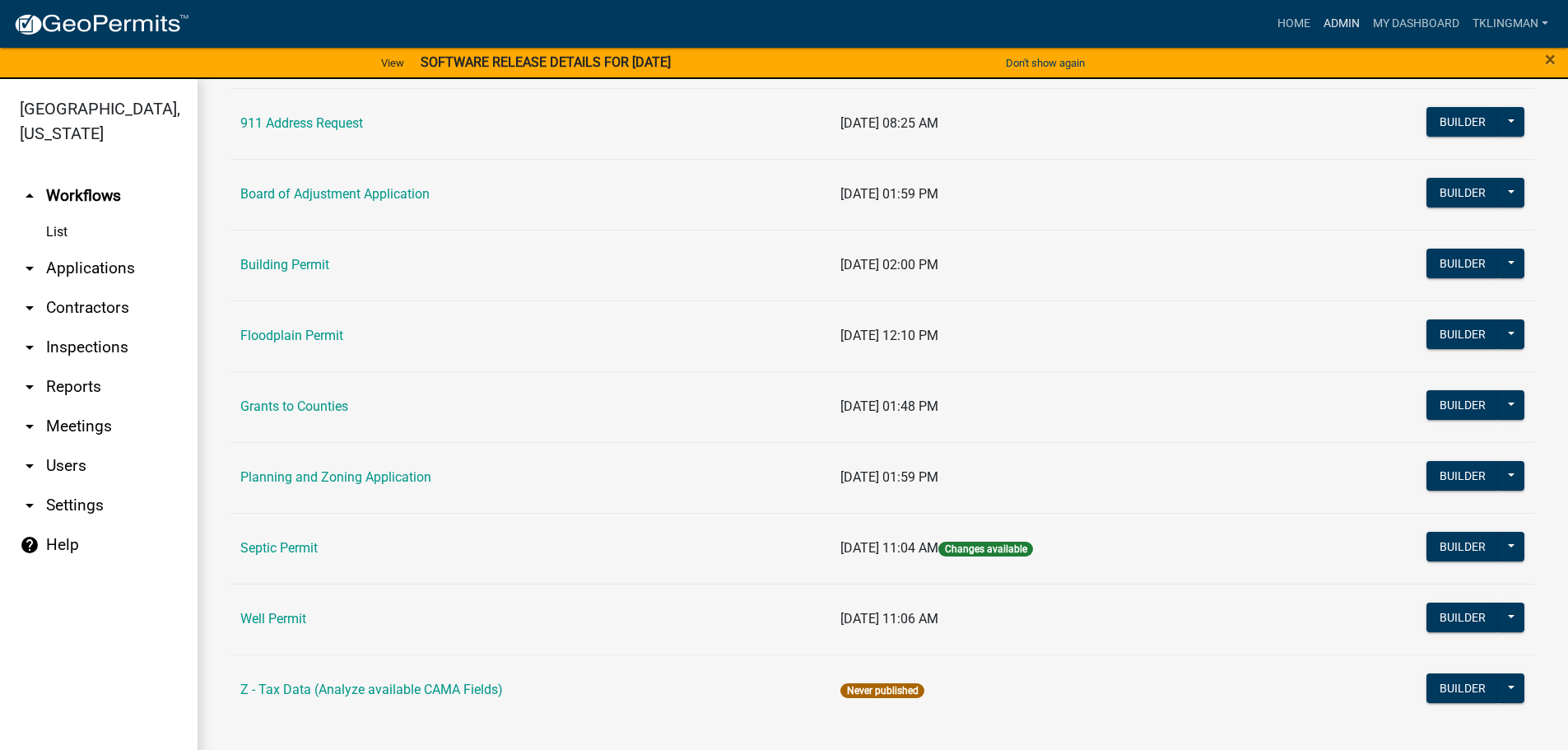
scroll to position [159, 0]
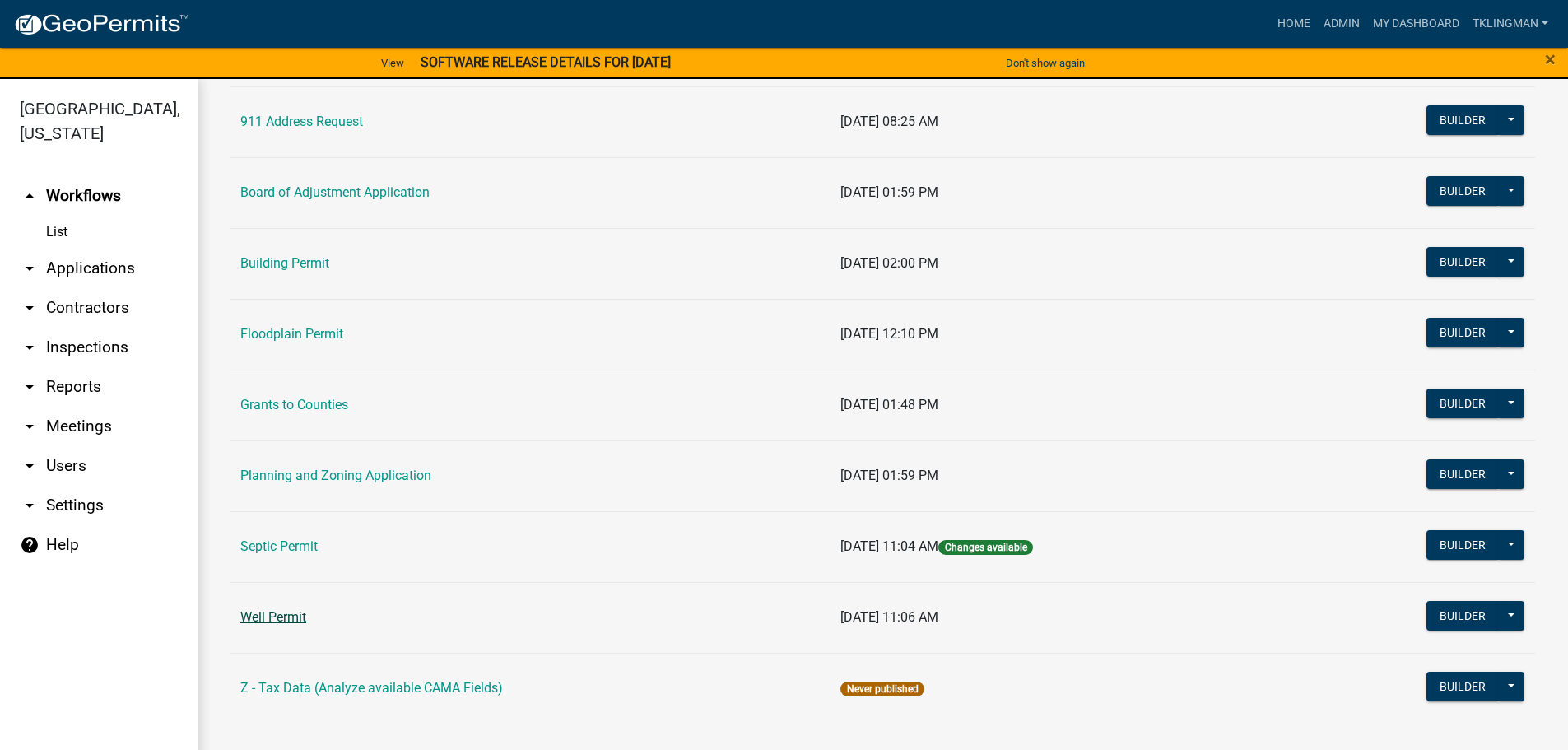
click at [278, 619] on link "Well Permit" at bounding box center [273, 617] width 66 height 16
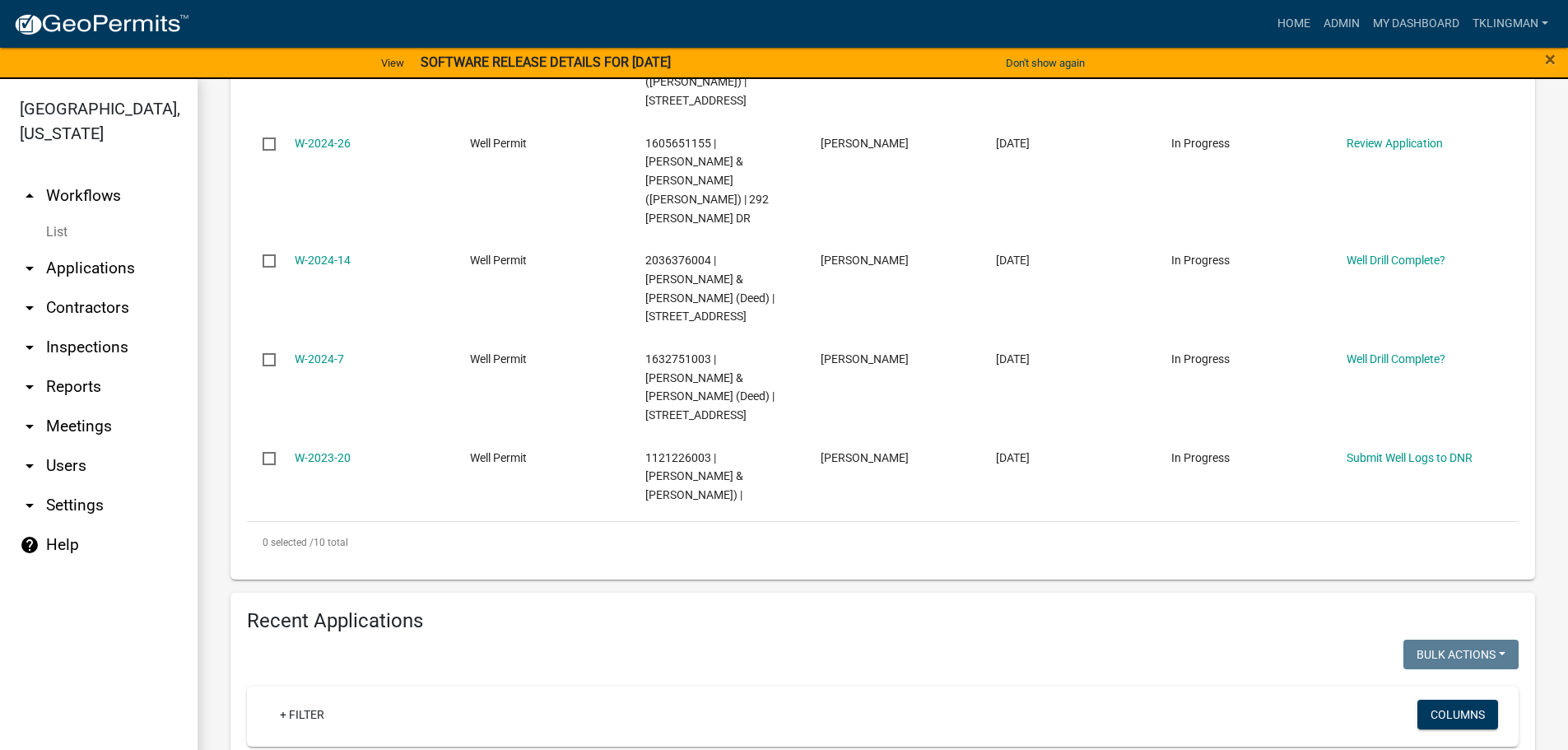
scroll to position [1482, 0]
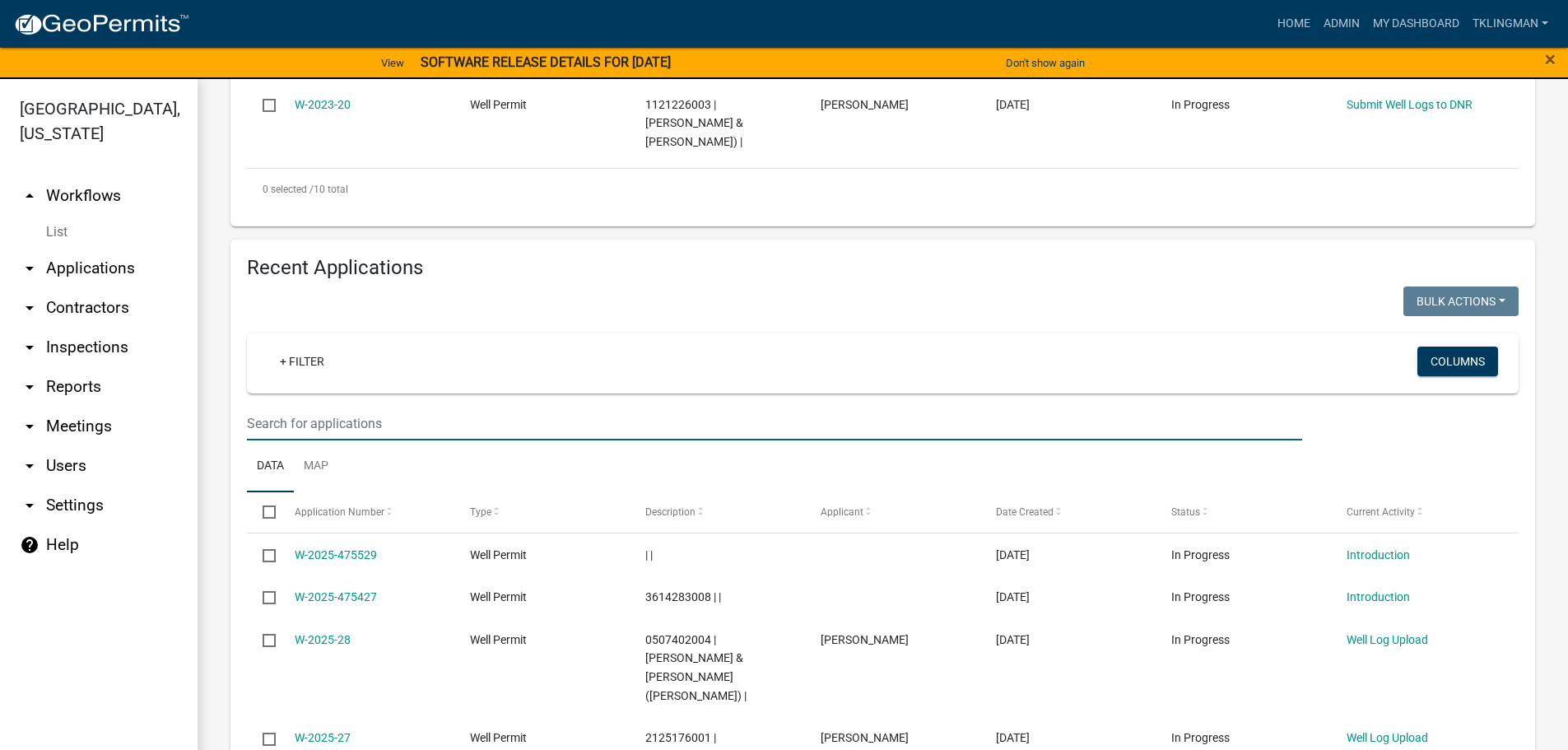
click at [358, 407] on input "text" at bounding box center [774, 424] width 1055 height 34
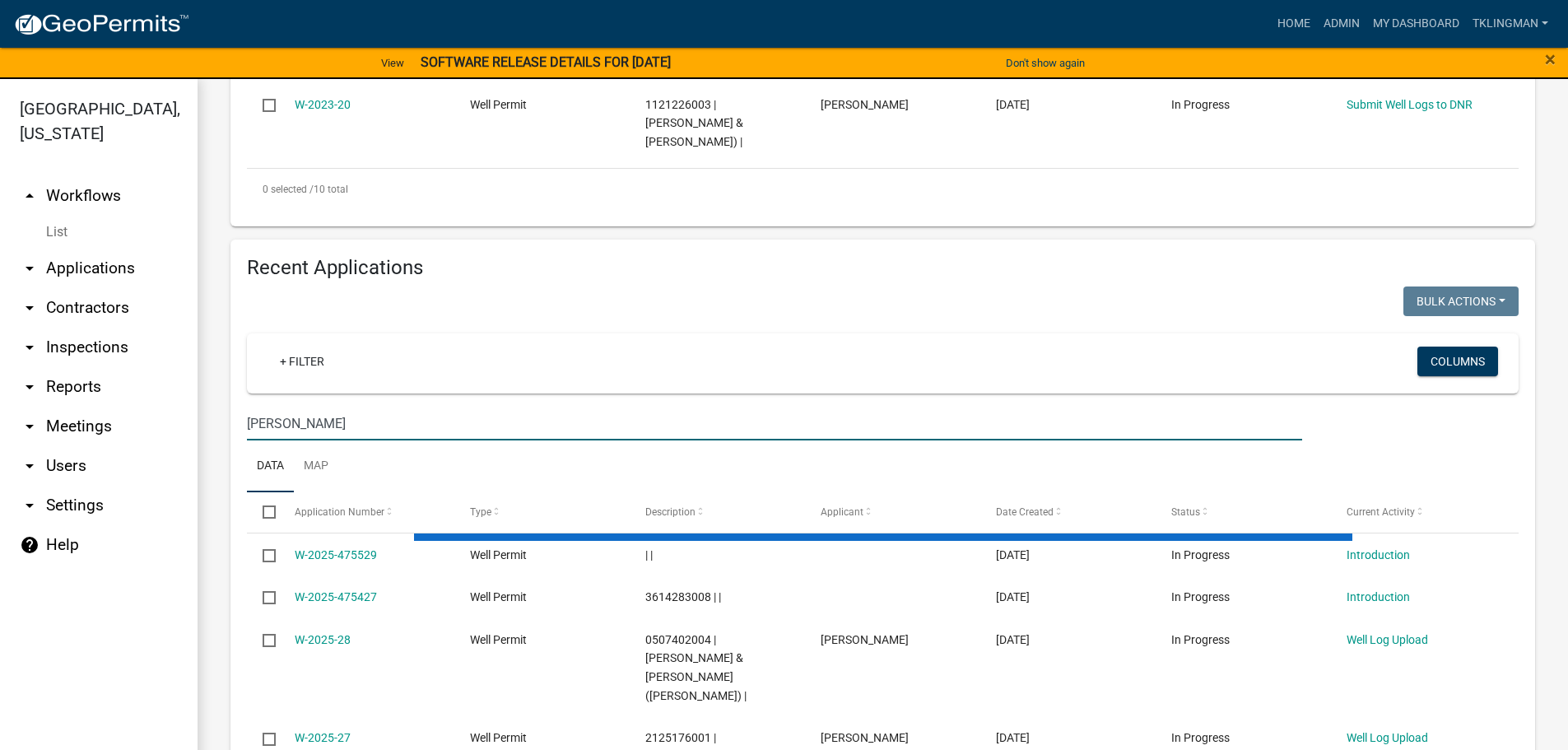
scroll to position [1160, 0]
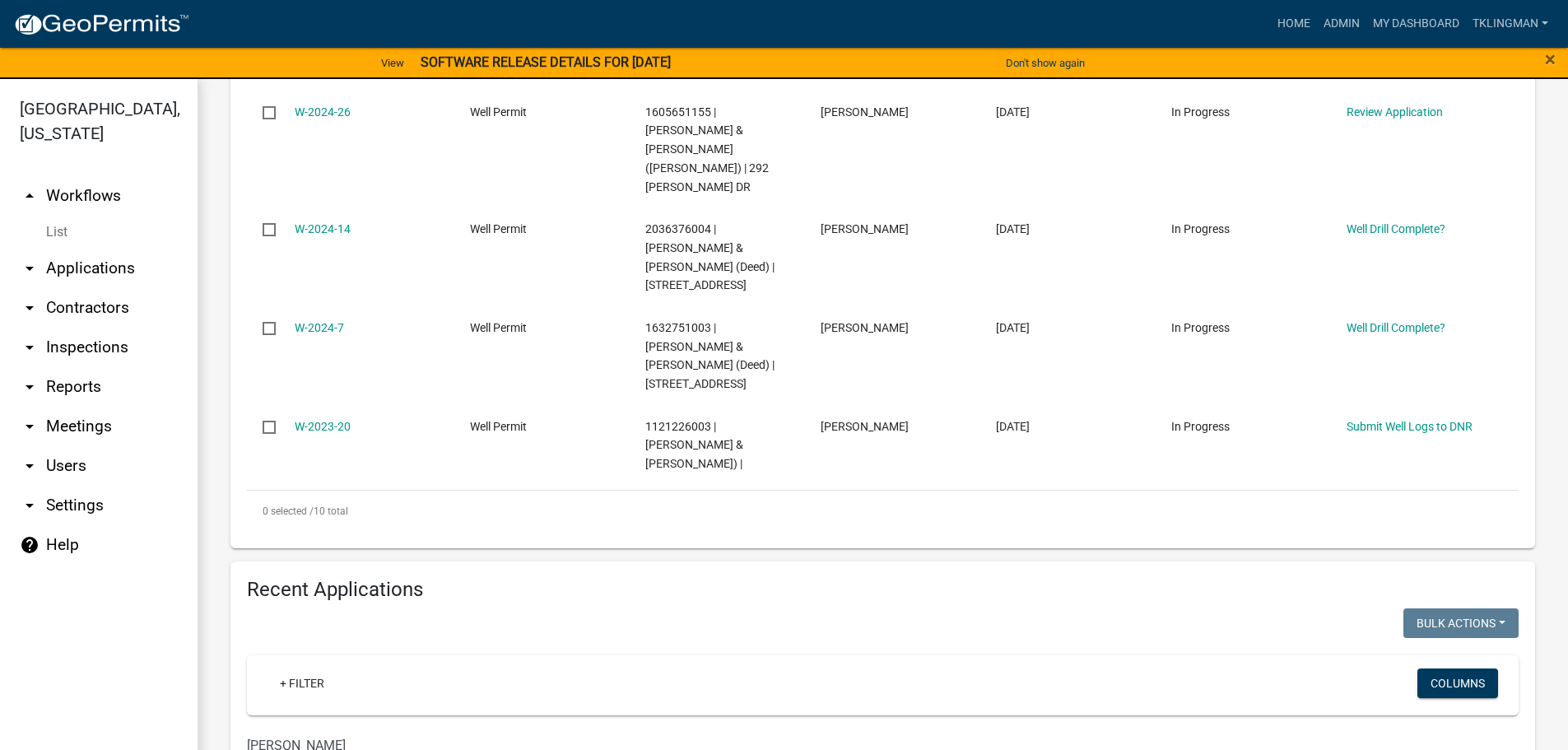
drag, startPoint x: 293, startPoint y: 489, endPoint x: 39, endPoint y: 498, distance: 254.2
click at [39, 498] on div "[GEOGRAPHIC_DATA], [US_STATE] arrow_drop_up Workflows List arrow_drop_down Appl…" at bounding box center [784, 424] width 1568 height 691
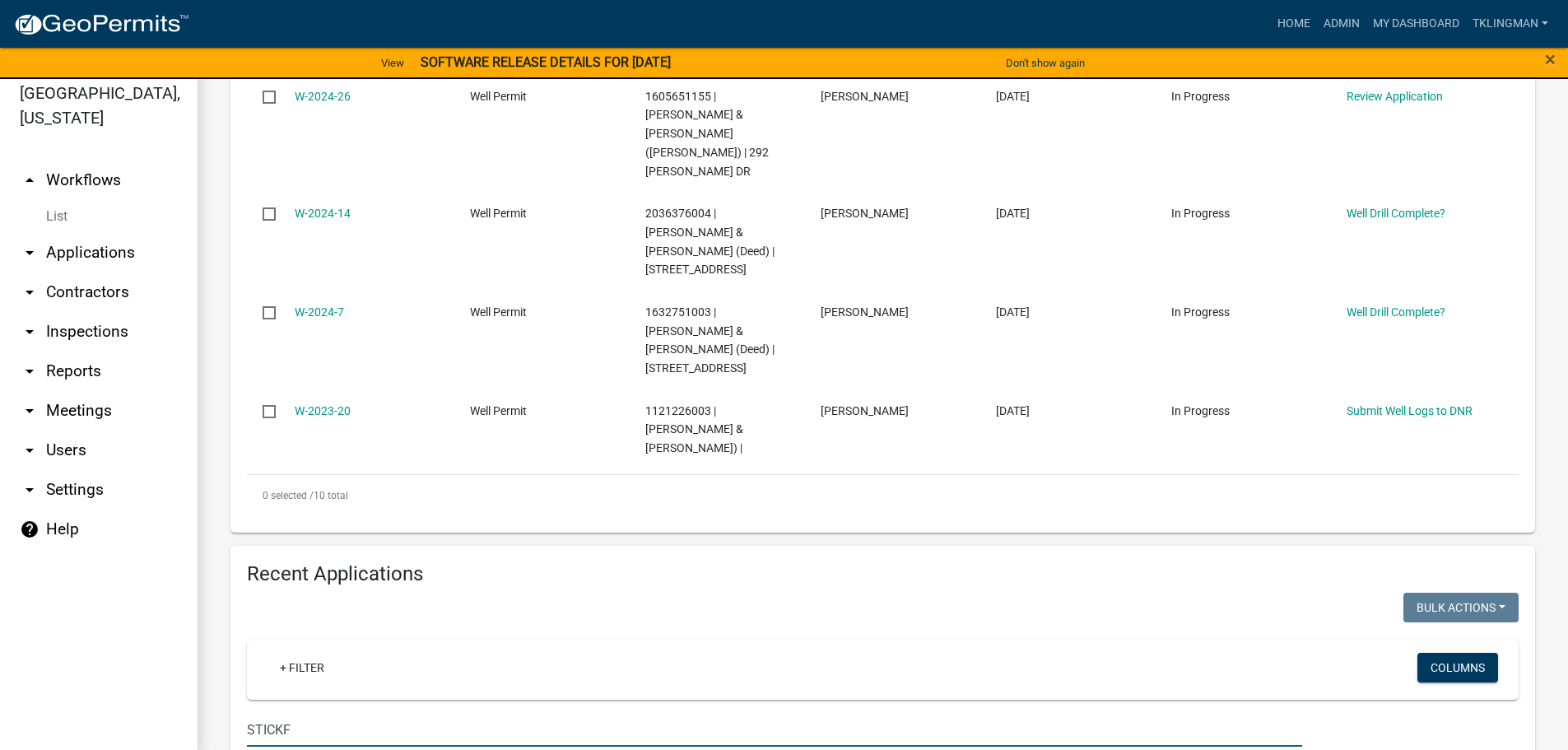
scroll to position [20, 0]
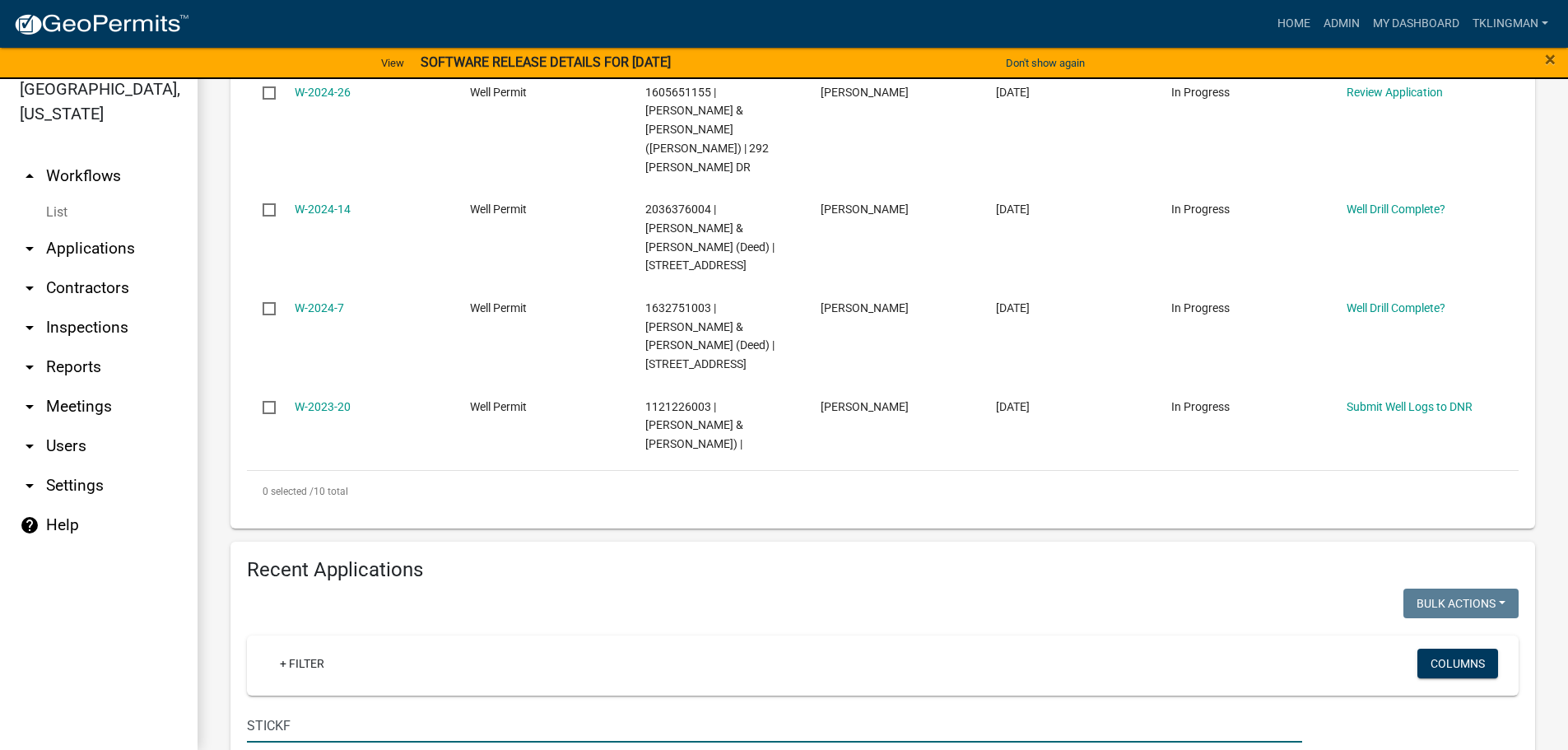
drag, startPoint x: 316, startPoint y: 466, endPoint x: 63, endPoint y: 487, distance: 253.9
click at [63, 487] on div "[GEOGRAPHIC_DATA], [US_STATE] arrow_drop_up Workflows List arrow_drop_down Appl…" at bounding box center [784, 404] width 1568 height 691
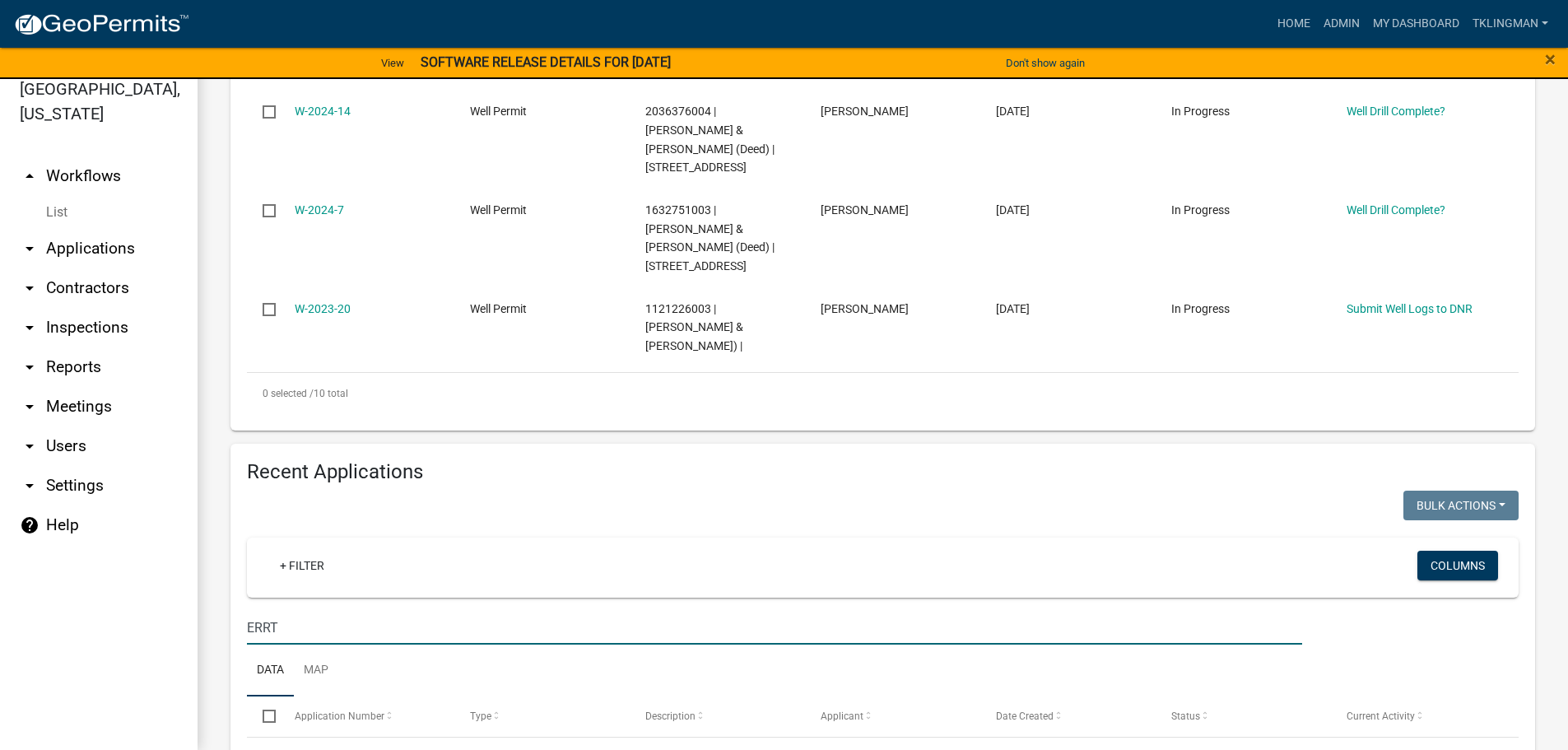
type input "ERRT"
